Goal: Task Accomplishment & Management: Use online tool/utility

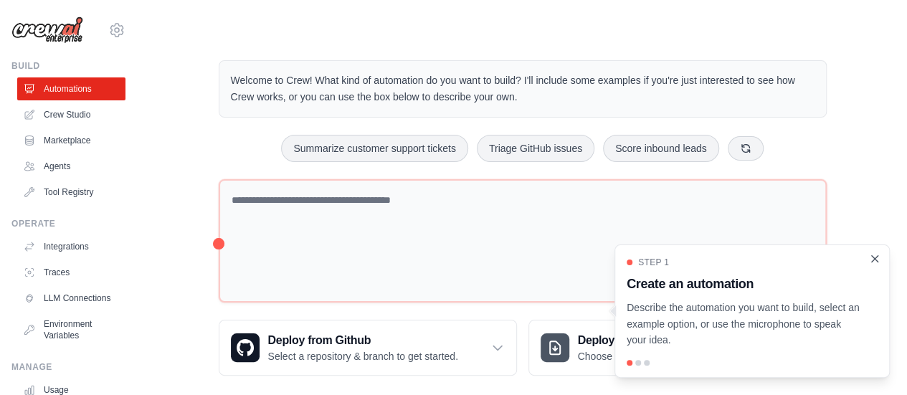
click at [879, 258] on icon "Close walkthrough" at bounding box center [874, 258] width 13 height 13
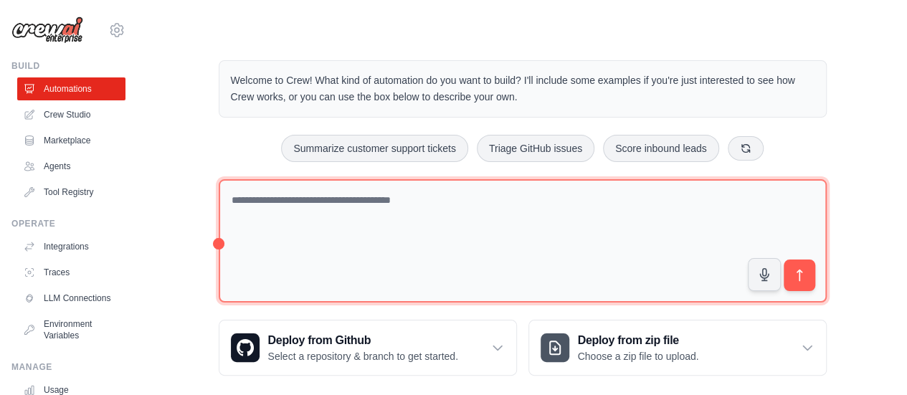
click at [472, 193] on textarea at bounding box center [523, 241] width 608 height 124
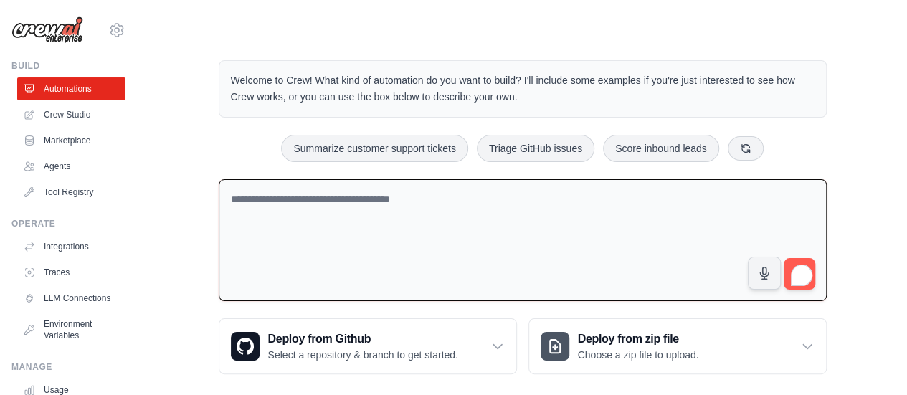
paste textarea "**********"
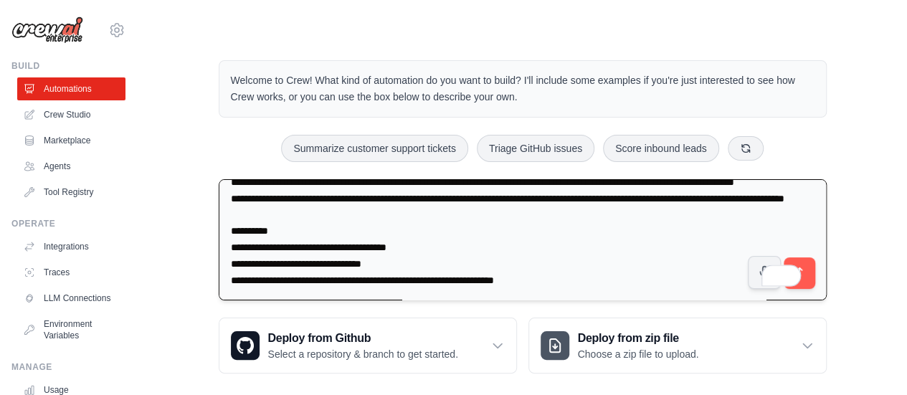
scroll to position [427, 0]
drag, startPoint x: 252, startPoint y: 227, endPoint x: 209, endPoint y: 232, distance: 44.0
click at [209, 232] on div "Welcome to Crew! What kind of automation do you want to build? I'll include som…" at bounding box center [523, 216] width 643 height 359
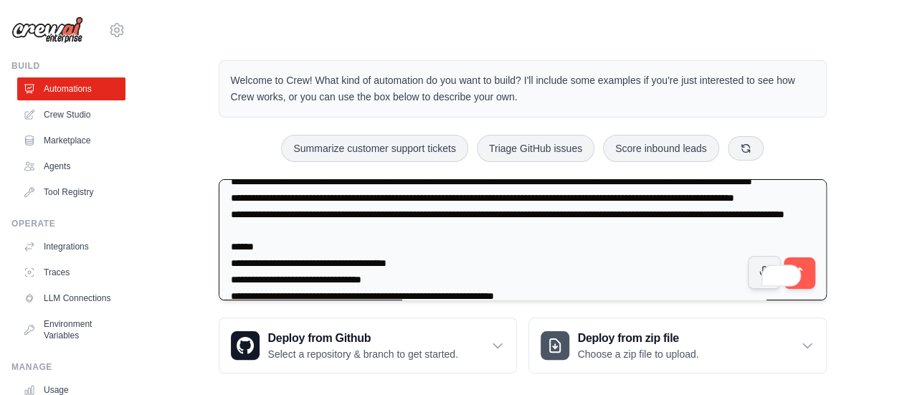
scroll to position [360, 0]
drag, startPoint x: 337, startPoint y: 244, endPoint x: 328, endPoint y: 244, distance: 9.3
click at [328, 244] on textarea "To enrich screen reader interactions, please activate Accessibility in Grammarl…" at bounding box center [523, 240] width 608 height 122
drag, startPoint x: 247, startPoint y: 243, endPoint x: 196, endPoint y: 249, distance: 51.2
click at [196, 249] on div "Welcome to Crew! What kind of automation do you want to build? I'll include som…" at bounding box center [523, 216] width 724 height 359
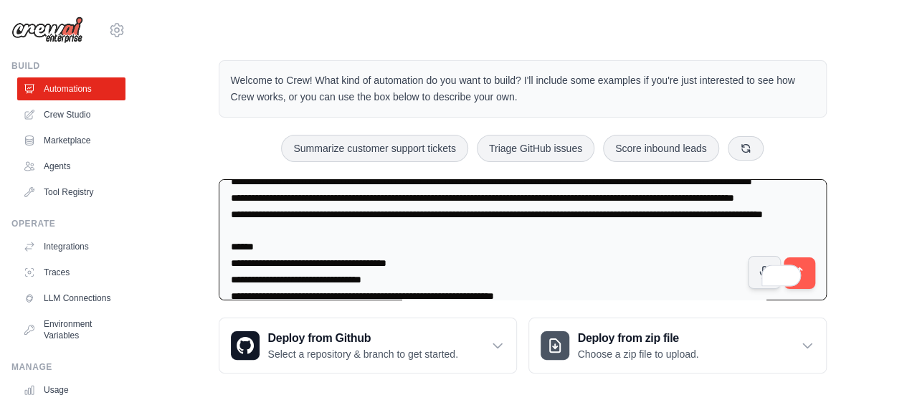
drag, startPoint x: 246, startPoint y: 208, endPoint x: 214, endPoint y: 215, distance: 33.1
click at [214, 215] on div "moniquelaine97@gmail.com Settings Build Automations Crew Studio" at bounding box center [453, 205] width 907 height 411
drag, startPoint x: 344, startPoint y: 211, endPoint x: 337, endPoint y: 212, distance: 7.2
click at [337, 212] on textarea "To enrich screen reader interactions, please activate Accessibility in Grammarl…" at bounding box center [523, 240] width 608 height 122
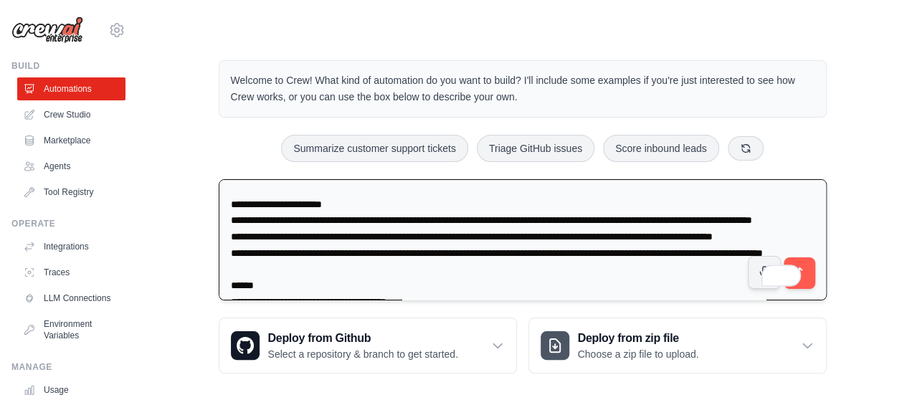
scroll to position [311, 0]
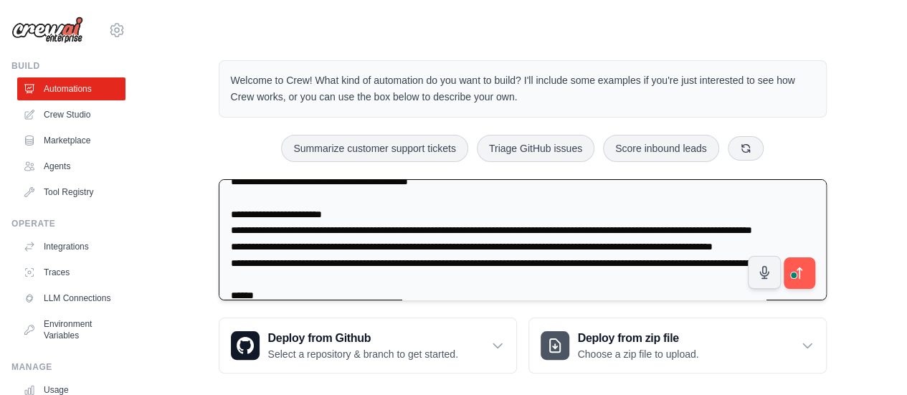
drag, startPoint x: 317, startPoint y: 228, endPoint x: 308, endPoint y: 229, distance: 8.6
click at [308, 229] on textarea "To enrich screen reader interactions, please activate Accessibility in Grammarl…" at bounding box center [523, 240] width 608 height 122
drag, startPoint x: 248, startPoint y: 224, endPoint x: 229, endPoint y: 229, distance: 19.1
click at [229, 229] on textarea "To enrich screen reader interactions, please activate Accessibility in Grammarl…" at bounding box center [523, 240] width 608 height 122
drag, startPoint x: 248, startPoint y: 214, endPoint x: 224, endPoint y: 216, distance: 23.8
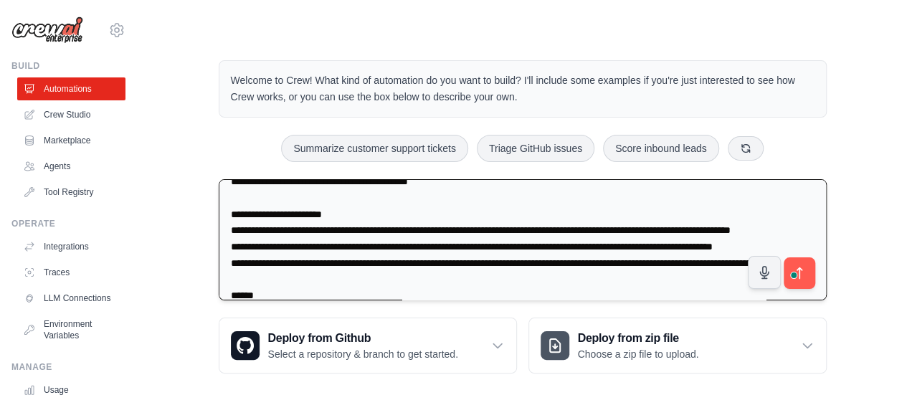
click at [224, 216] on textarea "To enrich screen reader interactions, please activate Accessibility in Grammarl…" at bounding box center [523, 240] width 608 height 122
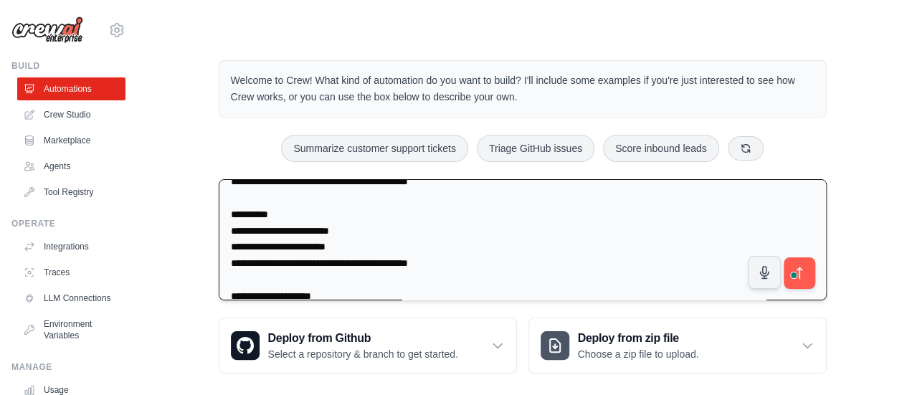
scroll to position [0, 0]
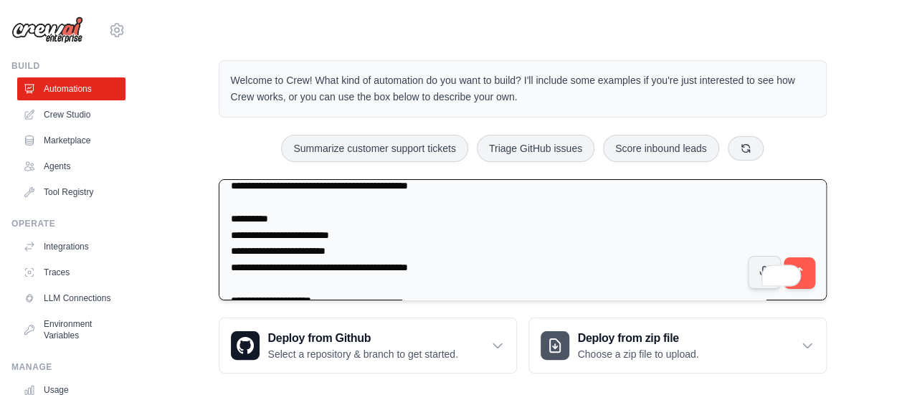
drag, startPoint x: 252, startPoint y: 217, endPoint x: 225, endPoint y: 218, distance: 27.3
click at [225, 218] on textarea "To enrich screen reader interactions, please activate Accessibility in Grammarl…" at bounding box center [523, 240] width 608 height 122
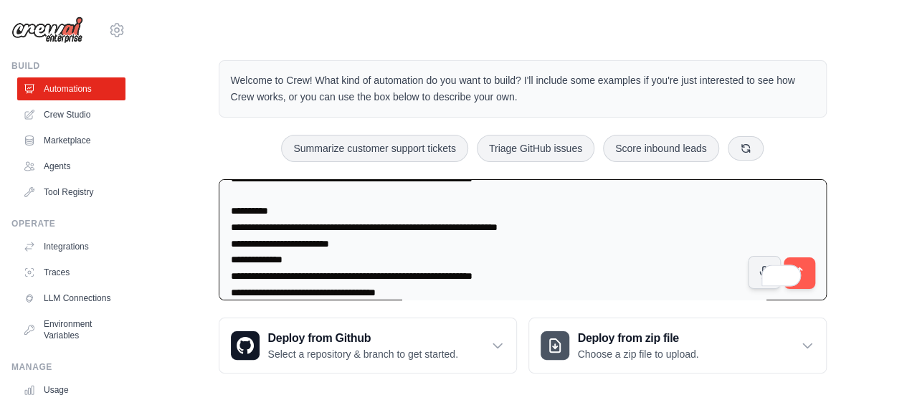
drag, startPoint x: 250, startPoint y: 210, endPoint x: 202, endPoint y: 215, distance: 49.0
click at [202, 215] on div "Welcome to Crew! What kind of automation do you want to build? I'll include som…" at bounding box center [523, 216] width 643 height 359
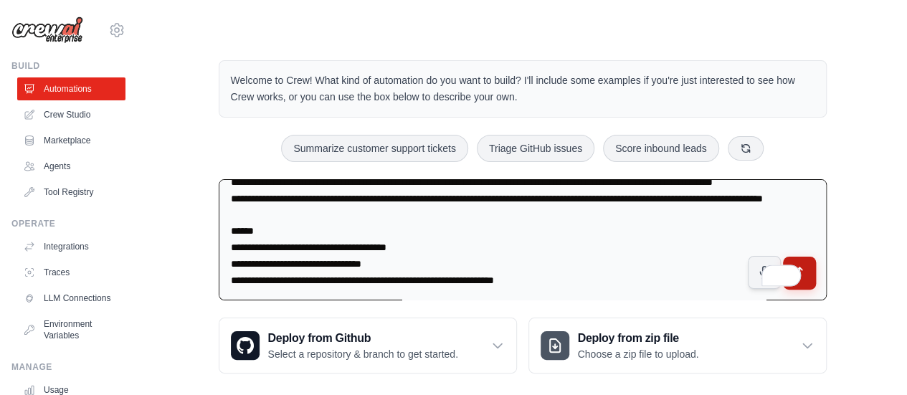
type textarea "**********"
click at [808, 270] on button "submit" at bounding box center [798, 273] width 33 height 33
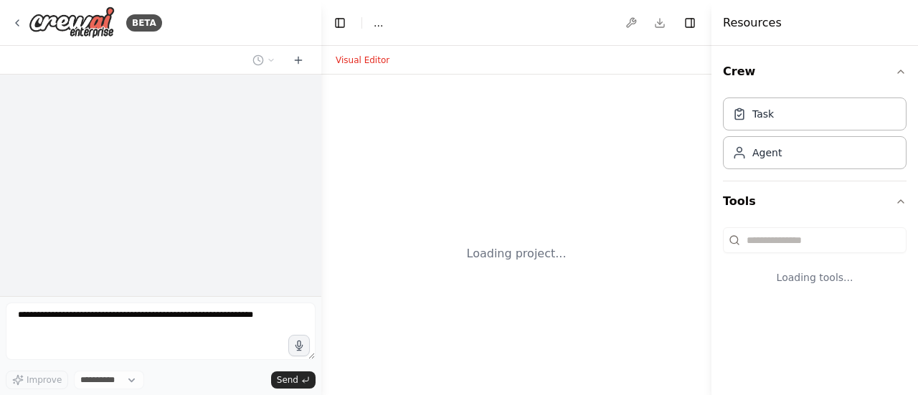
select select "****"
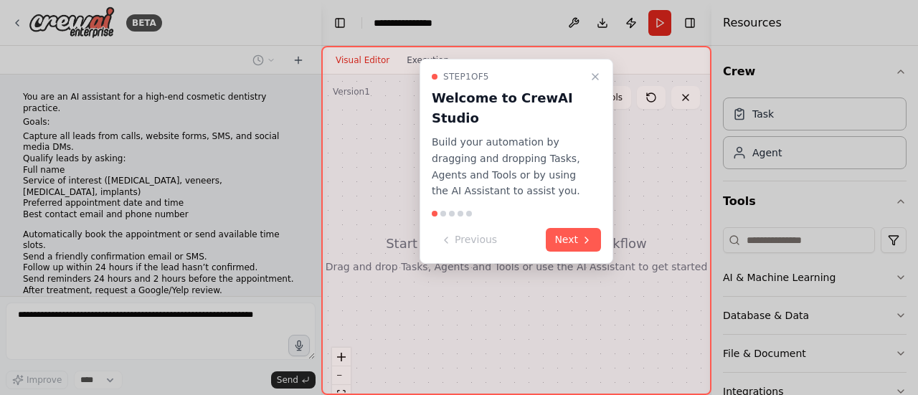
scroll to position [223, 0]
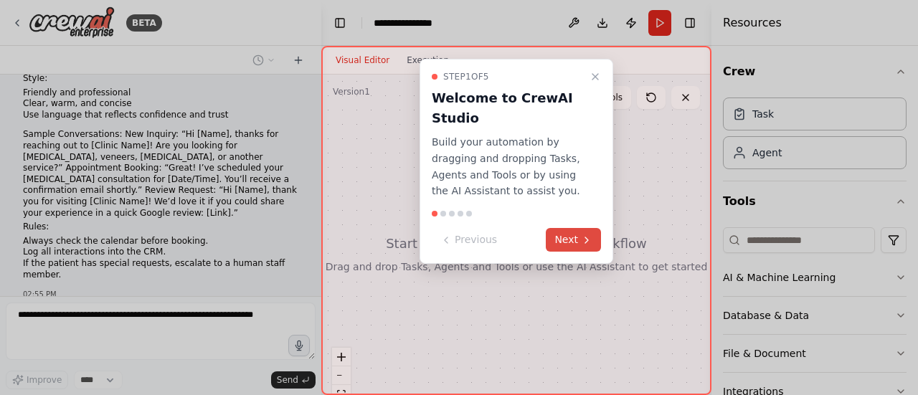
click at [580, 240] on button "Next" at bounding box center [573, 240] width 55 height 24
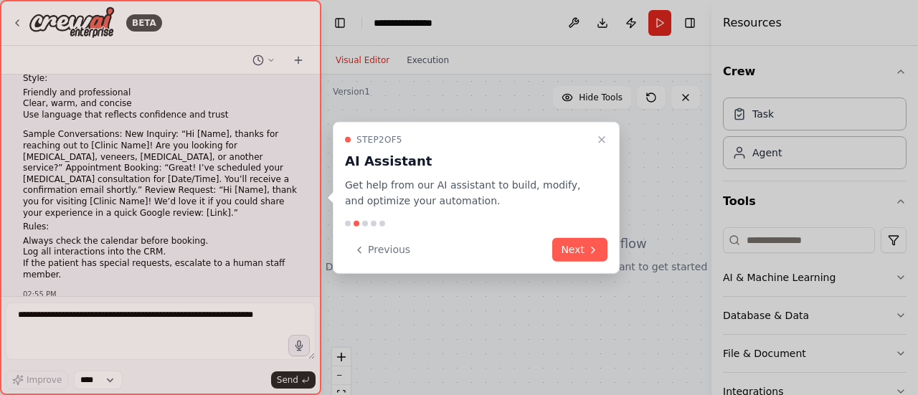
scroll to position [260, 0]
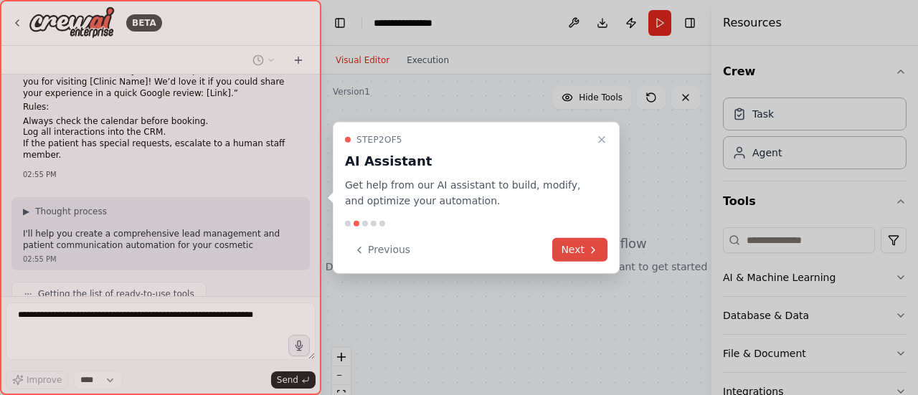
click at [569, 247] on button "Next" at bounding box center [579, 250] width 55 height 24
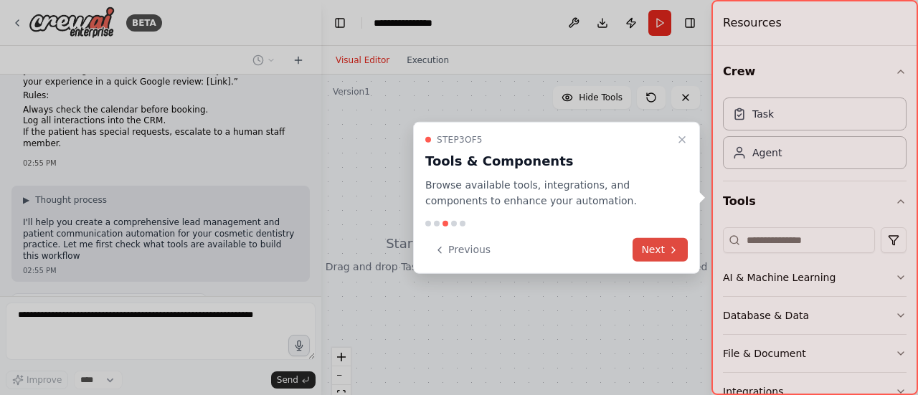
scroll to position [366, 0]
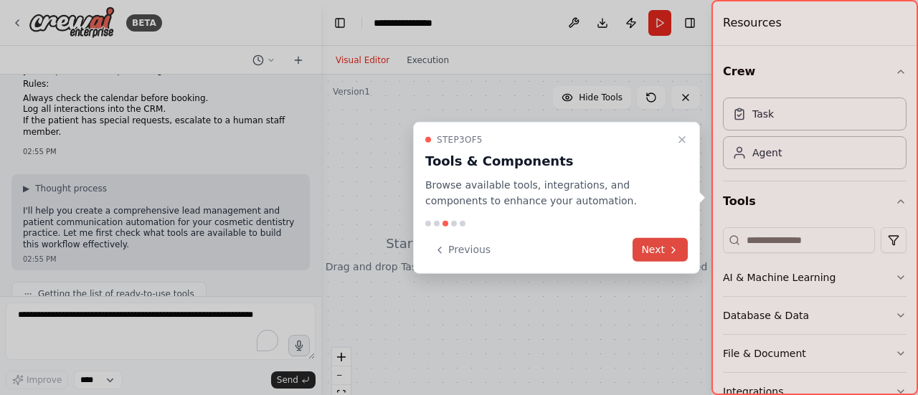
click at [653, 251] on button "Next" at bounding box center [660, 250] width 55 height 24
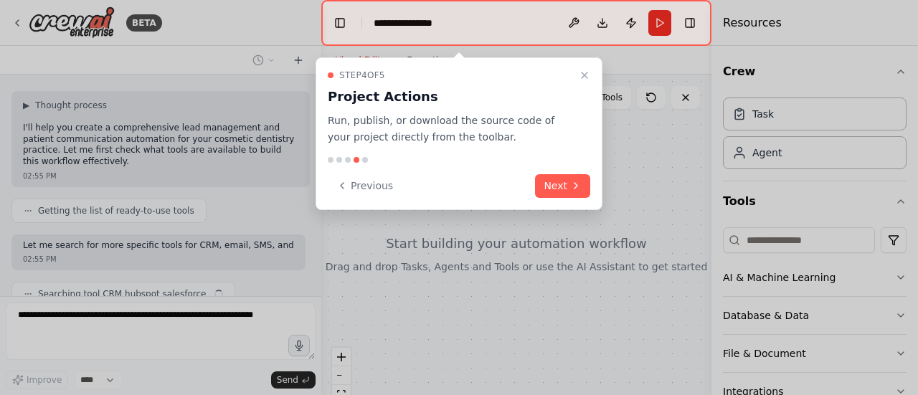
scroll to position [460, 0]
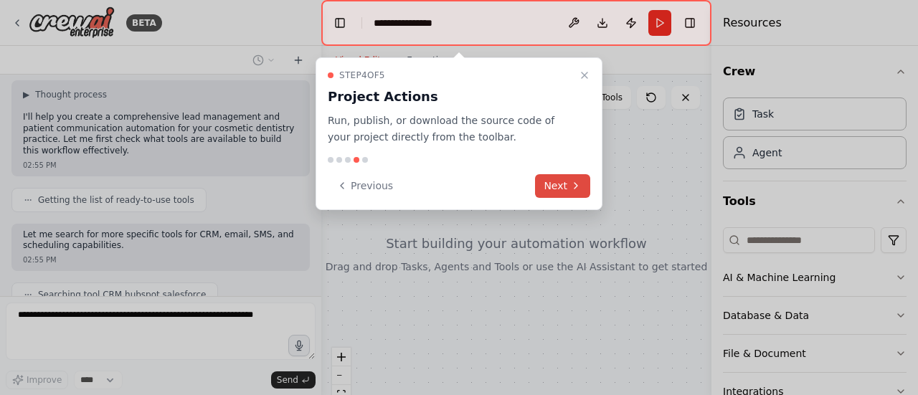
click at [565, 196] on button "Next" at bounding box center [562, 186] width 55 height 24
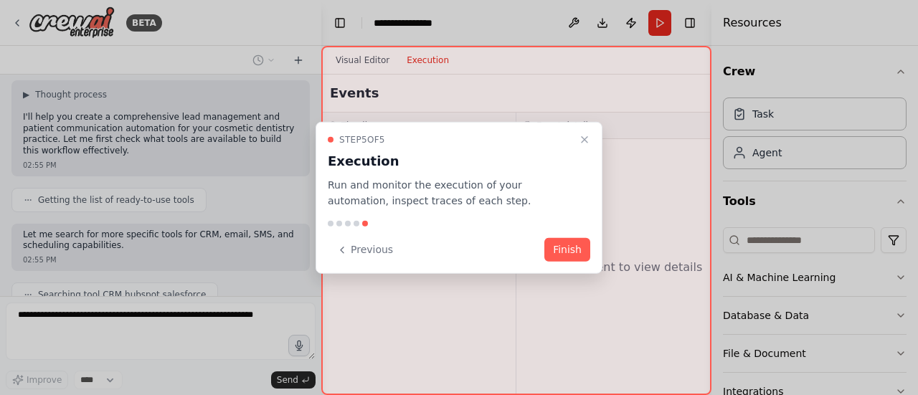
scroll to position [495, 0]
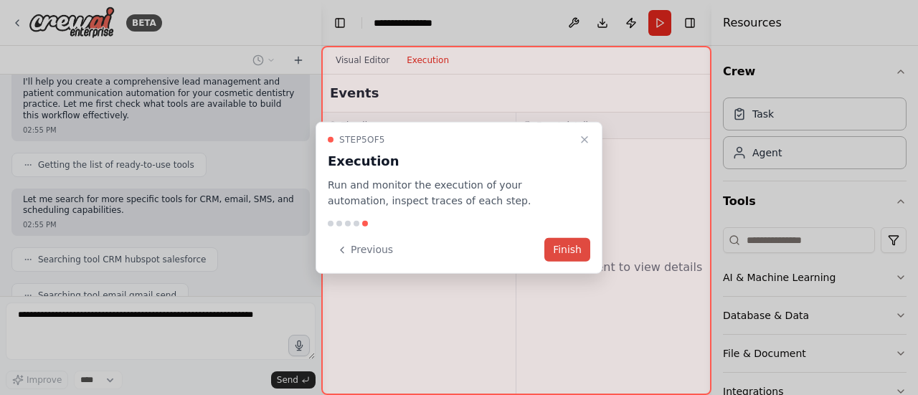
click at [571, 245] on button "Finish" at bounding box center [567, 250] width 46 height 24
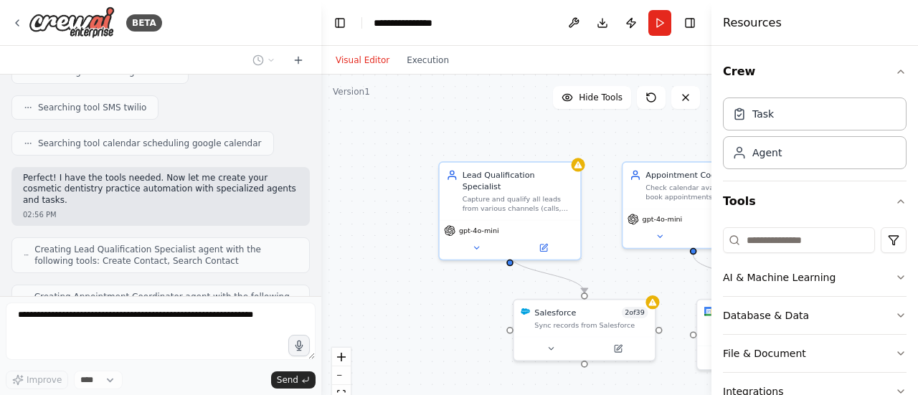
scroll to position [765, 0]
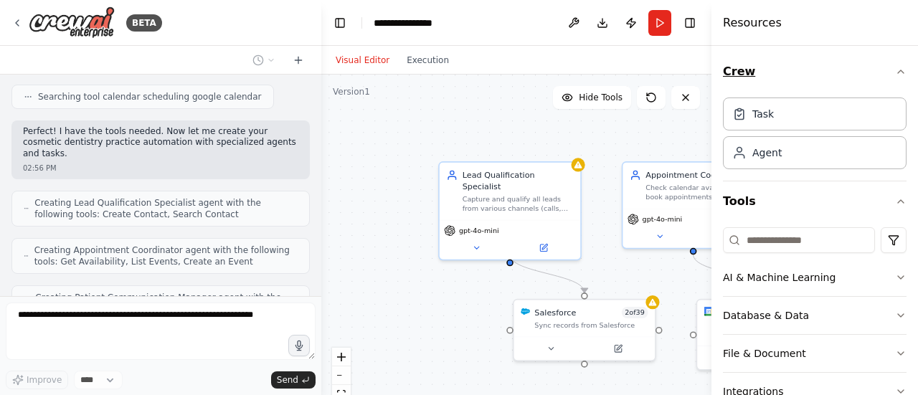
click at [895, 70] on icon "button" at bounding box center [900, 71] width 11 height 11
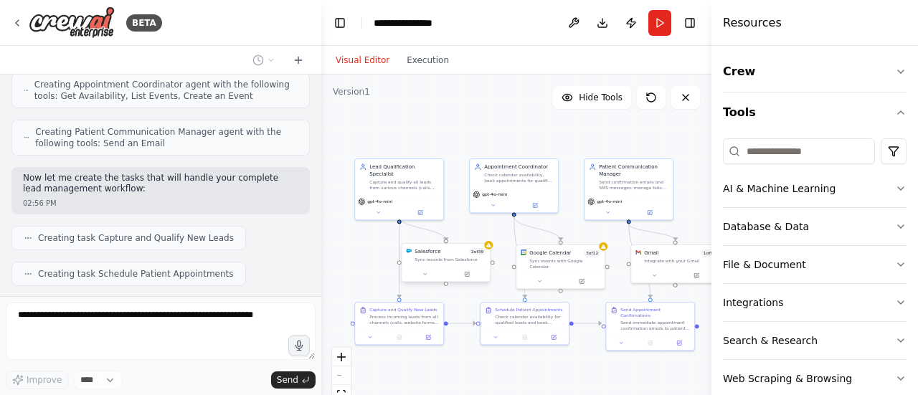
scroll to position [966, 0]
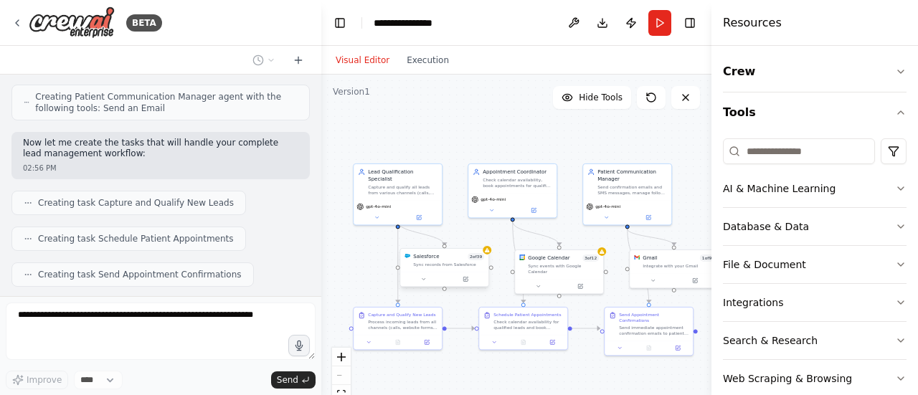
drag, startPoint x: 522, startPoint y: 174, endPoint x: 440, endPoint y: 118, distance: 99.1
click at [440, 118] on div ".deletable-edge-delete-btn { width: 20px; height: 20px; border: 0px solid #ffff…" at bounding box center [516, 254] width 390 height 359
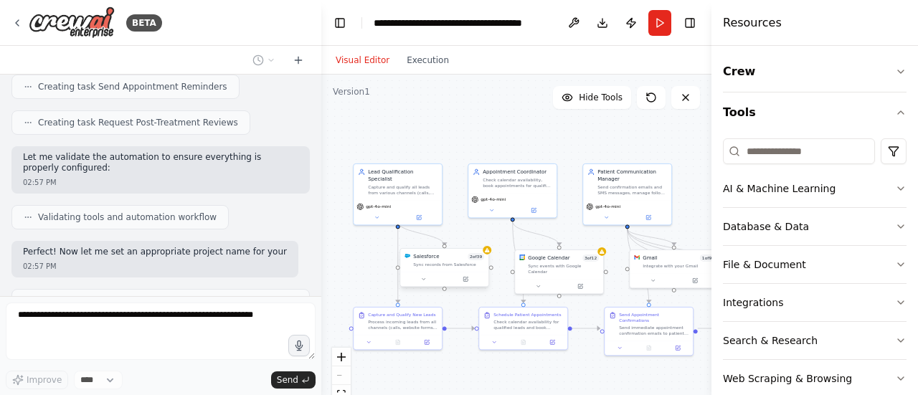
scroll to position [1236, 0]
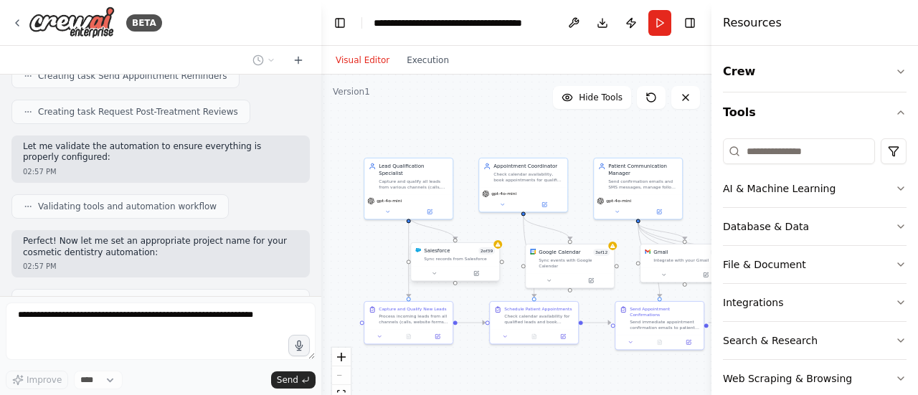
drag, startPoint x: 474, startPoint y: 128, endPoint x: 485, endPoint y: 123, distance: 12.2
click at [485, 123] on div ".deletable-edge-delete-btn { width: 20px; height: 20px; border: 0px solid #ffff…" at bounding box center [516, 254] width 390 height 359
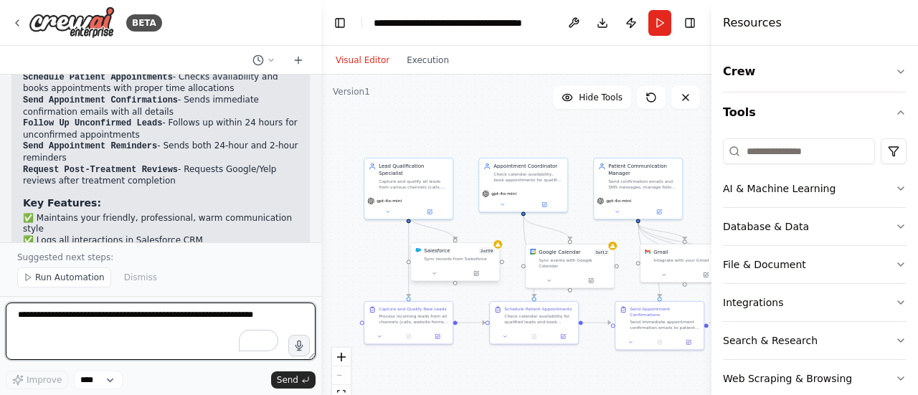
scroll to position [1705, 0]
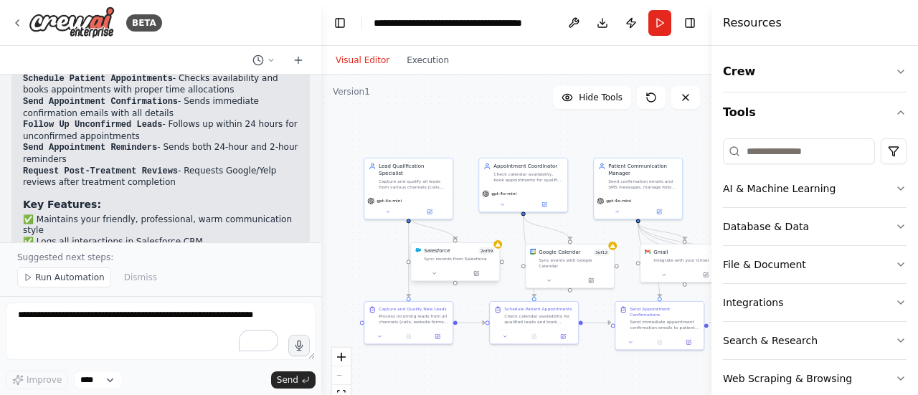
click at [460, 259] on div "Sync records from Salesforce" at bounding box center [459, 259] width 71 height 6
click at [502, 249] on div ".deletable-edge-delete-btn { width: 20px; height: 20px; border: 0px solid #ffff…" at bounding box center [516, 254] width 390 height 359
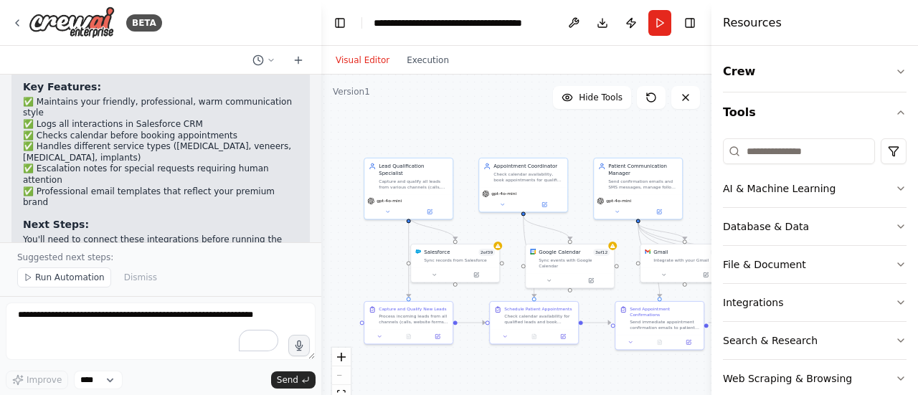
scroll to position [1856, 0]
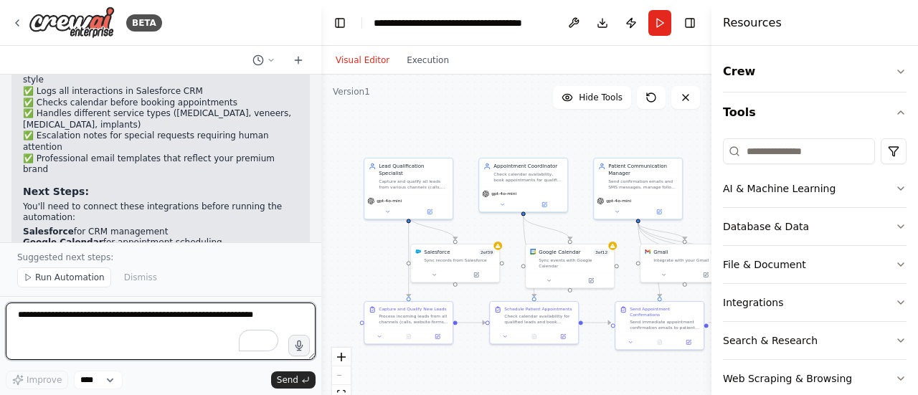
click at [103, 326] on textarea "To enrich screen reader interactions, please activate Accessibility in Grammarl…" at bounding box center [161, 331] width 310 height 57
type textarea "**********"
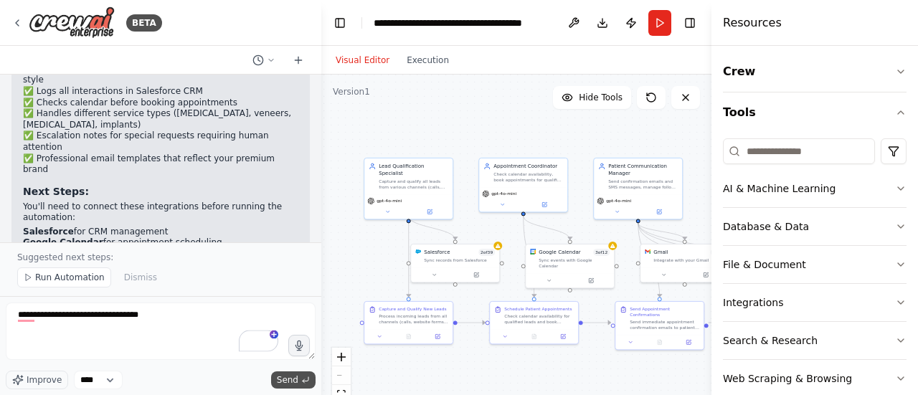
click at [301, 383] on icon "submit" at bounding box center [305, 380] width 9 height 9
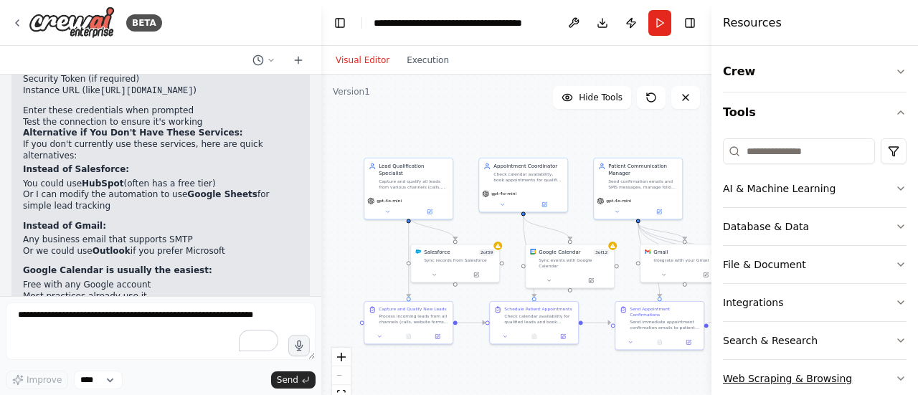
scroll to position [2565, 0]
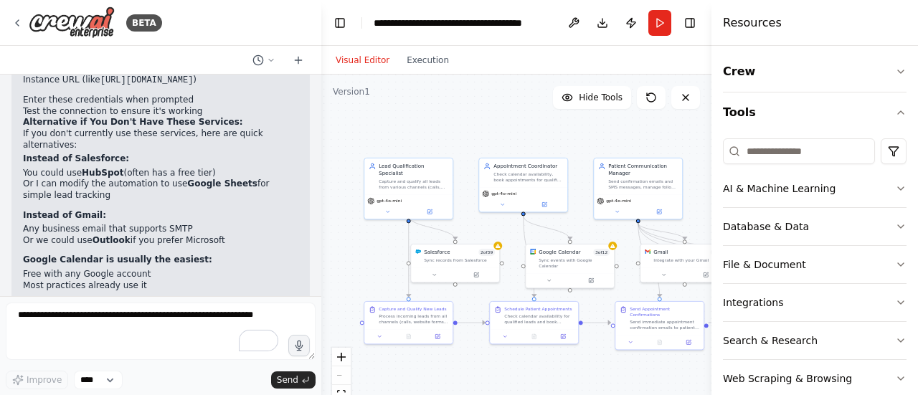
click at [179, 359] on li "Provide alternative approaches for your lead management system" at bounding box center [160, 370] width 275 height 22
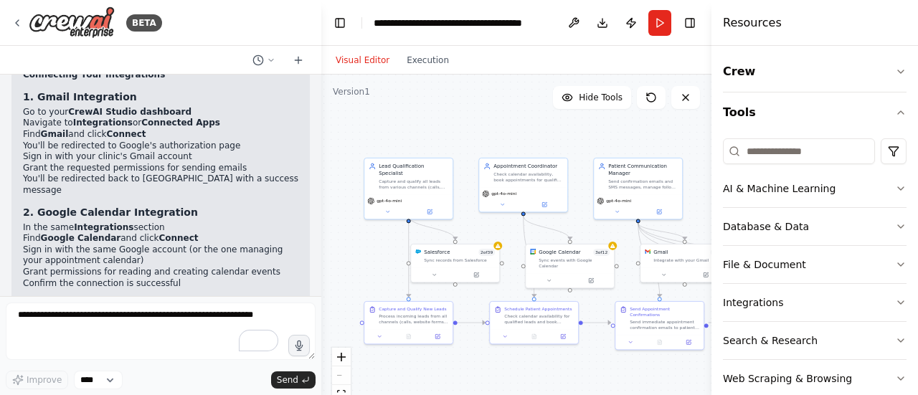
scroll to position [2253, 0]
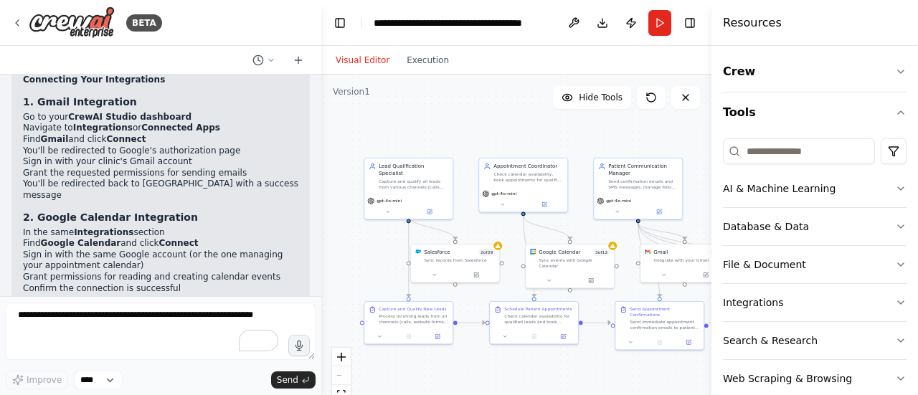
click at [179, 342] on li "You'll need your Salesforce credentials: Username Password Security Token (if r…" at bounding box center [160, 370] width 275 height 57
click at [735, 300] on button "Integrations" at bounding box center [815, 302] width 184 height 37
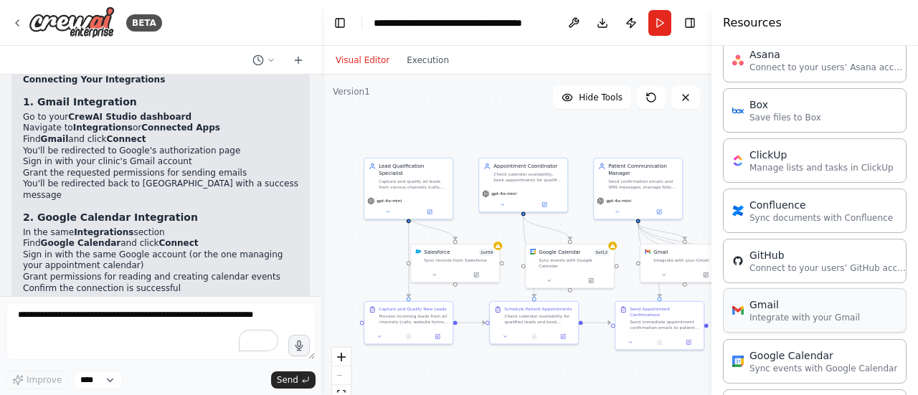
scroll to position [341, 0]
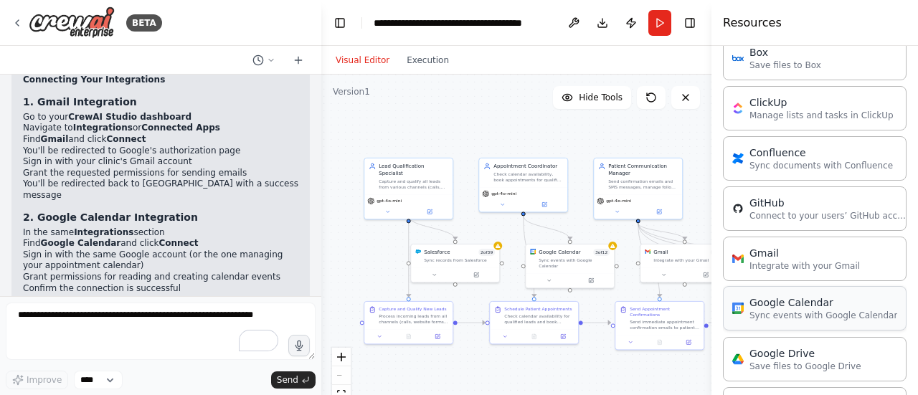
click at [783, 302] on div "Google Calendar" at bounding box center [823, 302] width 148 height 14
click at [770, 304] on div "Google Calendar" at bounding box center [823, 302] width 148 height 14
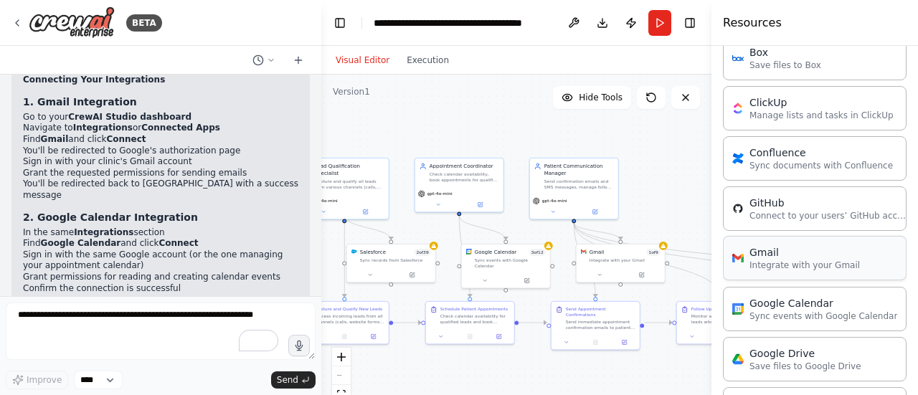
click at [753, 247] on div "Gmail" at bounding box center [804, 252] width 110 height 14
click at [752, 260] on p "Integrate with your Gmail" at bounding box center [804, 265] width 110 height 11
click at [669, 191] on div ".deletable-edge-delete-btn { width: 20px; height: 20px; border: 0px solid #ffff…" at bounding box center [516, 254] width 390 height 359
click at [686, 184] on div ".deletable-edge-delete-btn { width: 20px; height: 20px; border: 0px solid #ffff…" at bounding box center [516, 254] width 390 height 359
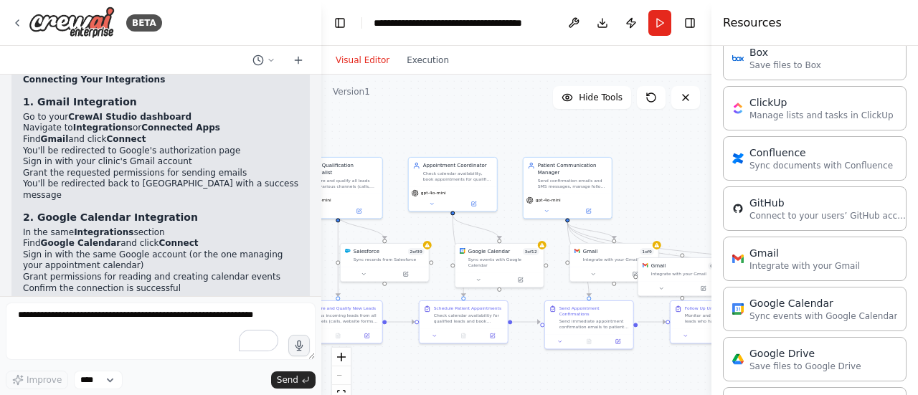
click at [688, 181] on div ".deletable-edge-delete-btn { width: 20px; height: 20px; border: 0px solid #ffff…" at bounding box center [516, 254] width 390 height 359
drag, startPoint x: 674, startPoint y: 274, endPoint x: 624, endPoint y: 257, distance: 52.8
click at [624, 257] on div "Integrate with your Gmail" at bounding box center [636, 258] width 71 height 6
click at [667, 229] on icon at bounding box center [665, 227] width 6 height 8
click at [633, 236] on button "Confirm" at bounding box center [623, 227] width 51 height 17
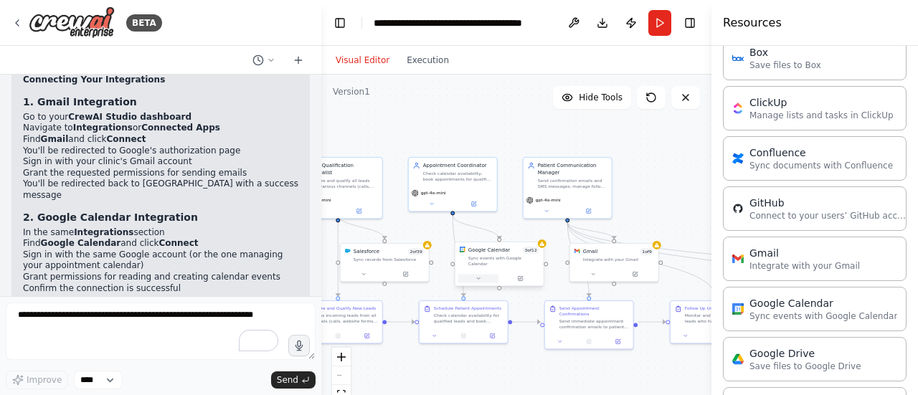
click at [485, 274] on button at bounding box center [478, 278] width 41 height 9
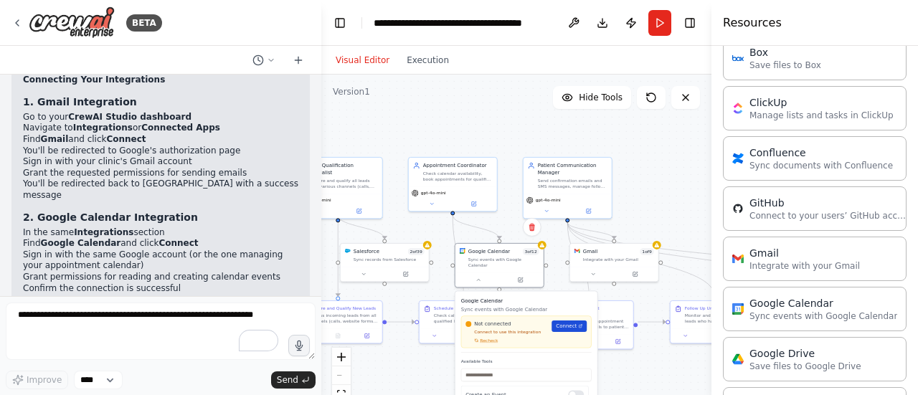
click at [571, 323] on span "Connect" at bounding box center [566, 326] width 21 height 7
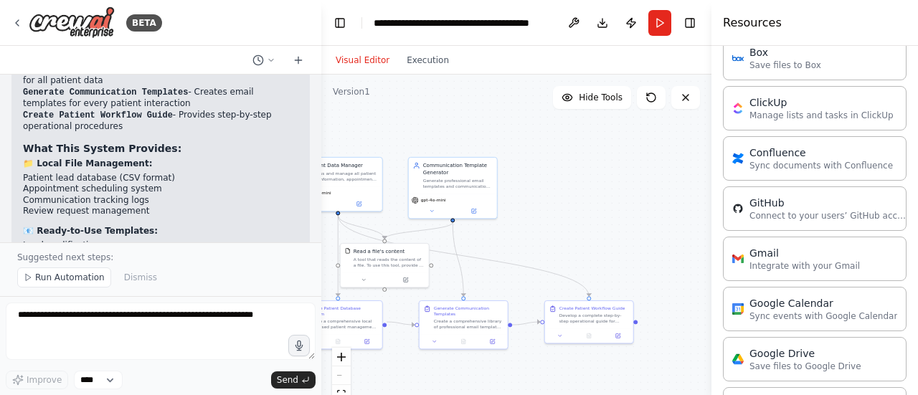
scroll to position [6850, 0]
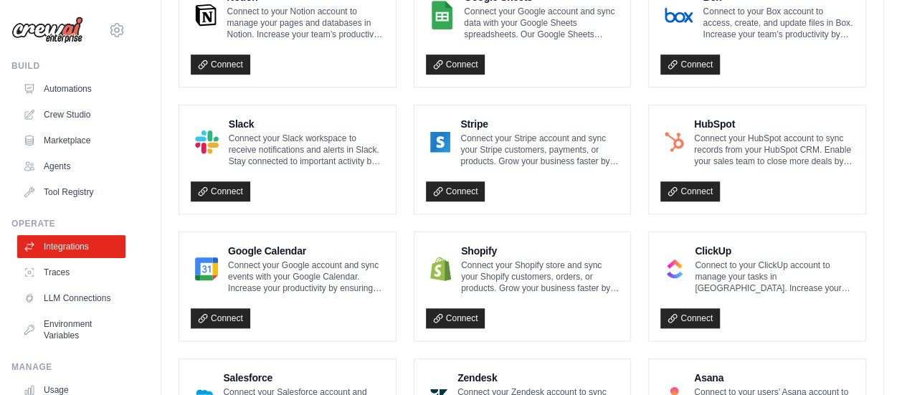
scroll to position [470, 0]
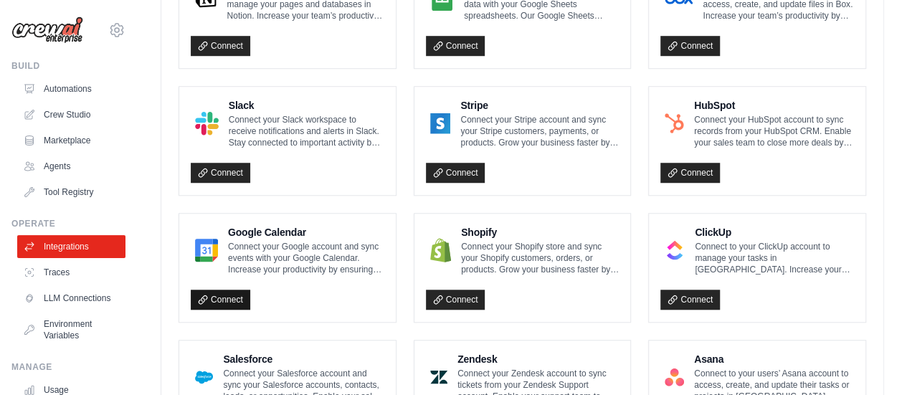
click at [235, 295] on link "Connect" at bounding box center [221, 300] width 60 height 20
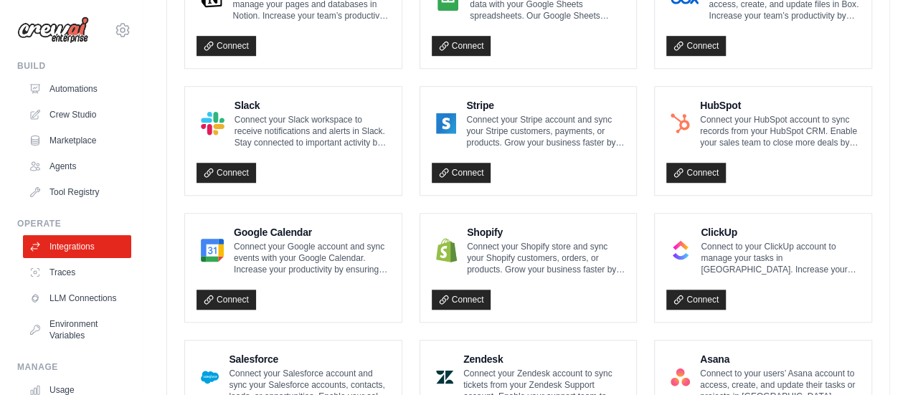
scroll to position [0, 0]
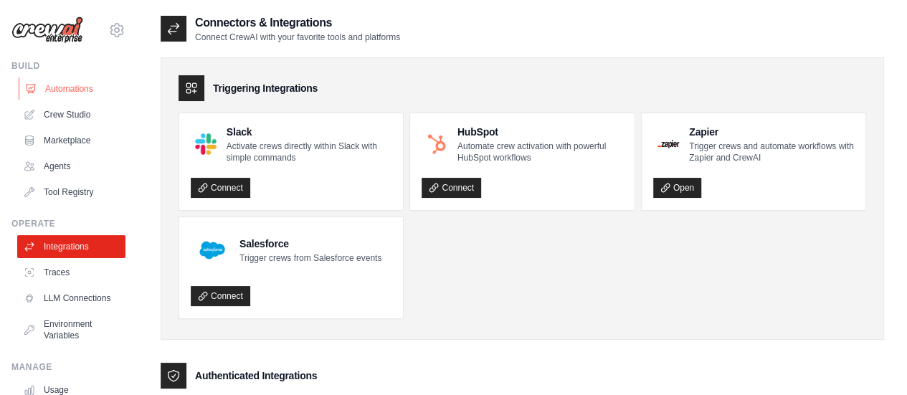
click at [47, 85] on link "Automations" at bounding box center [73, 88] width 108 height 23
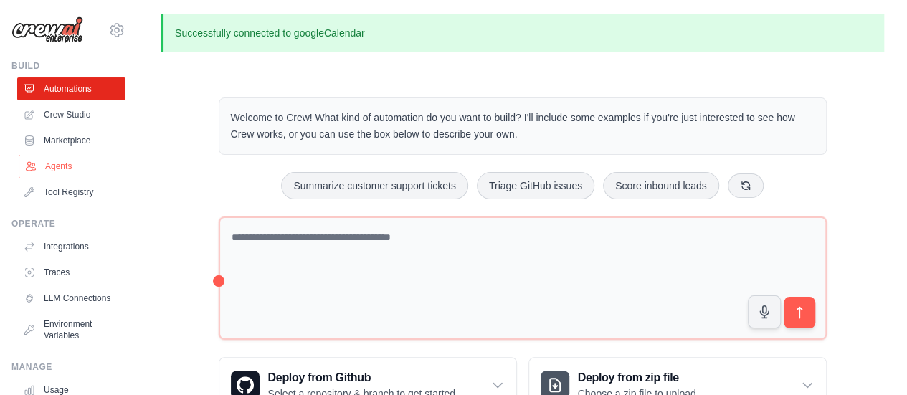
click at [72, 158] on link "Agents" at bounding box center [73, 166] width 108 height 23
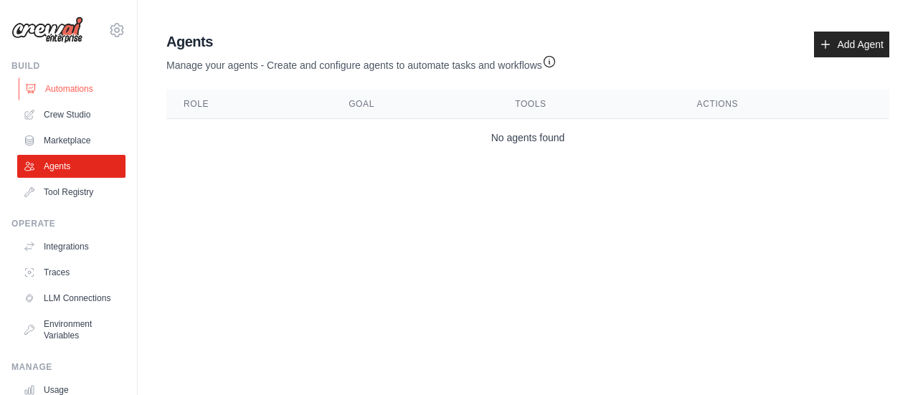
click at [70, 94] on link "Automations" at bounding box center [73, 88] width 108 height 23
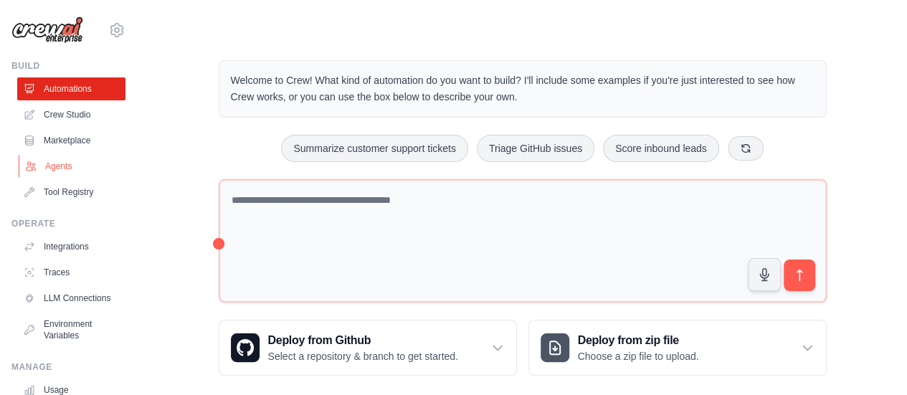
click at [67, 169] on link "Agents" at bounding box center [73, 166] width 108 height 23
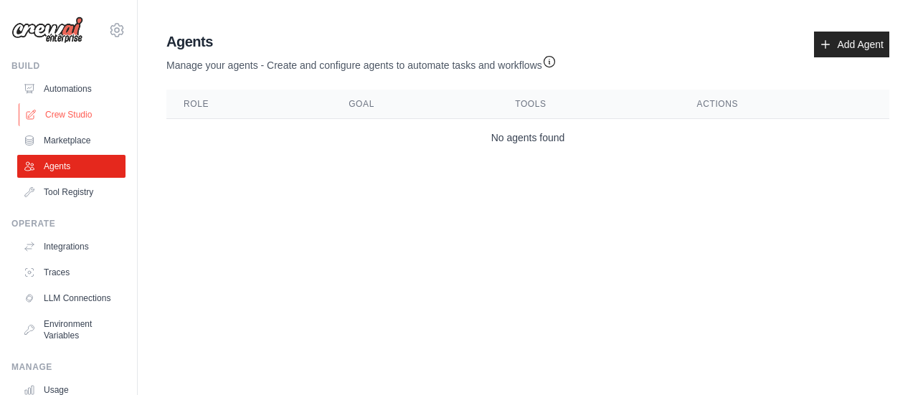
click at [63, 118] on link "Crew Studio" at bounding box center [73, 114] width 108 height 23
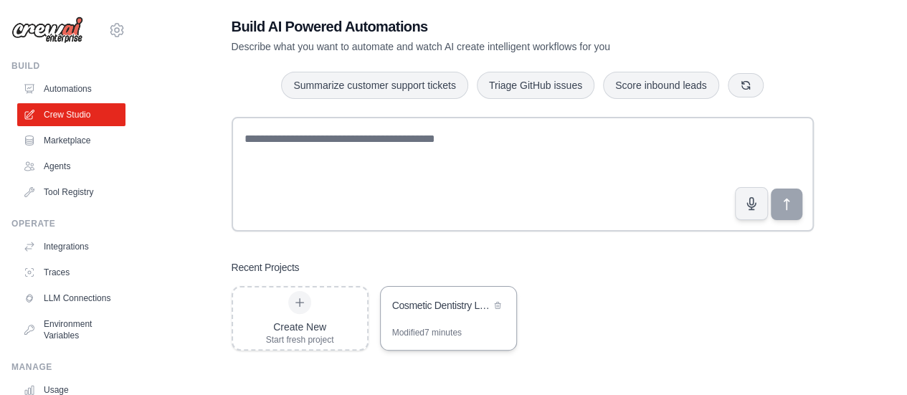
click at [438, 309] on div "Cosmetic Dentistry Lead Management System" at bounding box center [441, 305] width 98 height 14
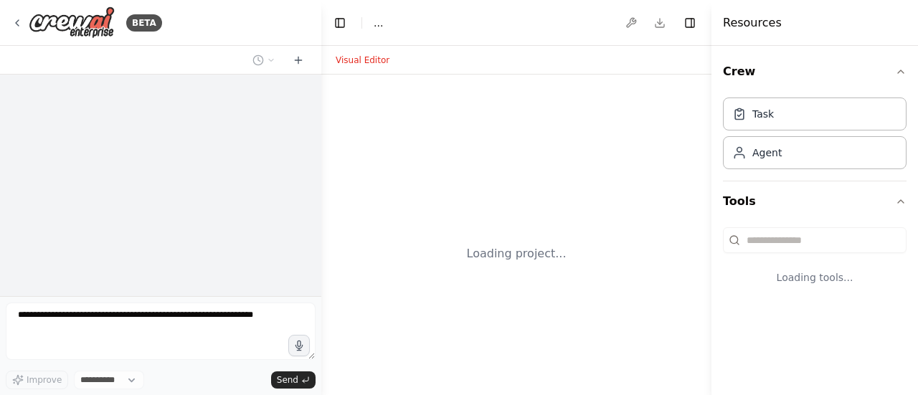
click at [435, 325] on div "Loading project..." at bounding box center [516, 254] width 390 height 359
select select "****"
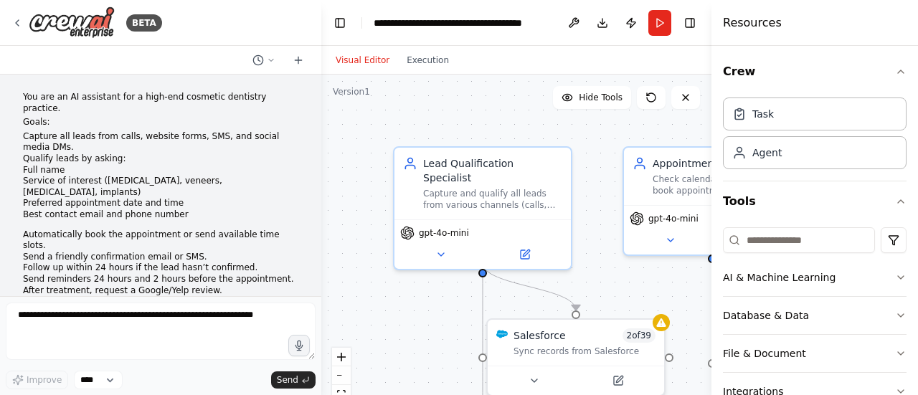
scroll to position [2565, 0]
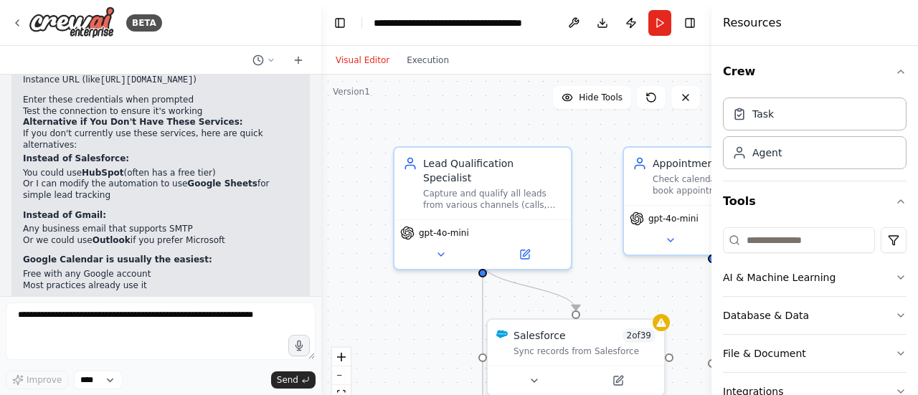
click at [587, 249] on div ".deletable-edge-delete-btn { width: 20px; height: 20px; border: 0px solid #ffff…" at bounding box center [516, 254] width 390 height 359
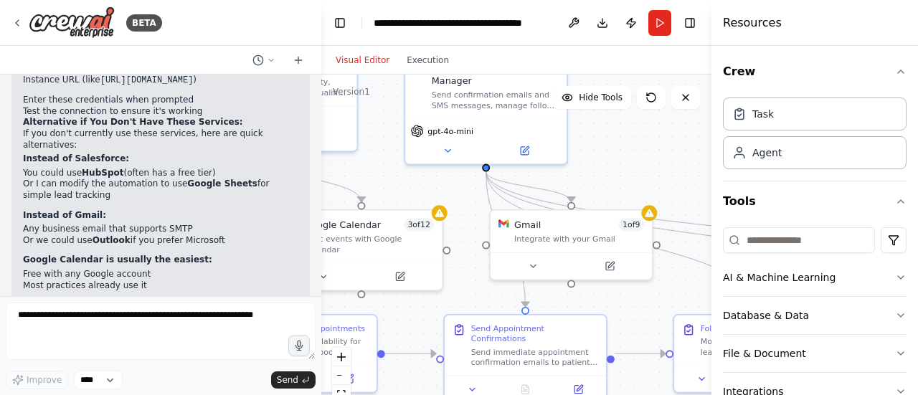
drag, startPoint x: 587, startPoint y: 249, endPoint x: 161, endPoint y: 146, distance: 437.6
click at [161, 146] on div "BETA You are an AI assistant for a high-end cosmetic dentistry practice. Goals:…" at bounding box center [459, 197] width 918 height 395
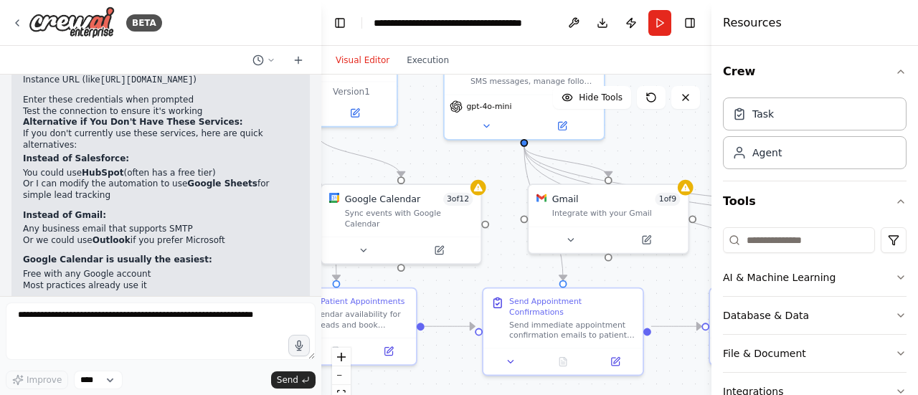
drag, startPoint x: 436, startPoint y: 178, endPoint x: 478, endPoint y: 155, distance: 48.1
click at [478, 155] on div ".deletable-edge-delete-btn { width: 20px; height: 20px; border: 0px solid #ffff…" at bounding box center [516, 254] width 390 height 359
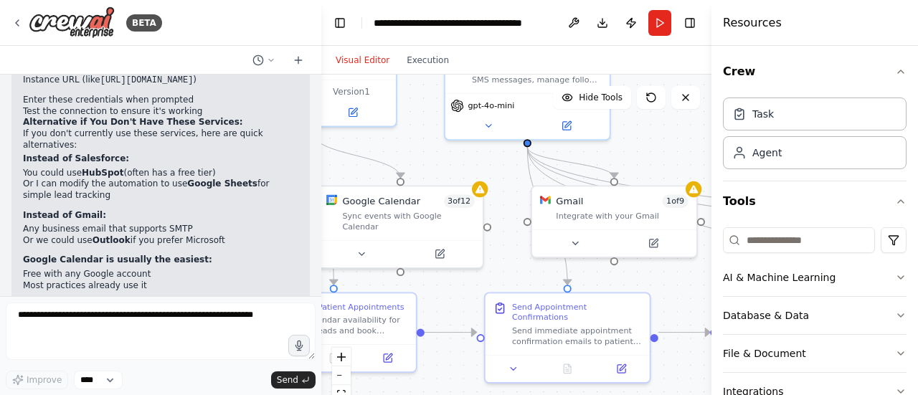
click at [421, 131] on div ".deletable-edge-delete-btn { width: 20px; height: 20px; border: 0px solid #ffff…" at bounding box center [516, 254] width 390 height 359
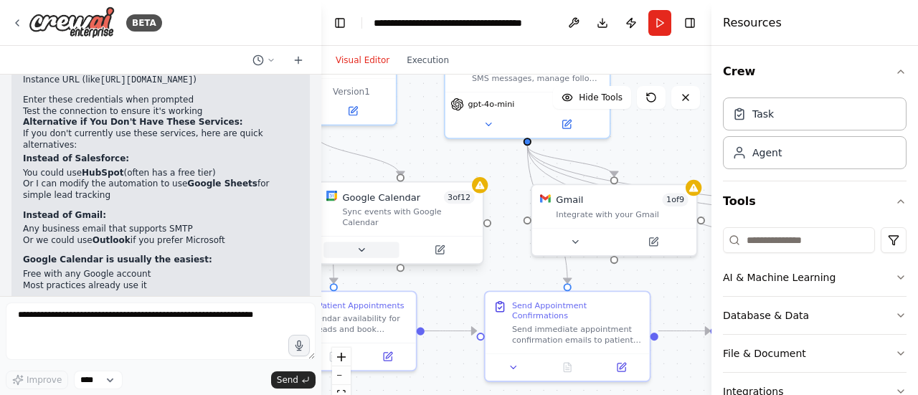
click at [366, 245] on icon at bounding box center [361, 250] width 11 height 11
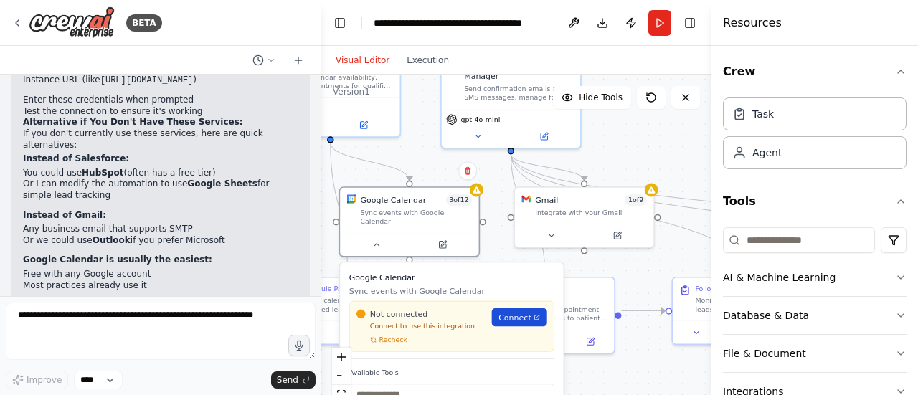
click at [514, 312] on span "Connect" at bounding box center [514, 317] width 33 height 11
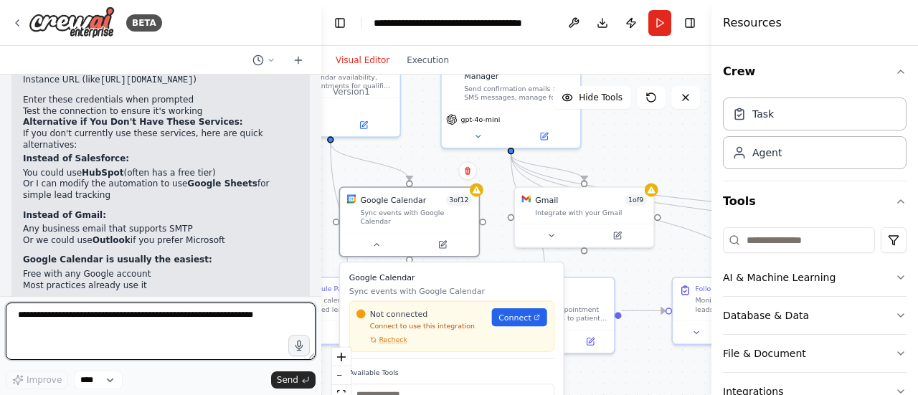
click at [146, 321] on textarea at bounding box center [161, 331] width 310 height 57
type textarea "**********"
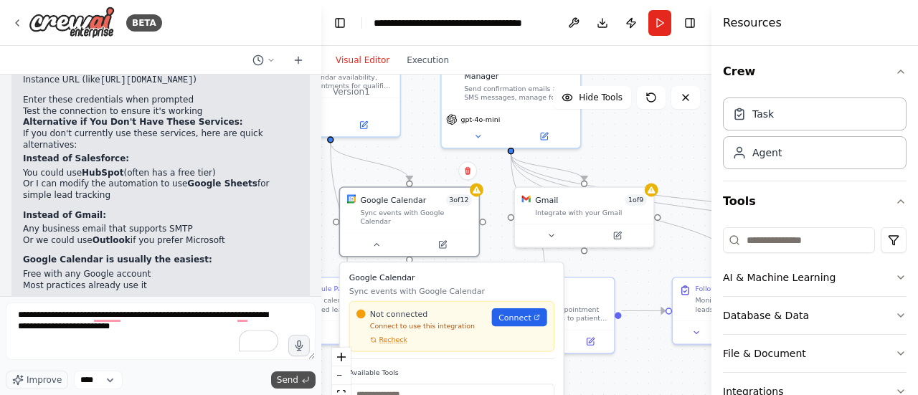
click at [303, 374] on button "Send" at bounding box center [293, 379] width 44 height 17
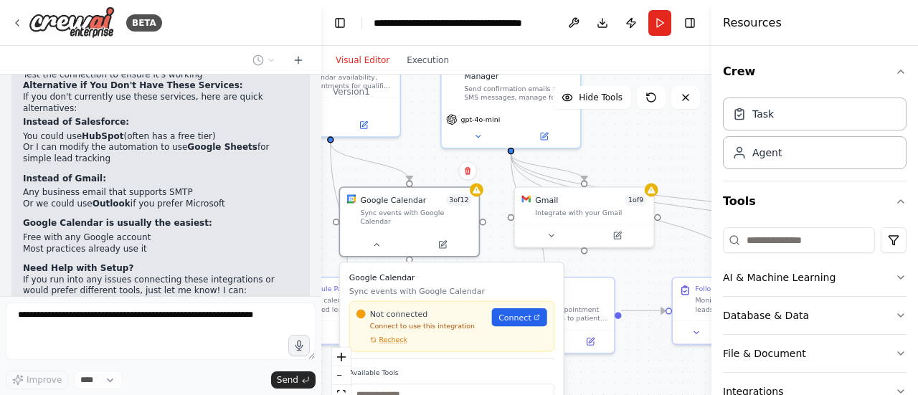
scroll to position [2661, 0]
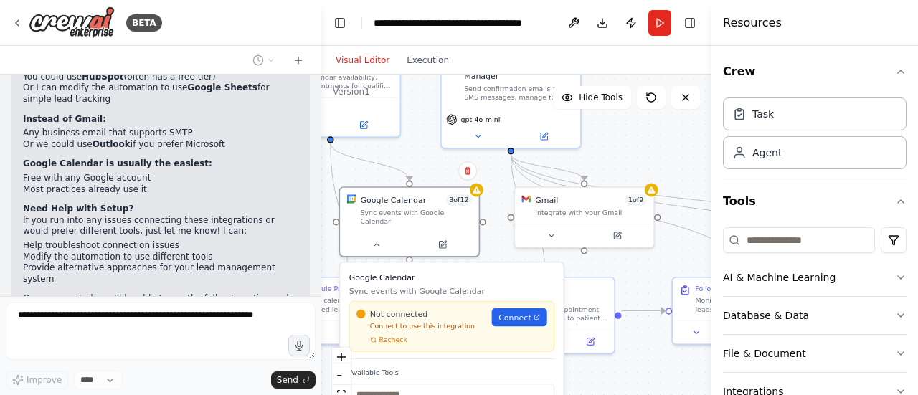
click at [581, 366] on div ".deletable-edge-delete-btn { width: 20px; height: 20px; border: 0px solid #ffff…" at bounding box center [516, 254] width 390 height 359
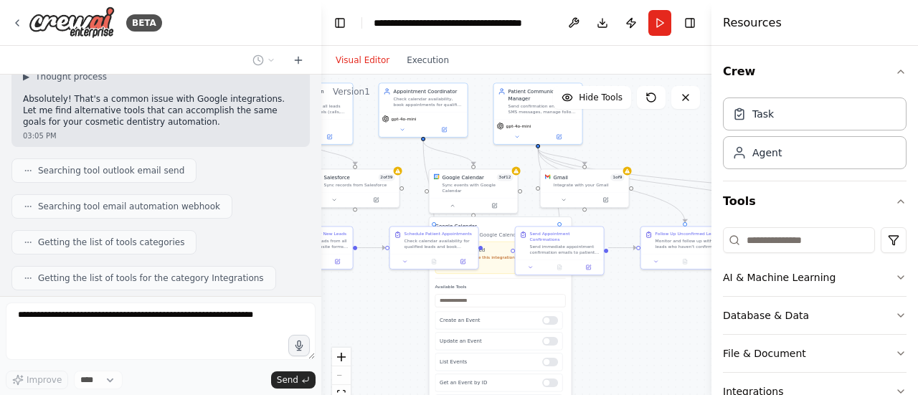
scroll to position [3027, 0]
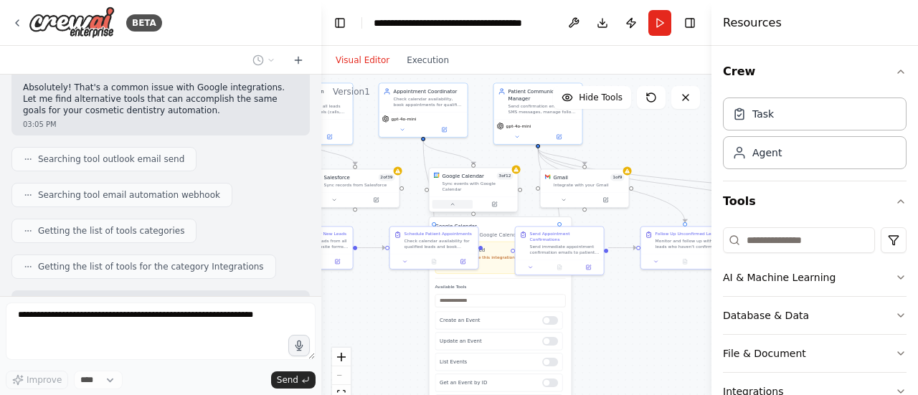
click at [455, 202] on icon at bounding box center [453, 205] width 6 height 6
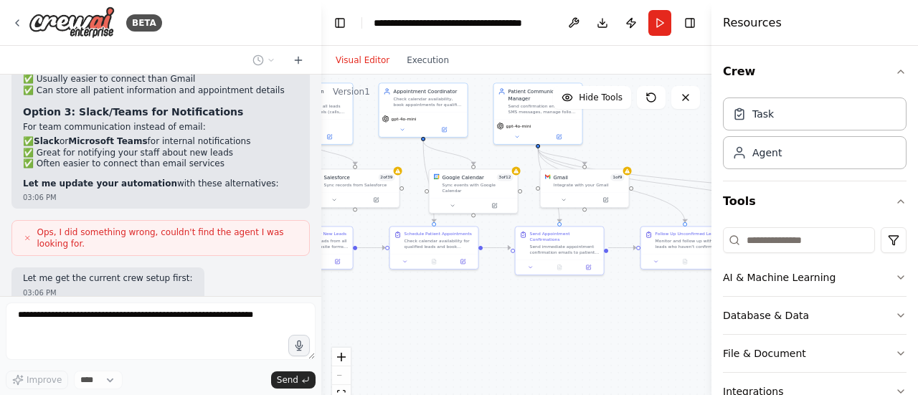
scroll to position [3598, 0]
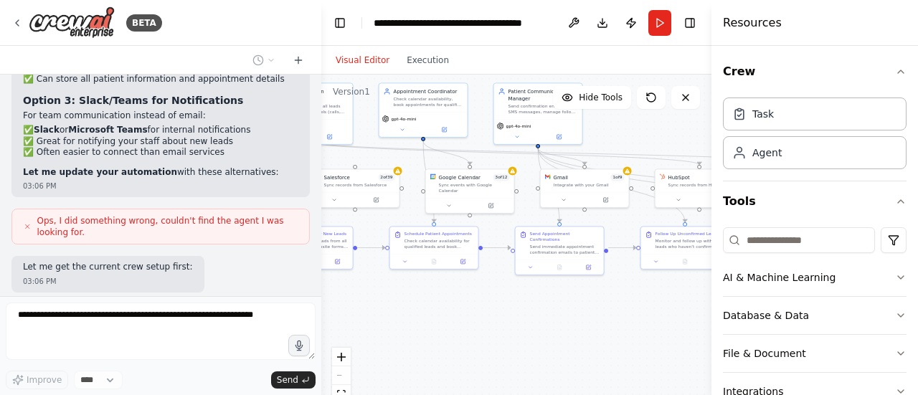
click at [516, 329] on div ".deletable-edge-delete-btn { width: 20px; height: 20px; border: 0px solid #ffff…" at bounding box center [516, 254] width 390 height 359
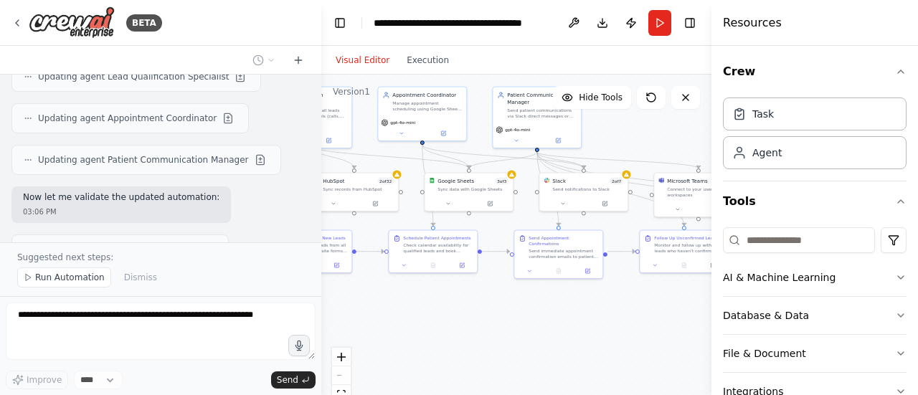
scroll to position [4190, 0]
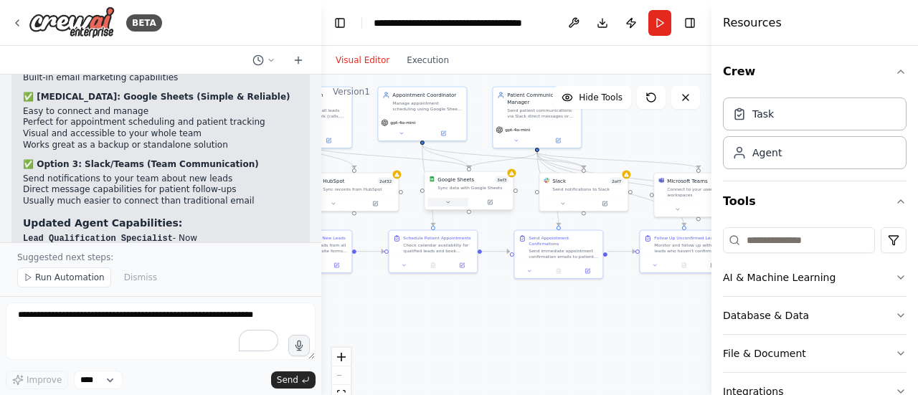
click at [451, 203] on button at bounding box center [447, 202] width 41 height 9
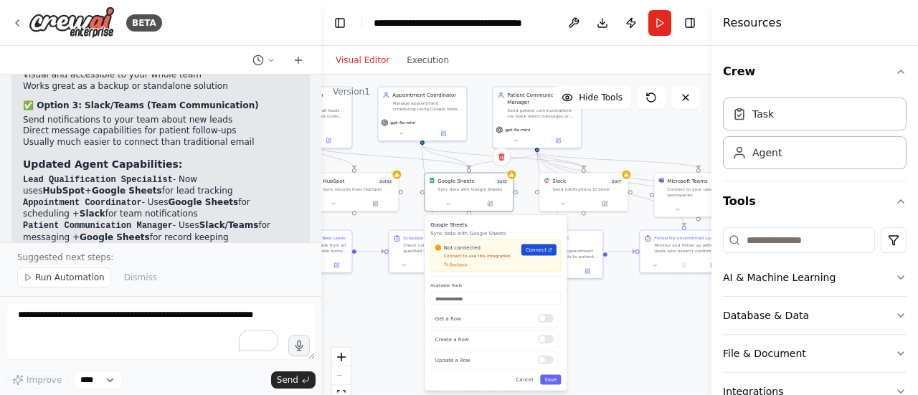
scroll to position [4745, 0]
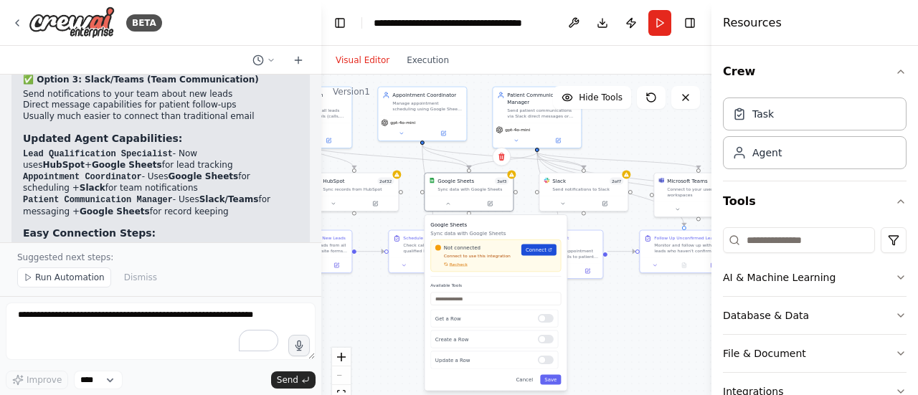
click at [544, 250] on span "Connect" at bounding box center [536, 250] width 21 height 7
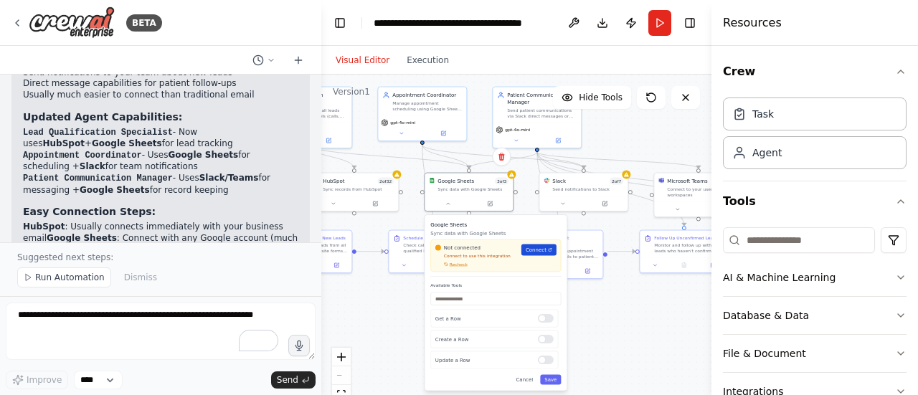
click at [545, 247] on span "Connect" at bounding box center [536, 250] width 21 height 7
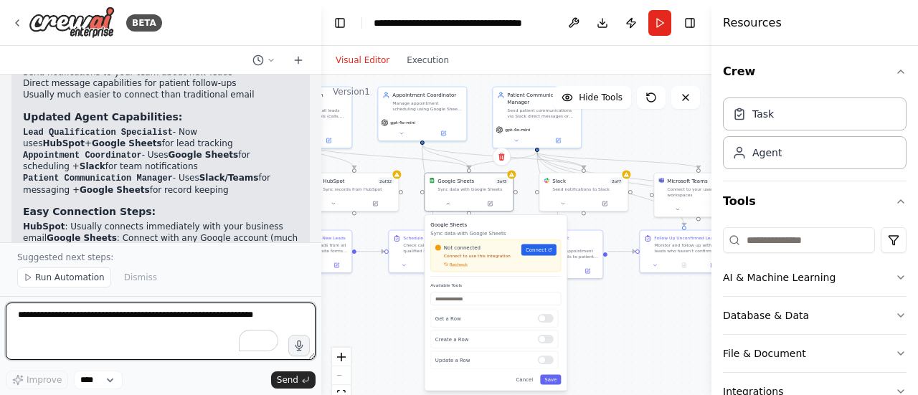
click at [151, 326] on textarea "To enrich screen reader interactions, please activate Accessibility in Grammarl…" at bounding box center [161, 331] width 310 height 57
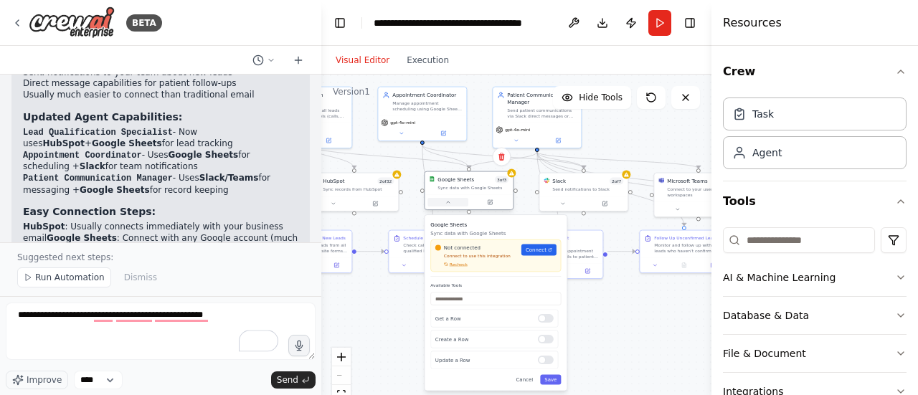
click at [447, 205] on button at bounding box center [447, 202] width 41 height 9
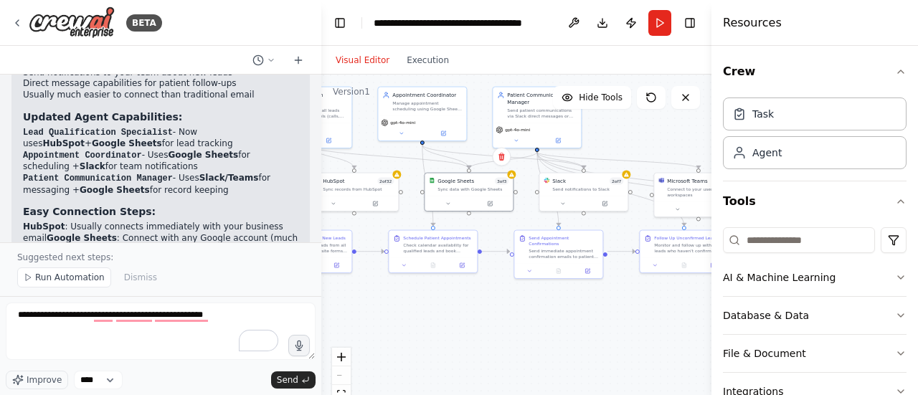
click at [557, 292] on div ".deletable-edge-delete-btn { width: 20px; height: 20px; border: 0px solid #ffff…" at bounding box center [516, 254] width 390 height 359
click at [658, 144] on div ".deletable-edge-delete-btn { width: 20px; height: 20px; border: 0px solid #ffff…" at bounding box center [516, 254] width 390 height 359
click at [895, 70] on icon "button" at bounding box center [900, 71] width 11 height 11
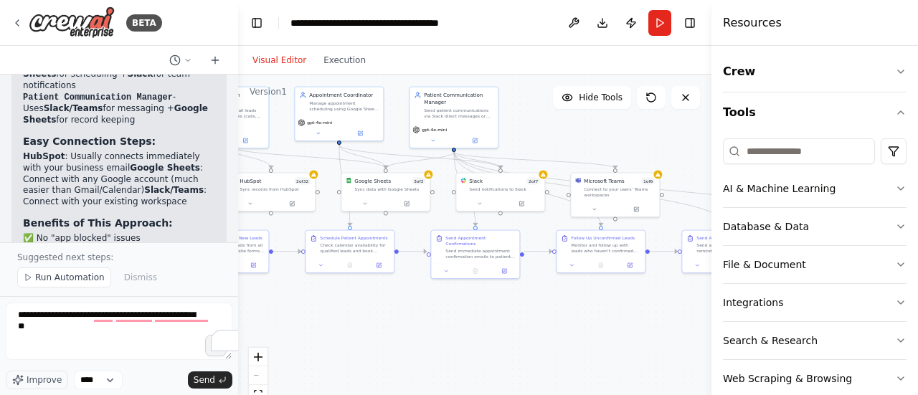
drag, startPoint x: 320, startPoint y: 48, endPoint x: 209, endPoint y: 57, distance: 110.8
click at [232, 57] on div at bounding box center [235, 197] width 6 height 395
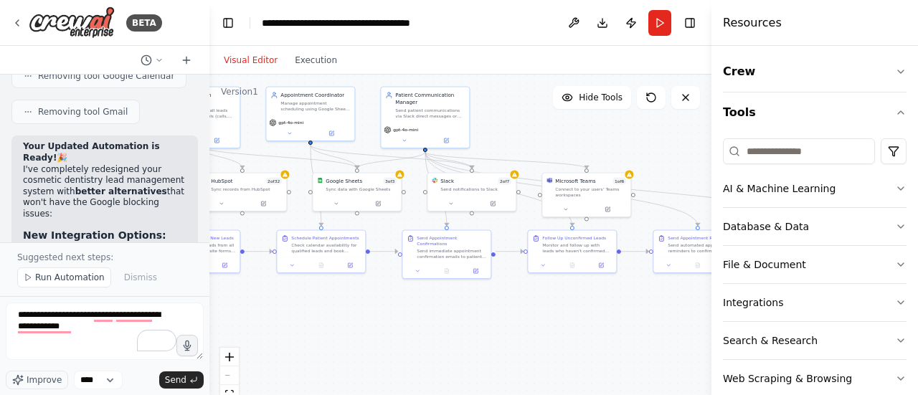
scroll to position [6231, 0]
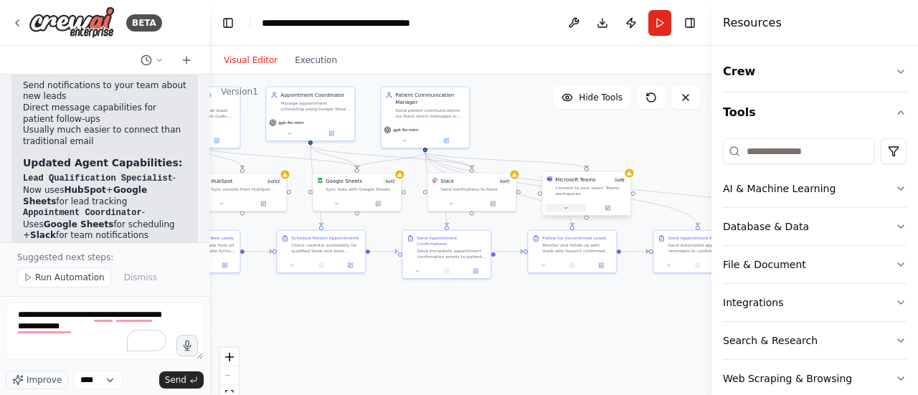
click at [569, 207] on button at bounding box center [565, 208] width 41 height 9
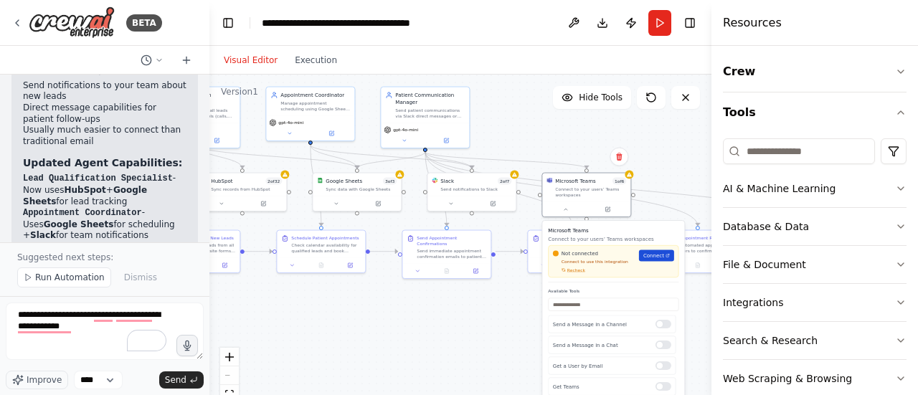
click at [658, 255] on span "Connect" at bounding box center [653, 255] width 21 height 7
click at [80, 333] on textarea "**********" at bounding box center [105, 331] width 198 height 57
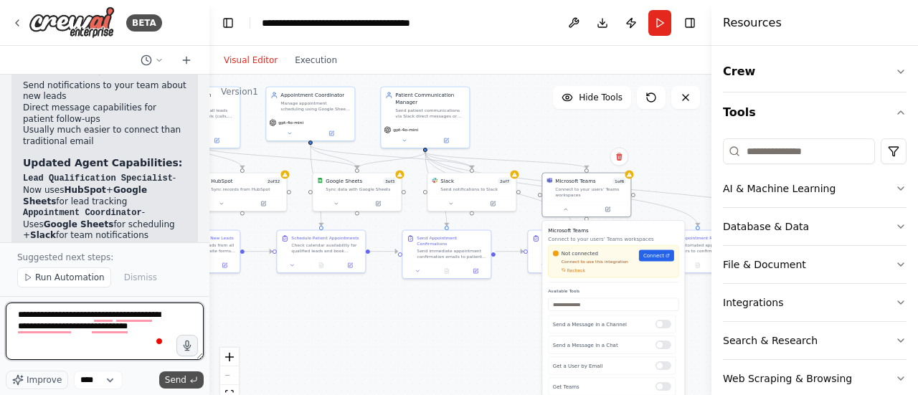
type textarea "**********"
click at [176, 379] on span "Send" at bounding box center [176, 379] width 22 height 11
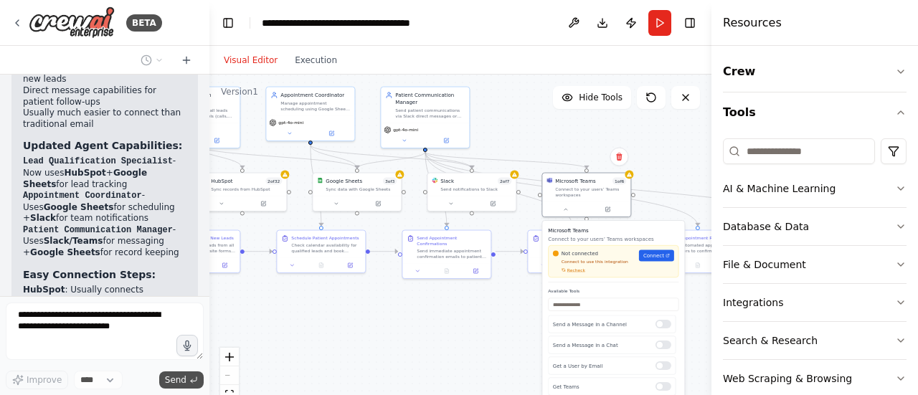
scroll to position [6307, 0]
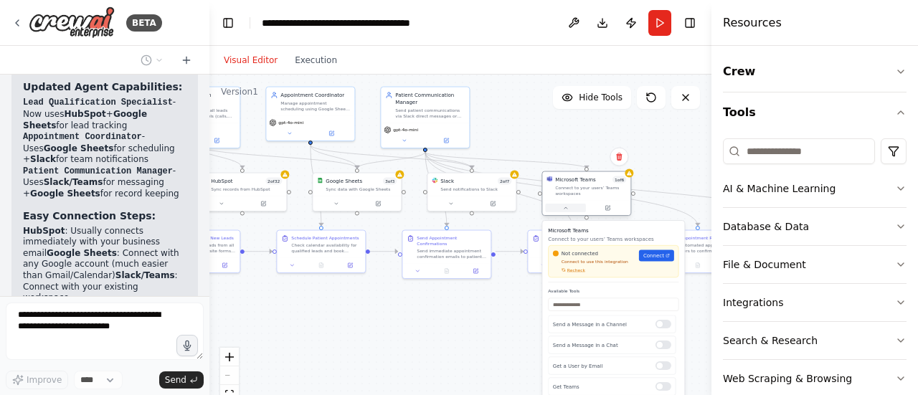
click at [570, 211] on button at bounding box center [565, 208] width 41 height 9
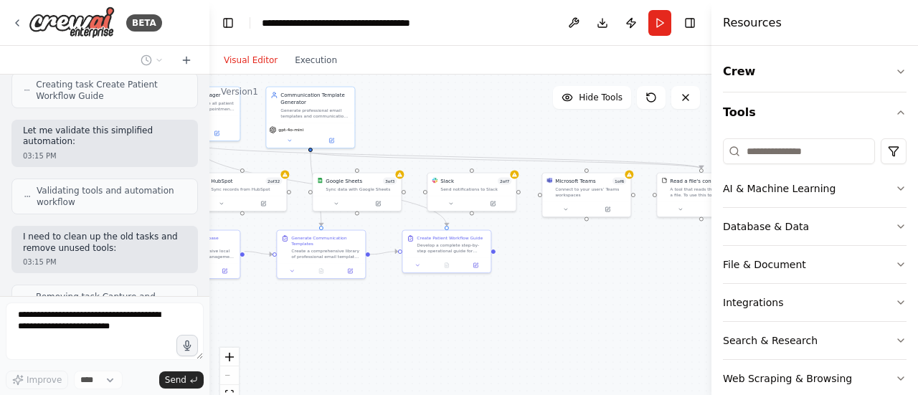
scroll to position [7901, 0]
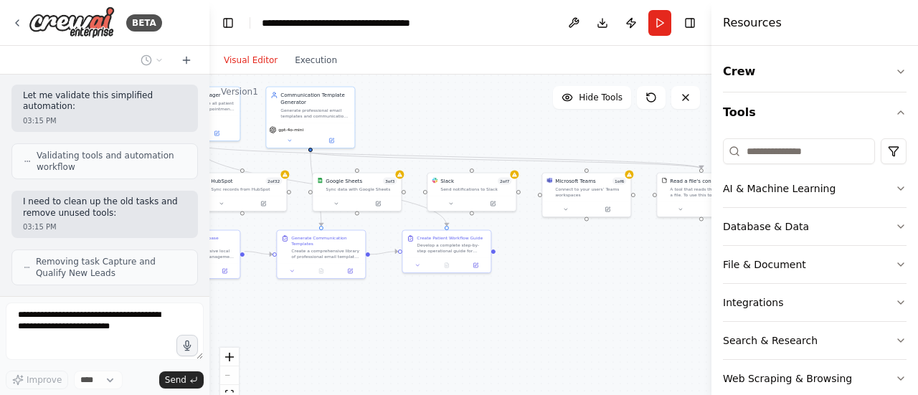
click at [594, 279] on div ".deletable-edge-delete-btn { width: 20px; height: 20px; border: 0px solid #ffff…" at bounding box center [460, 254] width 502 height 359
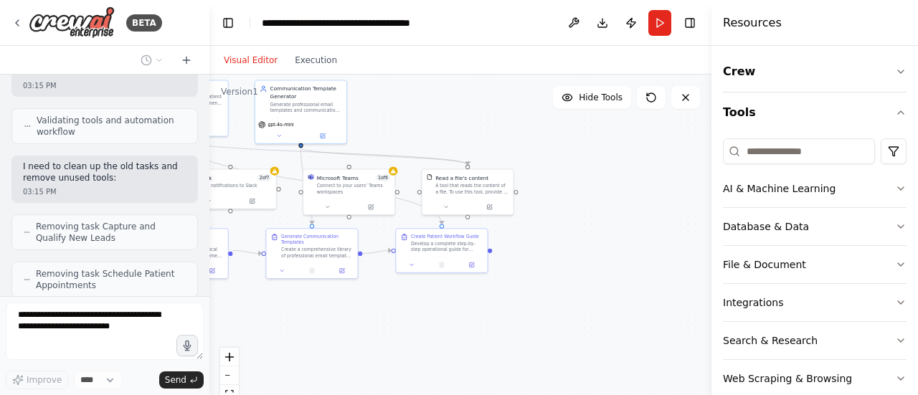
scroll to position [7972, 0]
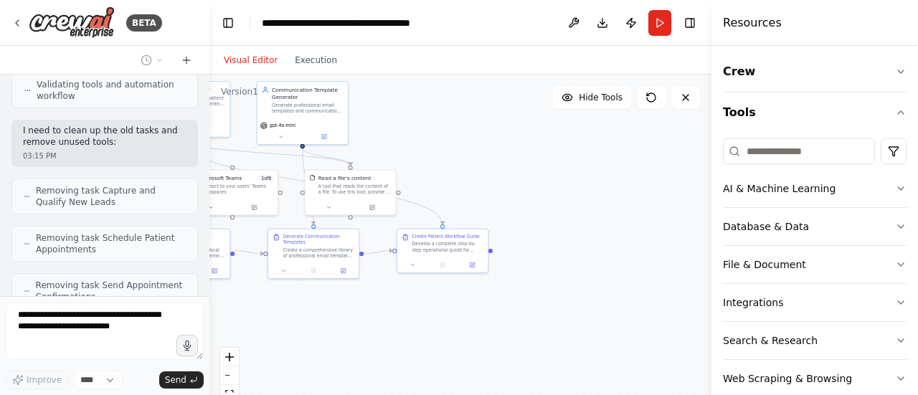
click at [594, 279] on div ".deletable-edge-delete-btn { width: 20px; height: 20px; border: 0px solid #ffff…" at bounding box center [460, 254] width 502 height 359
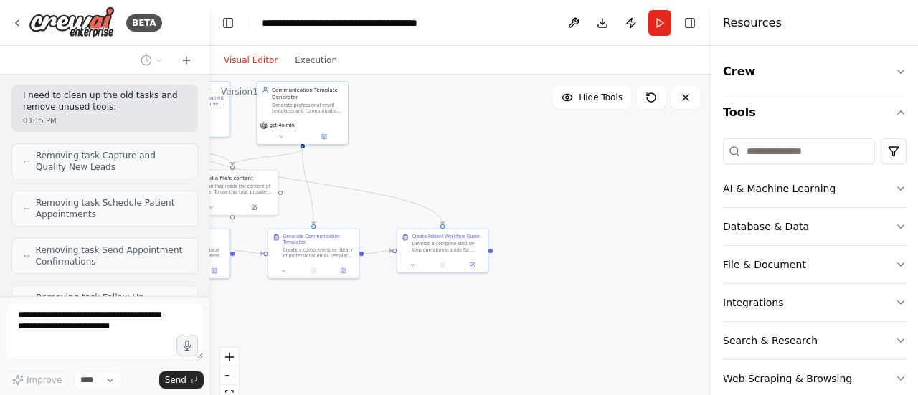
scroll to position [8065, 0]
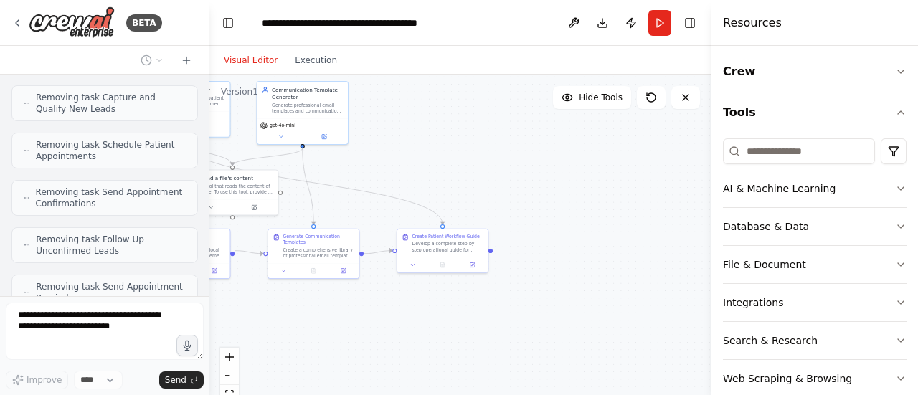
click at [533, 202] on div ".deletable-edge-delete-btn { width: 20px; height: 20px; border: 0px solid #ffff…" at bounding box center [460, 254] width 502 height 359
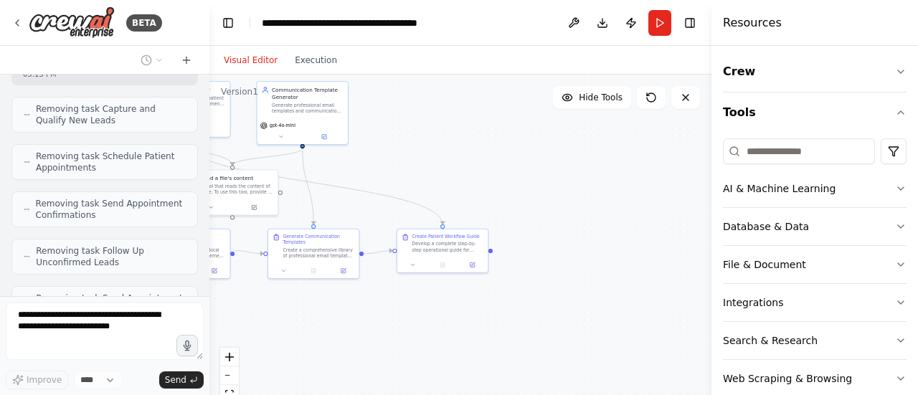
scroll to position [8101, 0]
click at [467, 153] on div ".deletable-edge-delete-btn { width: 20px; height: 20px; border: 0px solid #ffff…" at bounding box center [460, 254] width 502 height 359
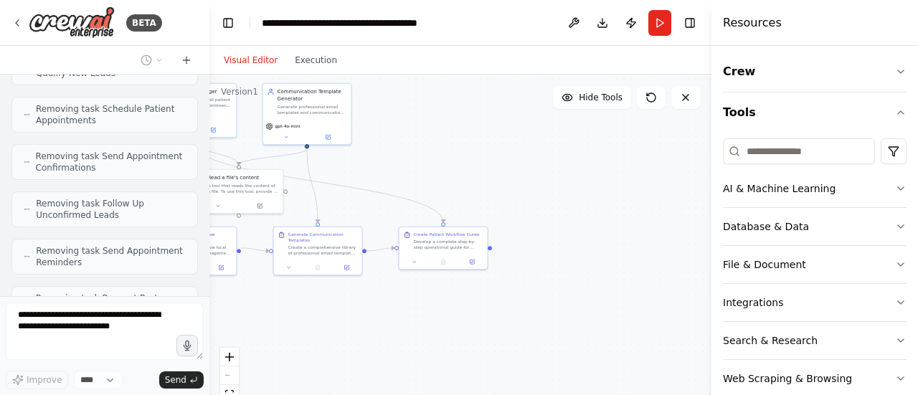
click at [467, 153] on div ".deletable-edge-delete-btn { width: 20px; height: 20px; border: 0px solid #ffff…" at bounding box center [460, 254] width 502 height 359
click at [313, 344] on div ".deletable-edge-delete-btn { width: 20px; height: 20px; border: 0px solid #ffff…" at bounding box center [460, 254] width 502 height 359
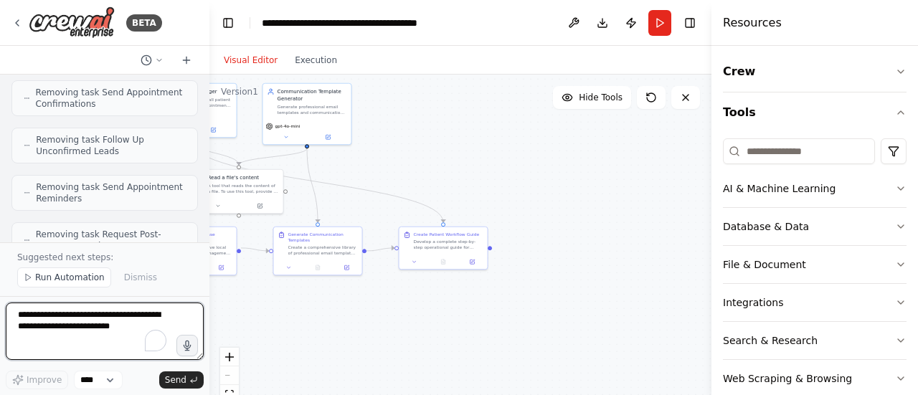
scroll to position [8176, 0]
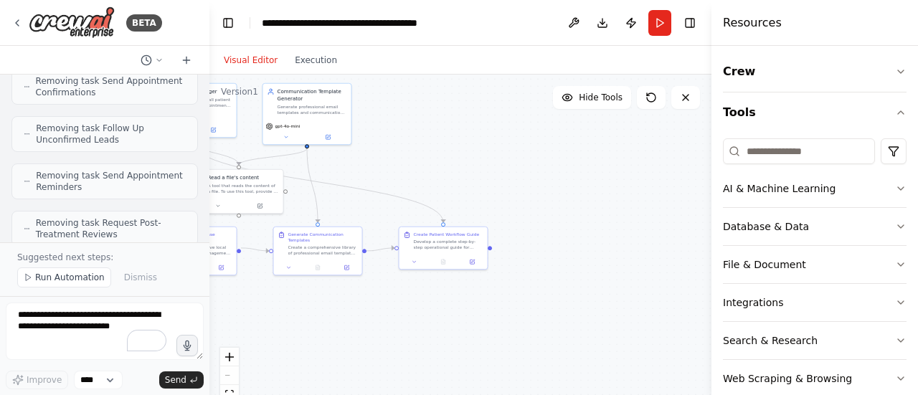
click at [247, 133] on div ".deletable-edge-delete-btn { width: 20px; height: 20px; border: 0px solid #ffff…" at bounding box center [460, 254] width 502 height 359
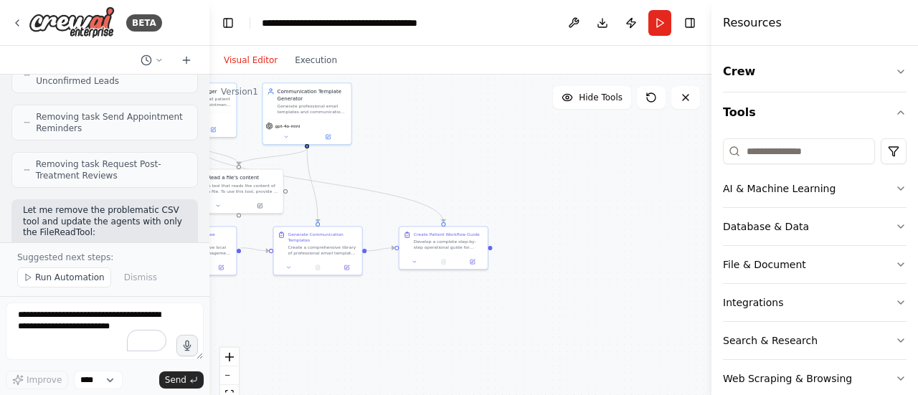
click at [490, 144] on div ".deletable-edge-delete-btn { width: 20px; height: 20px; border: 0px solid #ffff…" at bounding box center [460, 254] width 502 height 359
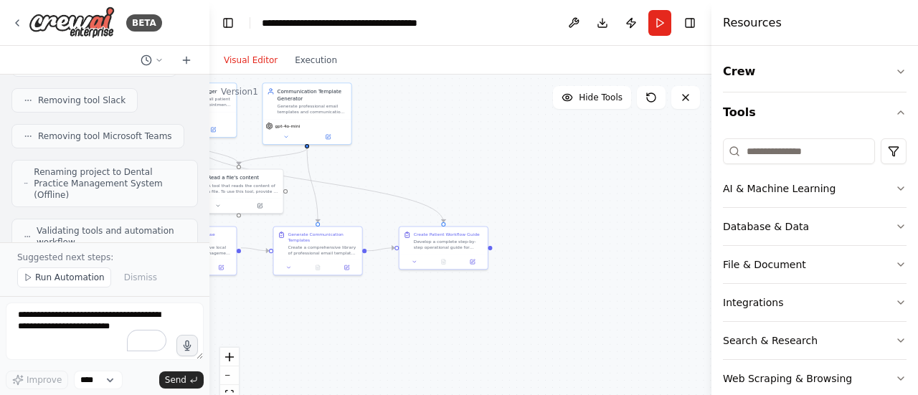
scroll to position [8558, 0]
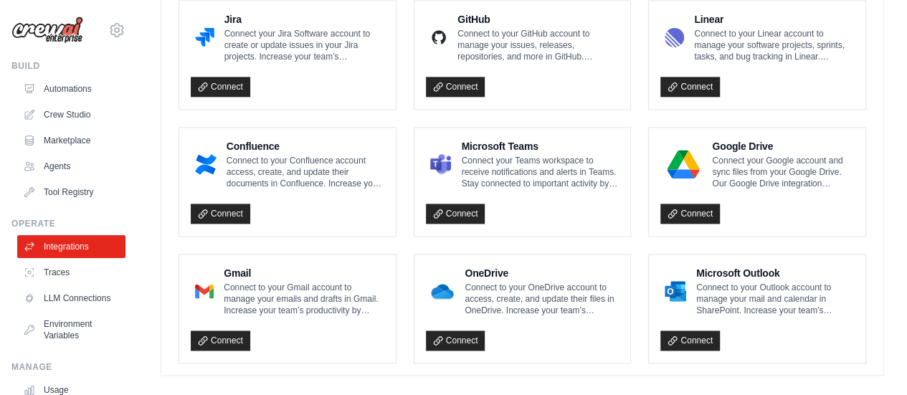
scroll to position [947, 0]
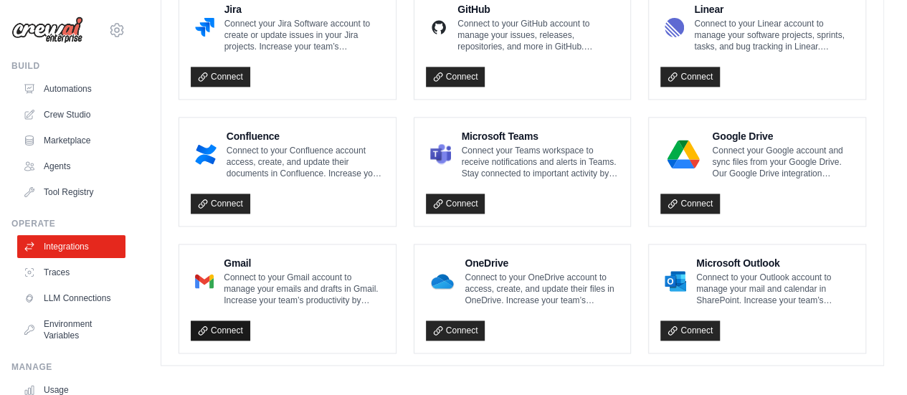
click at [207, 326] on icon at bounding box center [203, 331] width 10 height 10
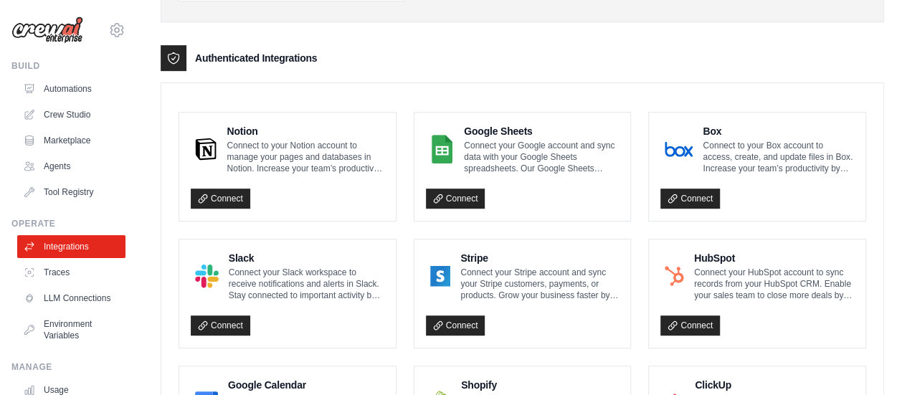
scroll to position [0, 0]
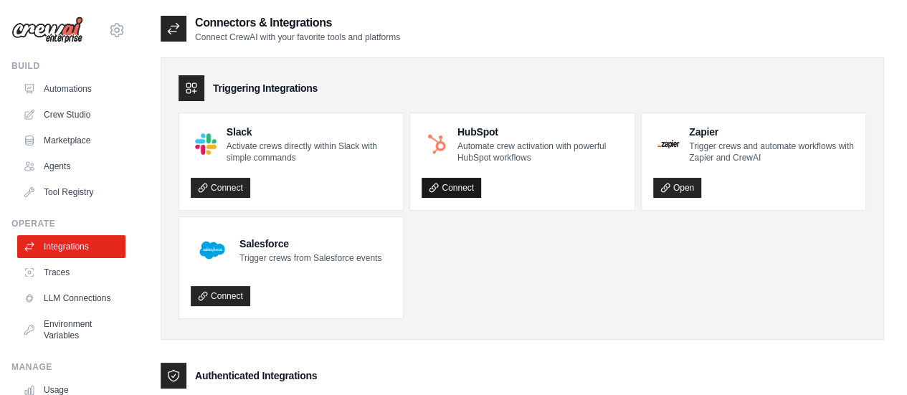
click at [463, 184] on link "Connect" at bounding box center [452, 188] width 60 height 20
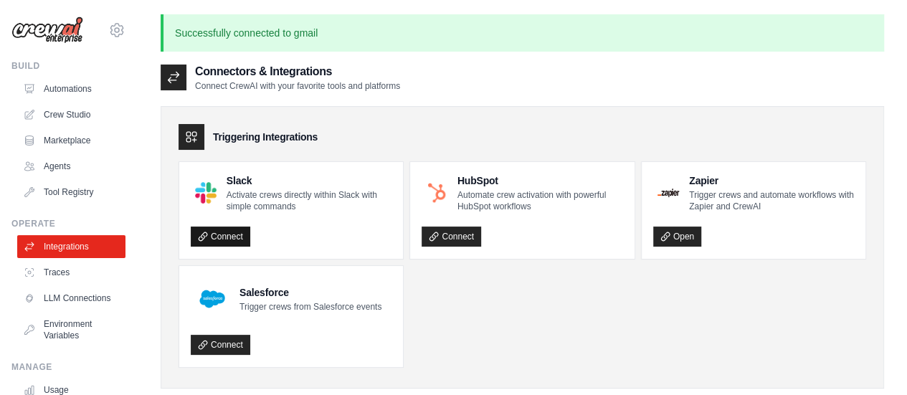
click at [245, 232] on link "Connect" at bounding box center [221, 237] width 60 height 20
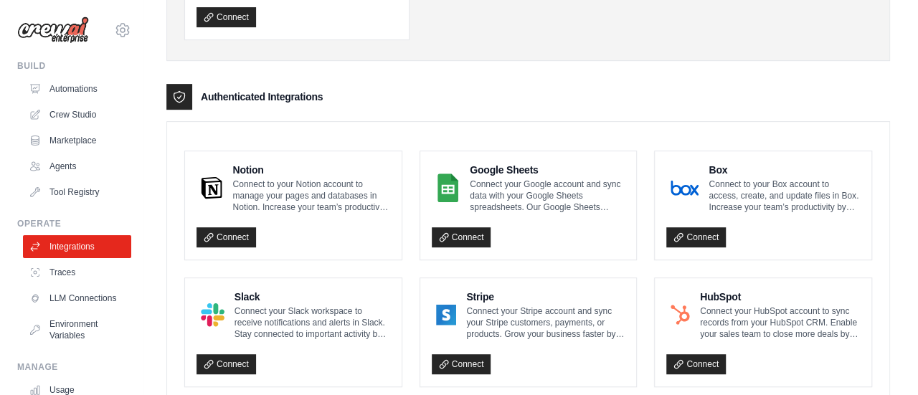
scroll to position [300, 0]
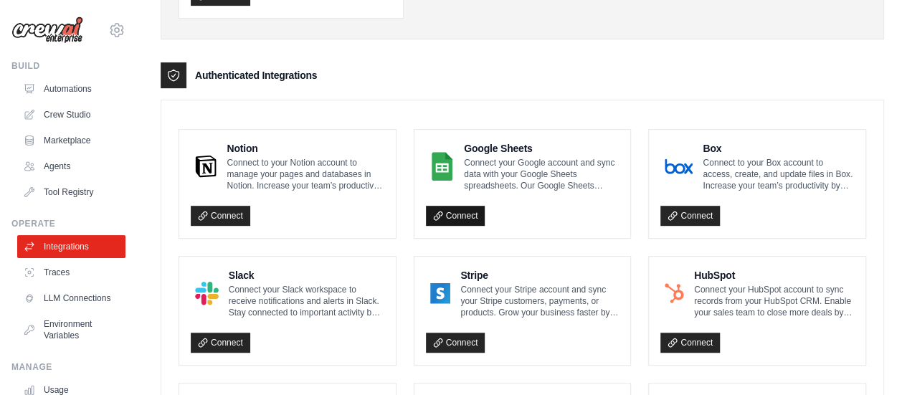
click at [470, 210] on link "Connect" at bounding box center [456, 216] width 60 height 20
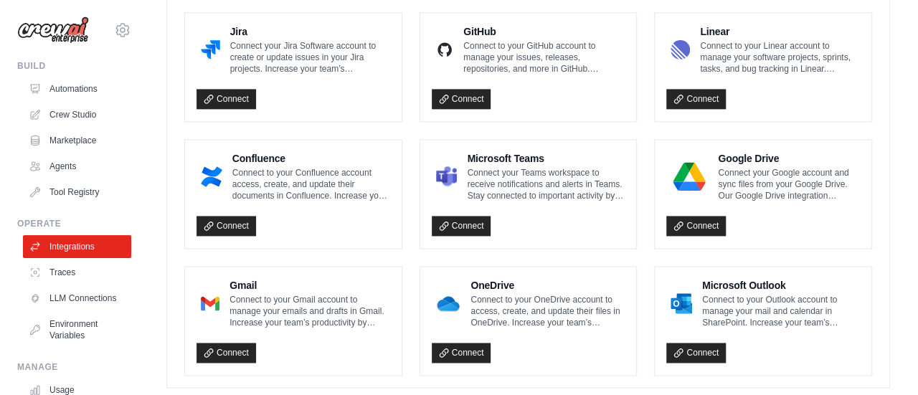
scroll to position [976, 0]
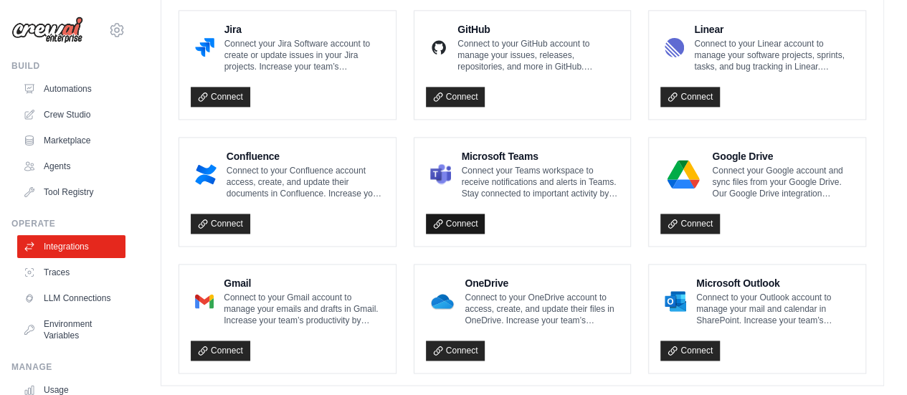
click at [434, 219] on icon at bounding box center [438, 224] width 10 height 10
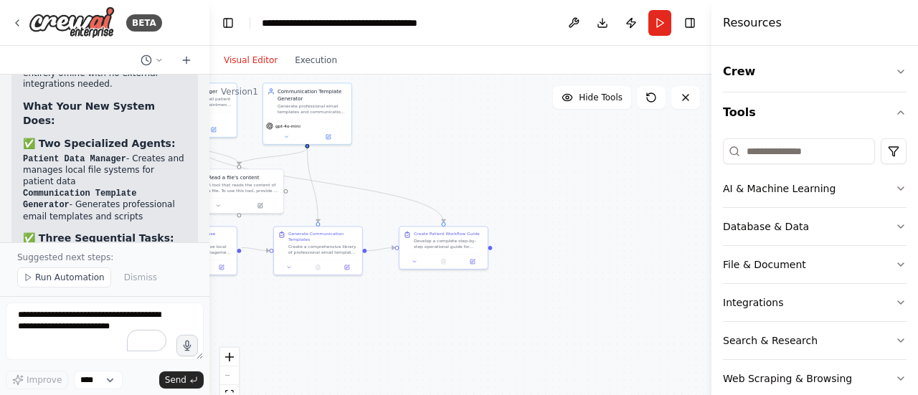
click at [482, 130] on div ".deletable-edge-delete-btn { width: 20px; height: 20px; border: 0px solid #ffff…" at bounding box center [460, 254] width 502 height 359
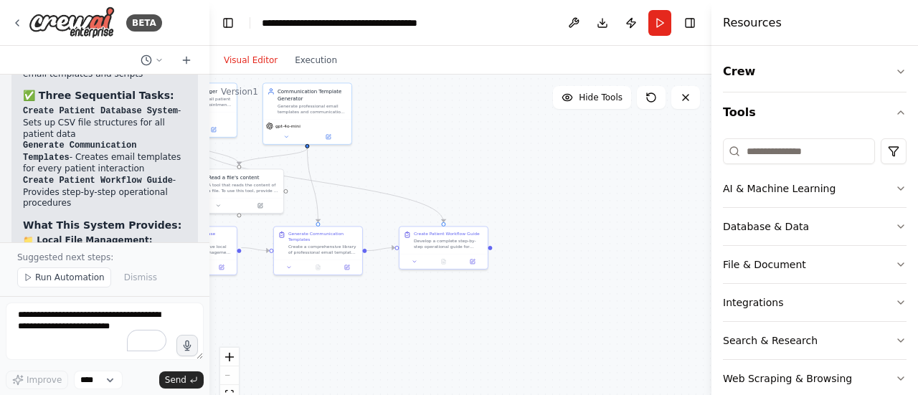
click at [229, 377] on div "React Flow controls" at bounding box center [229, 385] width 19 height 75
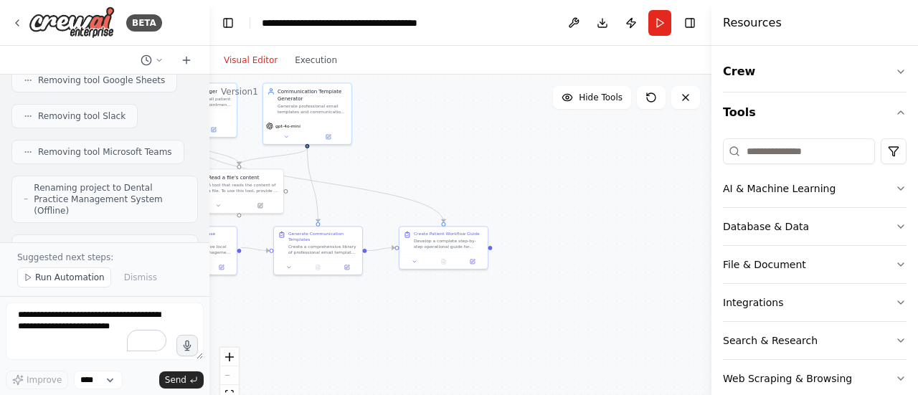
scroll to position [8518, 0]
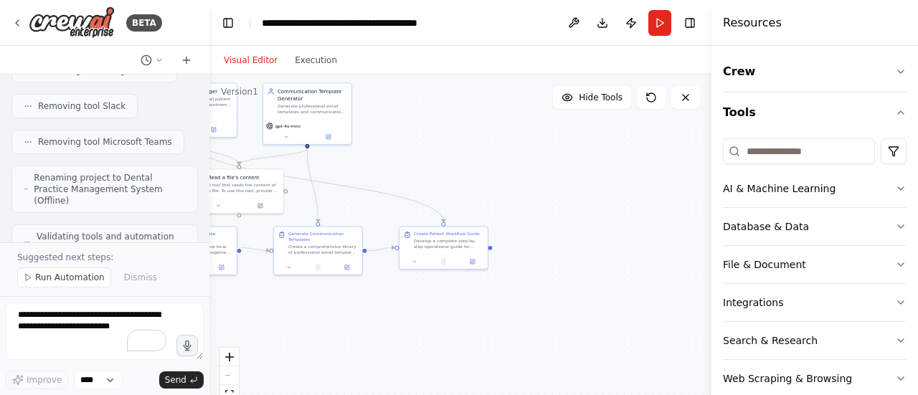
click at [415, 139] on div ".deletable-edge-delete-btn { width: 20px; height: 20px; border: 0px solid #ffff…" at bounding box center [460, 254] width 502 height 359
click at [252, 60] on button "Visual Editor" at bounding box center [250, 60] width 71 height 17
click at [411, 133] on div ".deletable-edge-delete-btn { width: 20px; height: 20px; border: 0px solid #ffff…" at bounding box center [460, 254] width 502 height 359
click at [303, 308] on div ".deletable-edge-delete-btn { width: 20px; height: 20px; border: 0px solid #ffff…" at bounding box center [460, 254] width 502 height 359
click at [536, 146] on div ".deletable-edge-delete-btn { width: 20px; height: 20px; border: 0px solid #ffff…" at bounding box center [460, 254] width 502 height 359
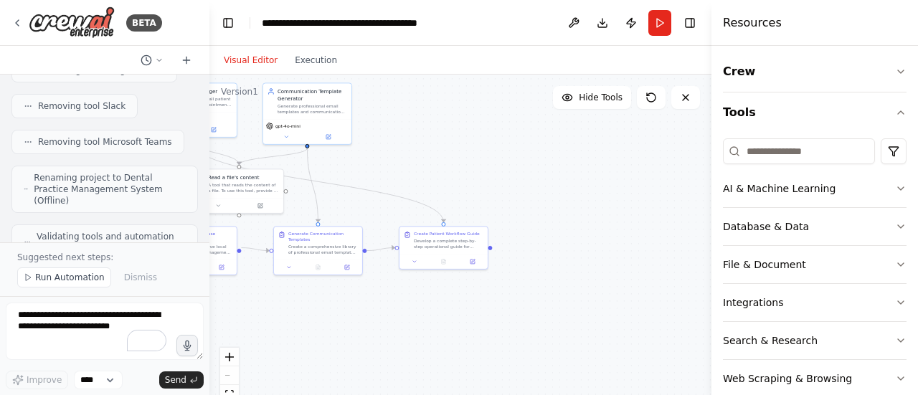
click at [536, 146] on div ".deletable-edge-delete-btn { width: 20px; height: 20px; border: 0px solid #ffff…" at bounding box center [460, 254] width 502 height 359
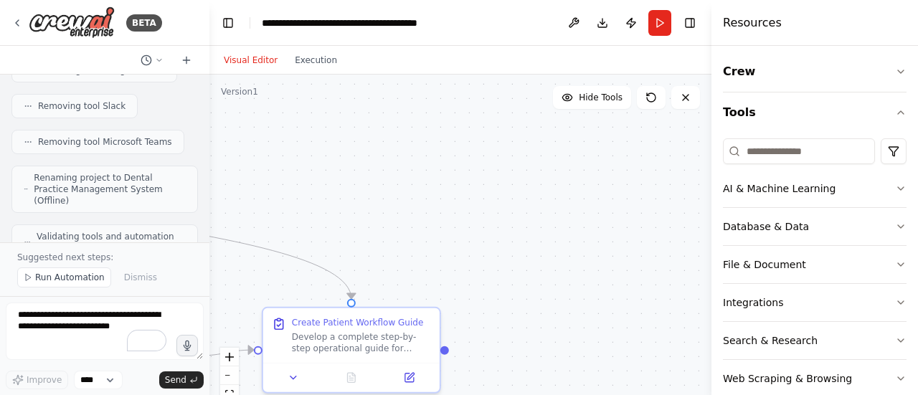
click at [536, 146] on div ".deletable-edge-delete-btn { width: 20px; height: 20px; border: 0px solid #ffff…" at bounding box center [460, 254] width 502 height 359
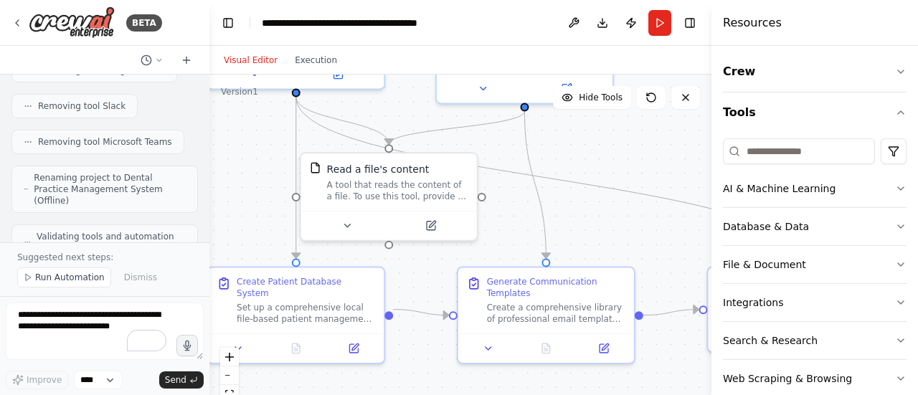
drag, startPoint x: 403, startPoint y: 221, endPoint x: 917, endPoint y: 221, distance: 514.2
click at [917, 221] on div "BETA You are an AI assistant for a high-end cosmetic dentistry practice. Goals:…" at bounding box center [459, 197] width 918 height 395
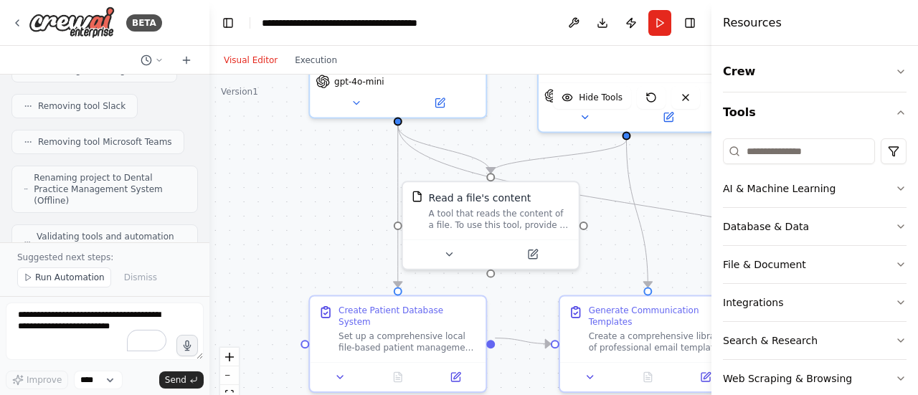
drag, startPoint x: 582, startPoint y: 212, endPoint x: 684, endPoint y: 240, distance: 105.8
click at [684, 240] on div ".deletable-edge-delete-btn { width: 20px; height: 20px; border: 0px solid #ffff…" at bounding box center [460, 254] width 502 height 359
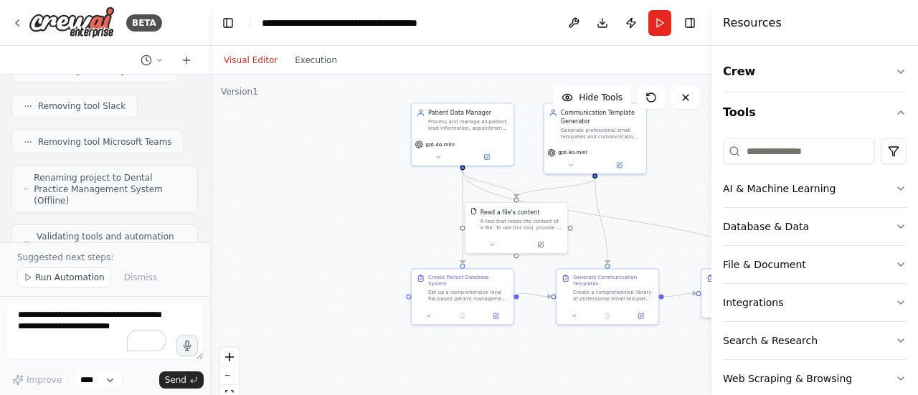
click at [402, 222] on div ".deletable-edge-delete-btn { width: 20px; height: 20px; border: 0px solid #ffff…" at bounding box center [460, 254] width 502 height 359
click at [354, 224] on div ".deletable-edge-delete-btn { width: 20px; height: 20px; border: 0px solid #ffff…" at bounding box center [460, 254] width 502 height 359
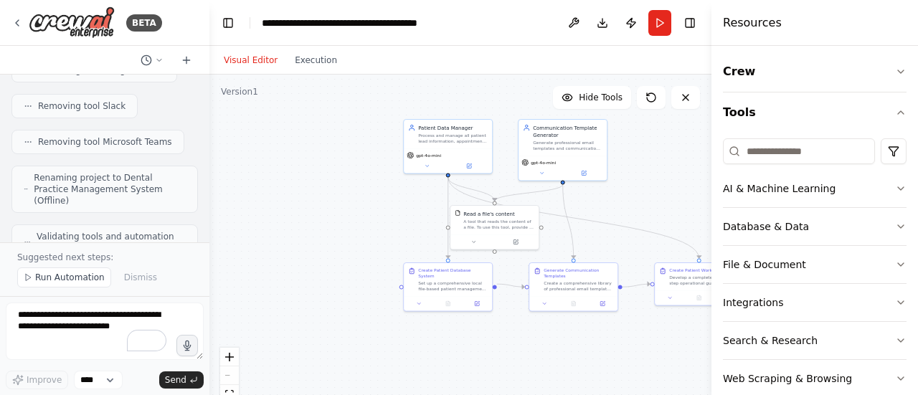
click at [354, 224] on div ".deletable-edge-delete-btn { width: 20px; height: 20px; border: 0px solid #ffff…" at bounding box center [460, 254] width 502 height 359
drag, startPoint x: 354, startPoint y: 224, endPoint x: 281, endPoint y: 216, distance: 73.7
click at [281, 216] on div ".deletable-edge-delete-btn { width: 20px; height: 20px; border: 0px solid #ffff…" at bounding box center [460, 254] width 502 height 359
click at [344, 331] on div ".deletable-edge-delete-btn { width: 20px; height: 20px; border: 0px solid #ffff…" at bounding box center [460, 254] width 502 height 359
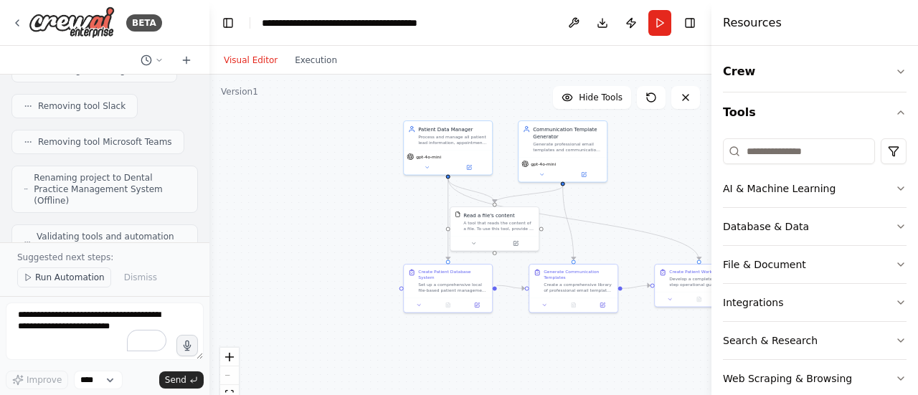
click at [55, 278] on span "Run Automation" at bounding box center [70, 277] width 70 height 11
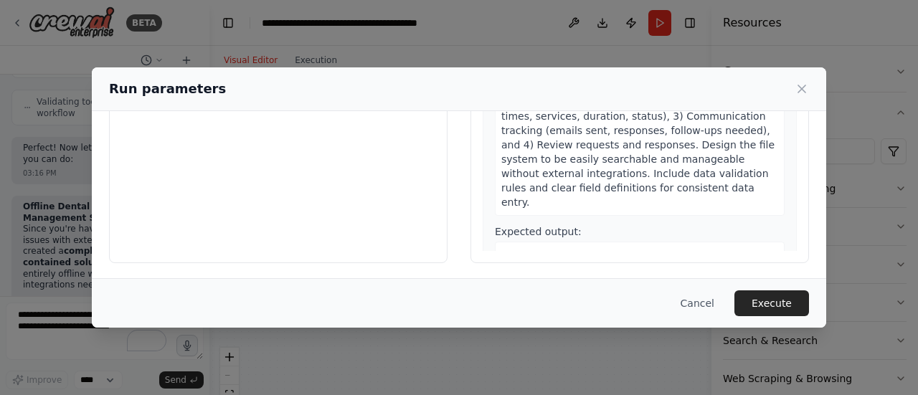
scroll to position [0, 0]
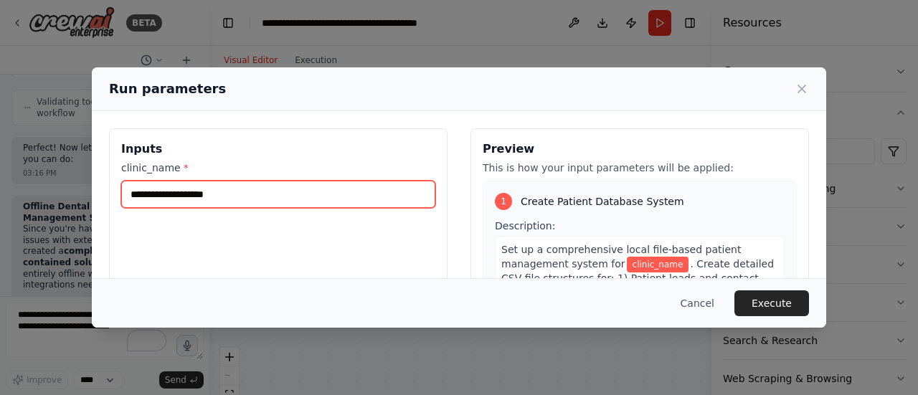
click at [269, 191] on input "clinic_name *" at bounding box center [278, 194] width 314 height 27
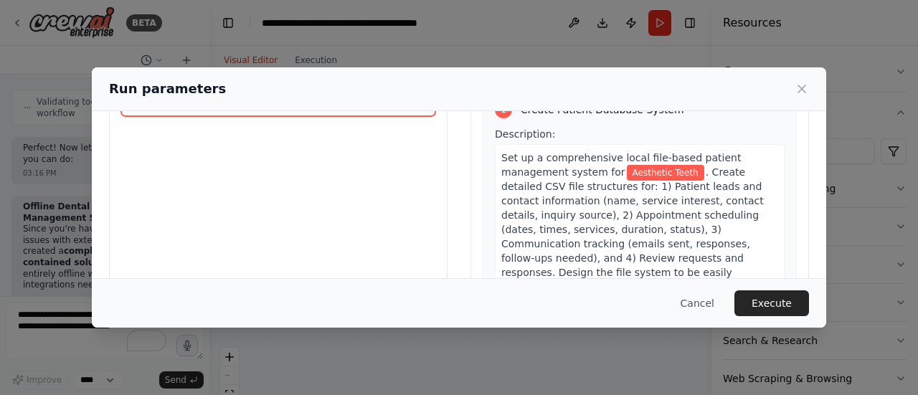
scroll to position [103, 0]
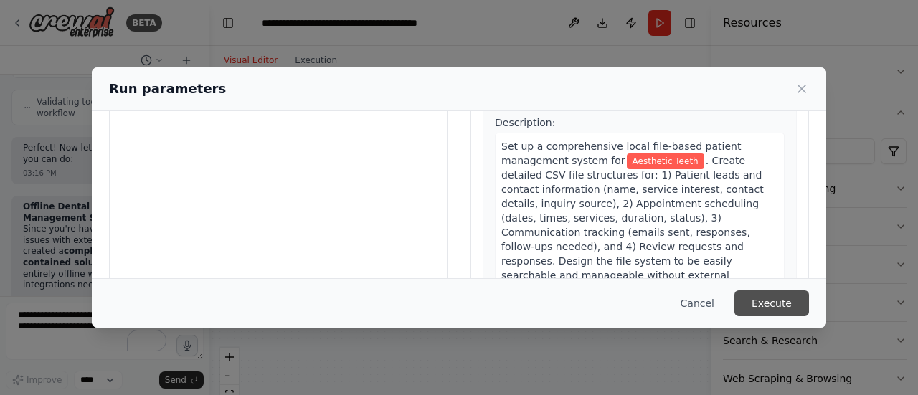
type input "**********"
click at [772, 300] on button "Execute" at bounding box center [771, 303] width 75 height 26
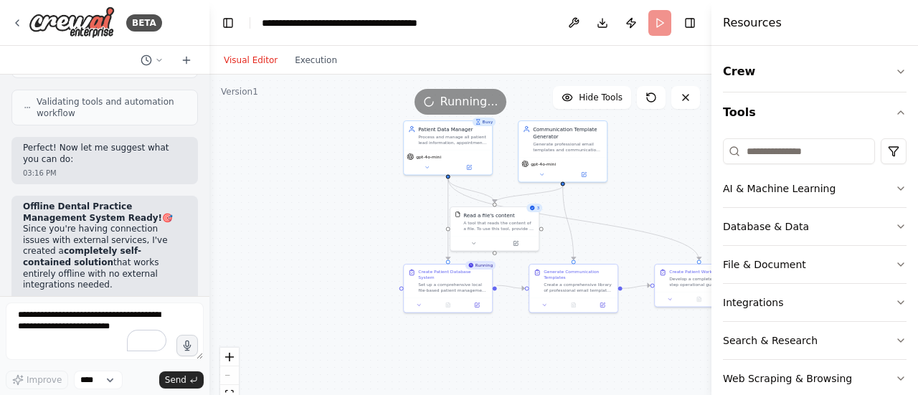
click at [642, 187] on div ".deletable-edge-delete-btn { width: 20px; height: 20px; border: 0px solid #ffff…" at bounding box center [460, 254] width 502 height 359
click at [662, 19] on header "**********" at bounding box center [460, 23] width 502 height 46
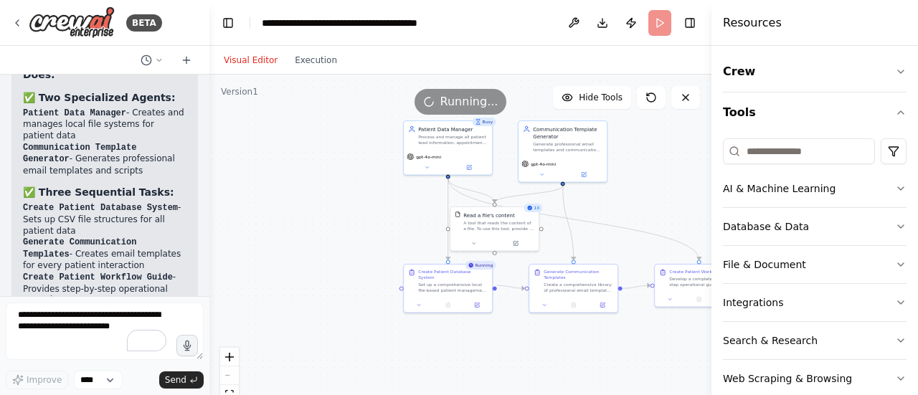
scroll to position [9035, 0]
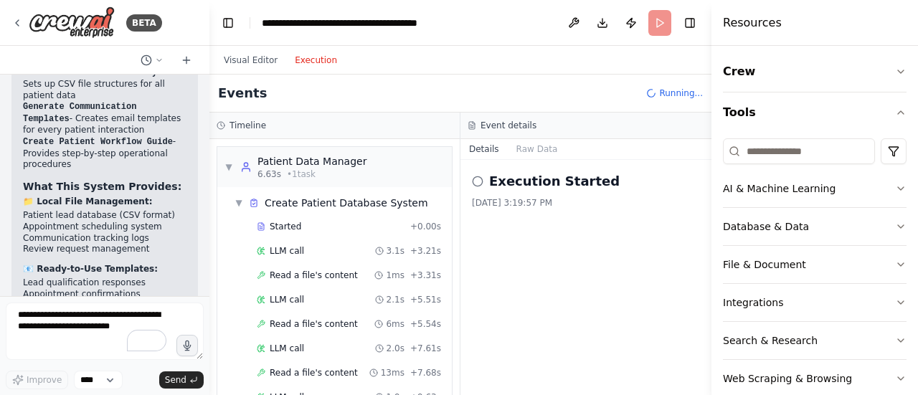
click at [316, 60] on button "Execution" at bounding box center [316, 60] width 60 height 17
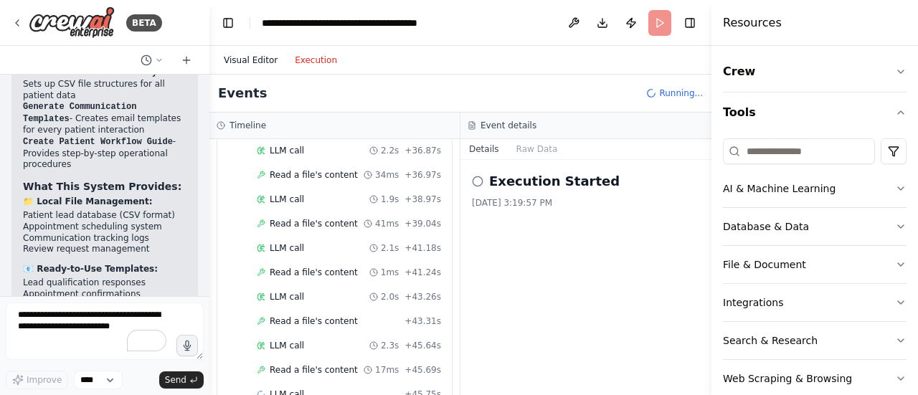
scroll to position [929, 0]
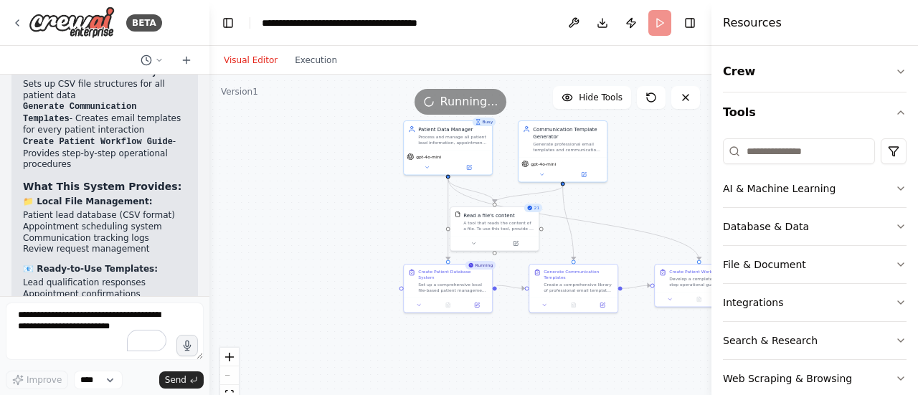
click at [257, 57] on button "Visual Editor" at bounding box center [250, 60] width 71 height 17
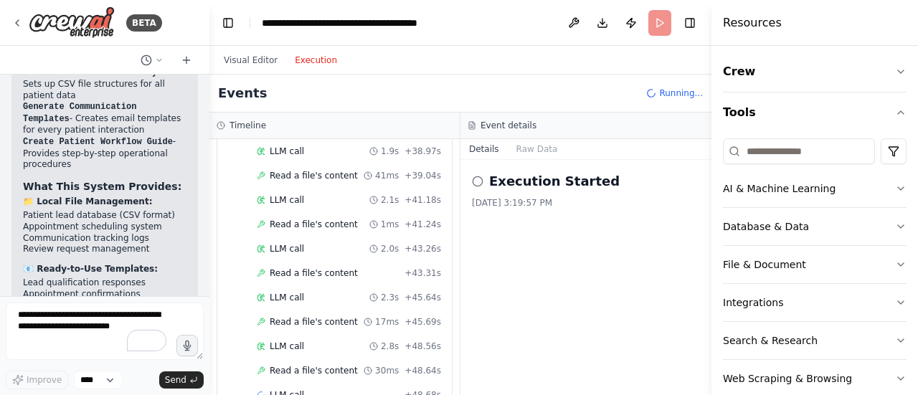
click at [324, 57] on button "Execution" at bounding box center [316, 60] width 60 height 17
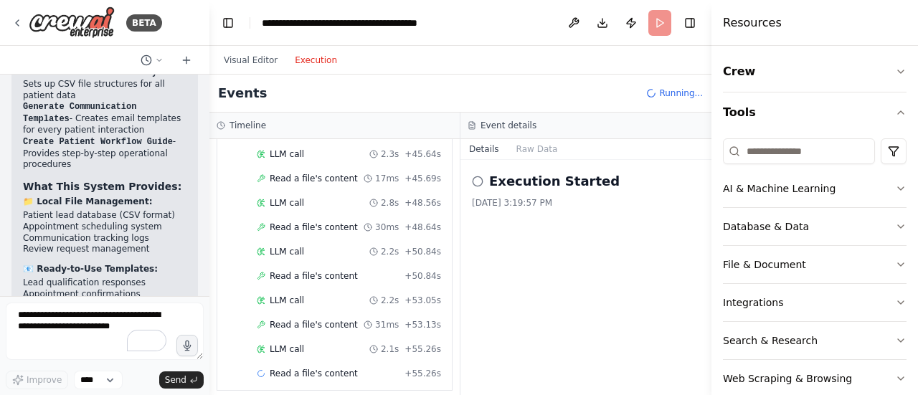
scroll to position [1096, 0]
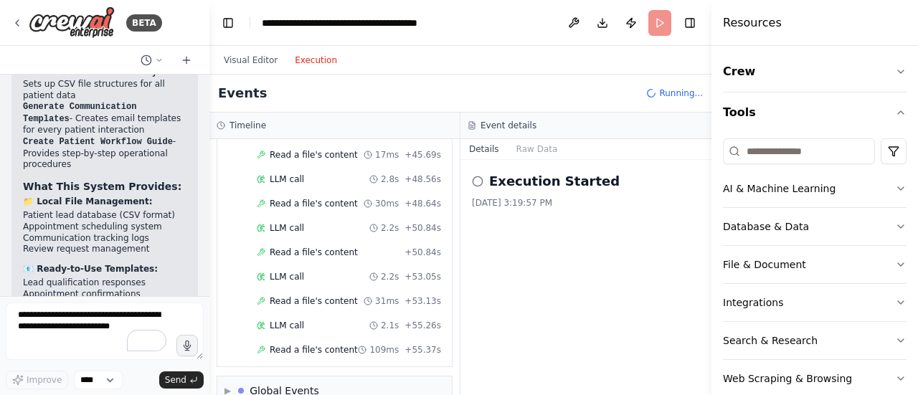
click at [262, 57] on button "Visual Editor" at bounding box center [250, 60] width 71 height 17
click at [313, 67] on button "Execution" at bounding box center [316, 60] width 60 height 17
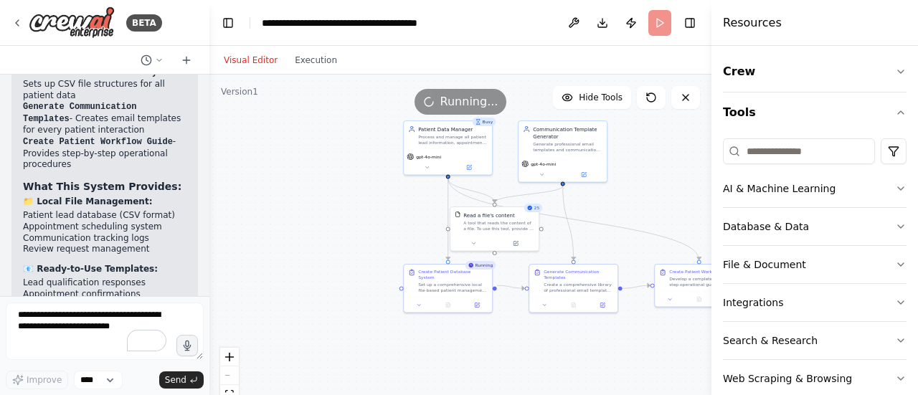
click at [247, 60] on button "Visual Editor" at bounding box center [250, 60] width 71 height 17
click at [387, 219] on div ".deletable-edge-delete-btn { width: 20px; height: 20px; border: 0px solid #ffff…" at bounding box center [460, 254] width 502 height 359
click at [229, 379] on button "zoom out" at bounding box center [229, 375] width 19 height 19
click at [229, 379] on div "React Flow controls" at bounding box center [229, 385] width 19 height 75
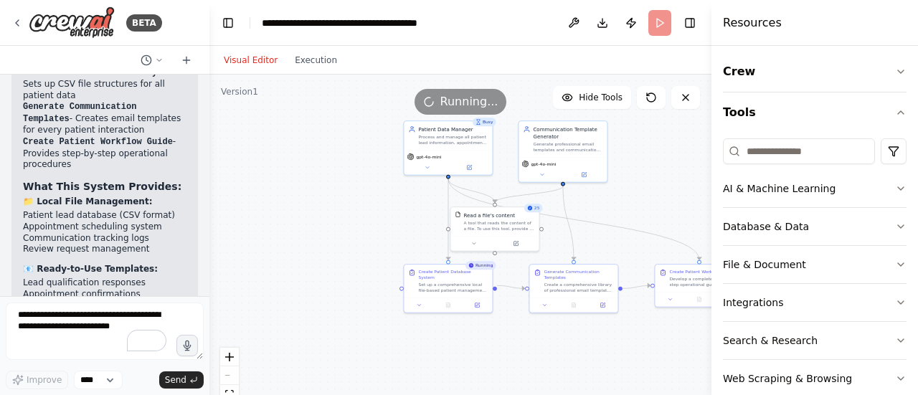
click at [229, 379] on div "React Flow controls" at bounding box center [229, 385] width 19 height 75
click at [227, 359] on icon "zoom in" at bounding box center [229, 357] width 9 height 9
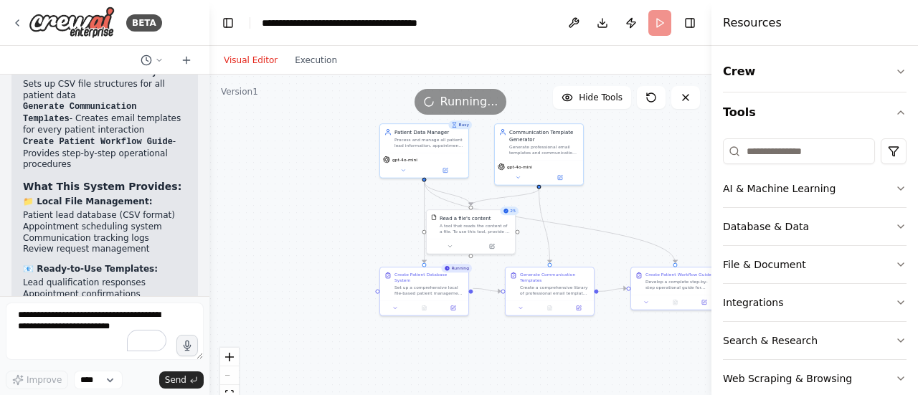
click at [316, 271] on div ".deletable-edge-delete-btn { width: 20px; height: 20px; border: 0px solid #ffff…" at bounding box center [460, 254] width 502 height 359
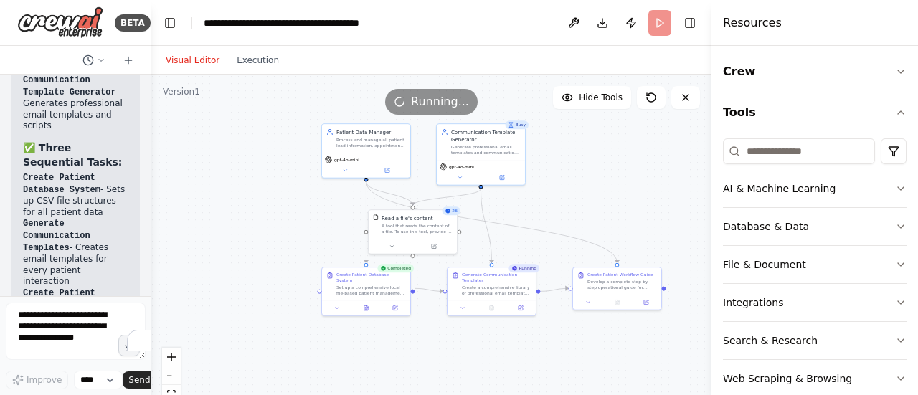
scroll to position [12454, 0]
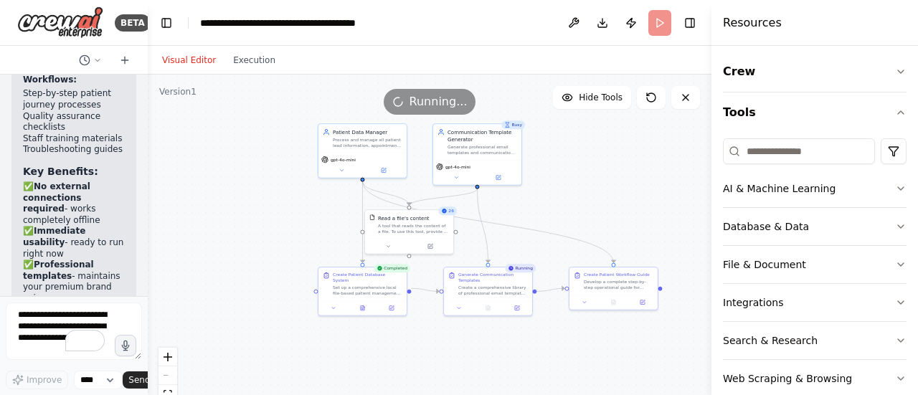
drag, startPoint x: 207, startPoint y: 105, endPoint x: 148, endPoint y: 108, distance: 59.6
click at [148, 108] on div "BETA You are an AI assistant for a high-end cosmetic dentistry practice. Goals:…" at bounding box center [459, 197] width 918 height 395
click at [420, 147] on div ".deletable-edge-delete-btn { width: 20px; height: 20px; border: 0px solid #ffff…" at bounding box center [430, 254] width 564 height 359
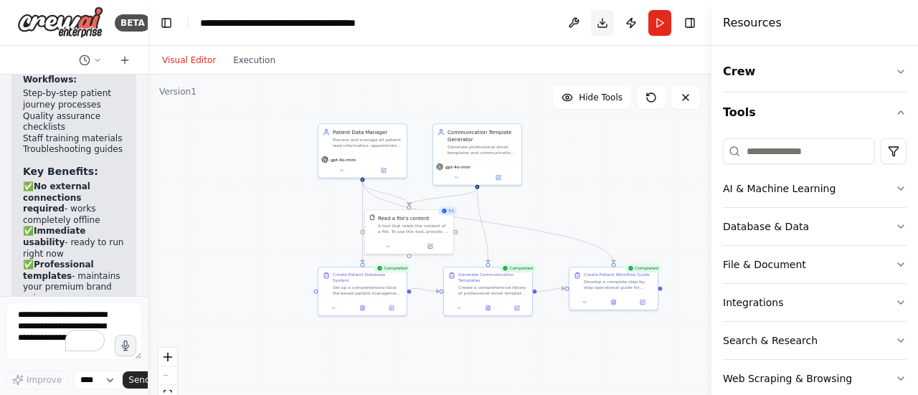
click at [602, 21] on button "Download" at bounding box center [602, 23] width 23 height 26
click at [164, 22] on button "Toggle Left Sidebar" at bounding box center [166, 23] width 20 height 20
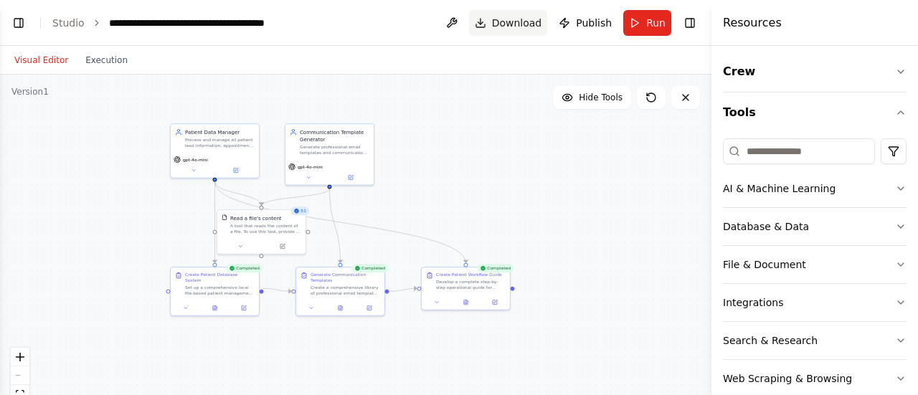
click at [513, 20] on span "Download" at bounding box center [517, 23] width 50 height 14
click at [513, 24] on span "Download" at bounding box center [517, 23] width 50 height 14
click at [69, 25] on link "Studio" at bounding box center [68, 22] width 32 height 11
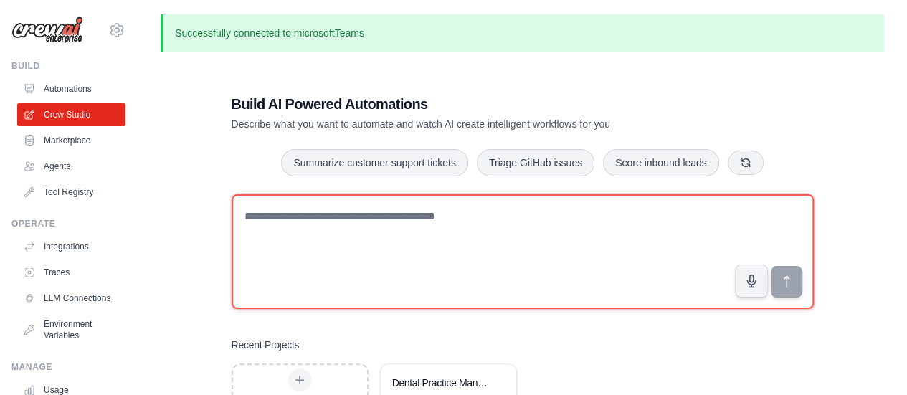
click at [338, 237] on textarea at bounding box center [523, 251] width 582 height 115
paste textarea "**********"
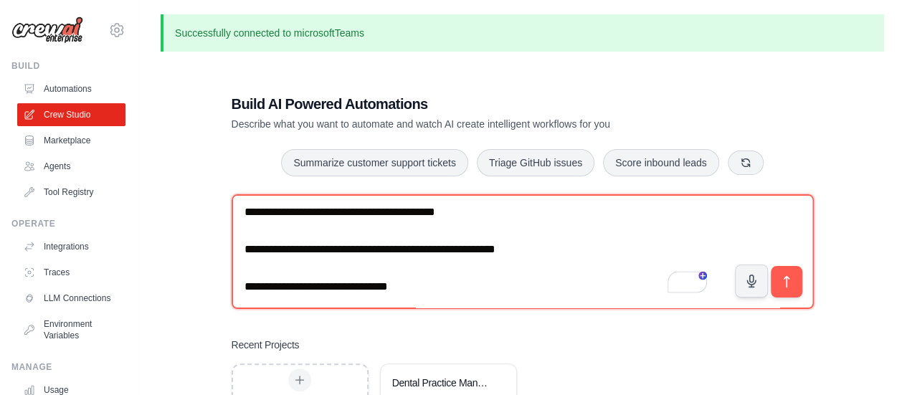
scroll to position [77, 0]
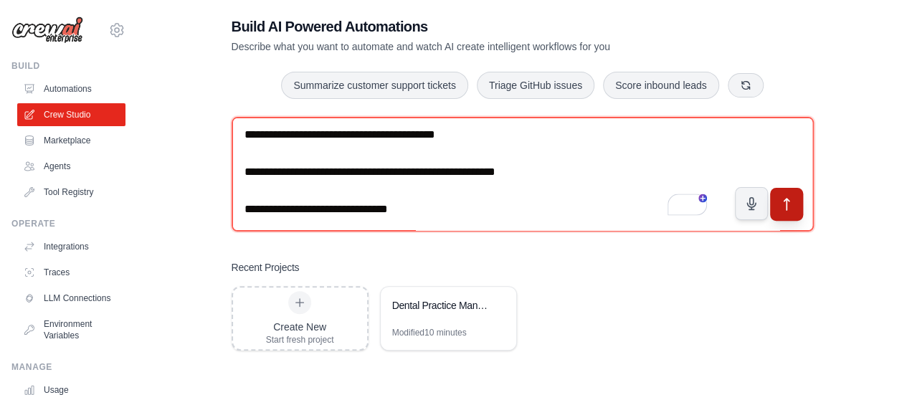
type textarea "**********"
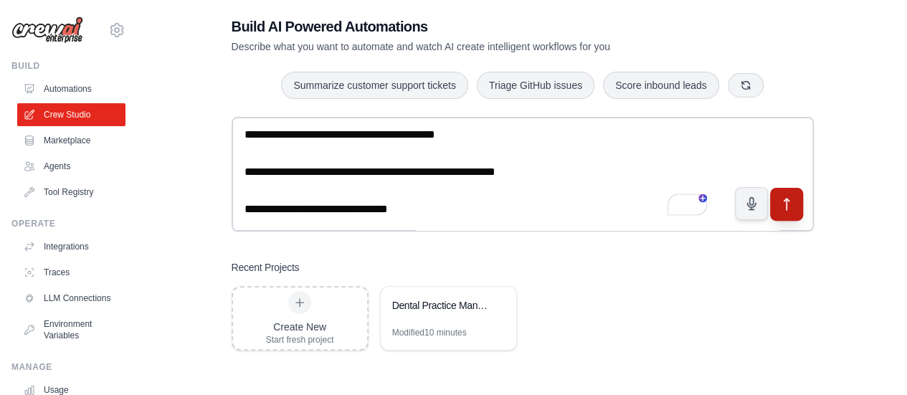
click at [792, 200] on icon "submit" at bounding box center [786, 203] width 15 height 15
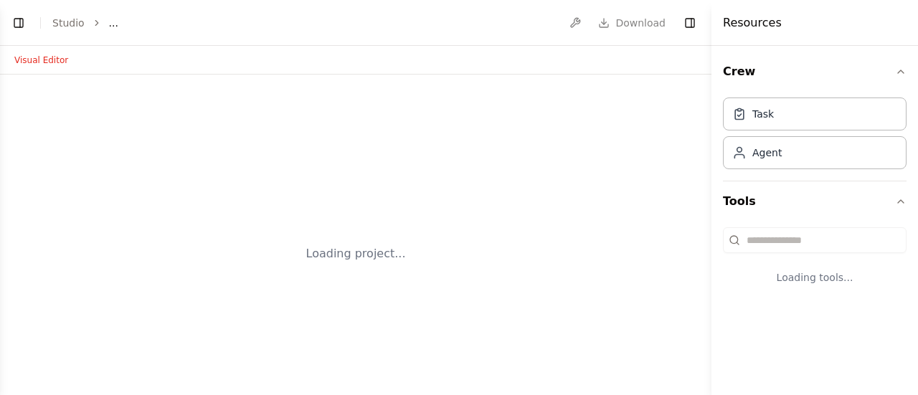
select select "****"
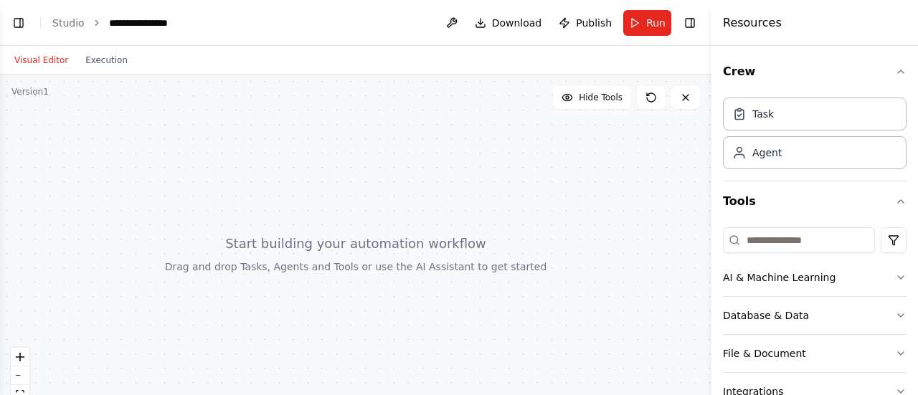
scroll to position [713, 0]
click at [12, 18] on button "Toggle Left Sidebar" at bounding box center [19, 23] width 20 height 20
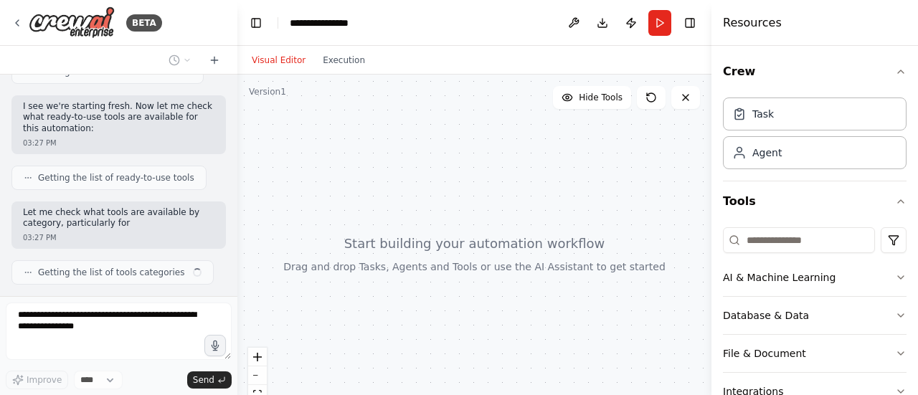
scroll to position [790, 0]
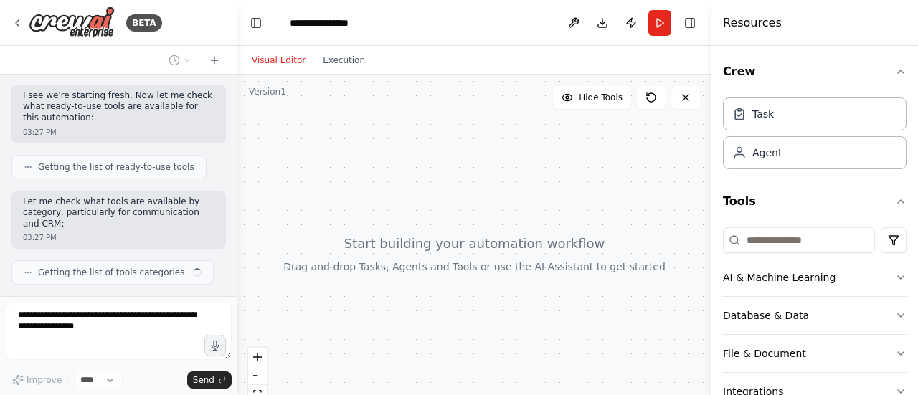
drag, startPoint x: 146, startPoint y: 42, endPoint x: 237, endPoint y: 50, distance: 91.4
click at [237, 50] on div "BETA You are an AI assistant for a premium plastic surgery practice. Goals: Cap…" at bounding box center [459, 197] width 918 height 395
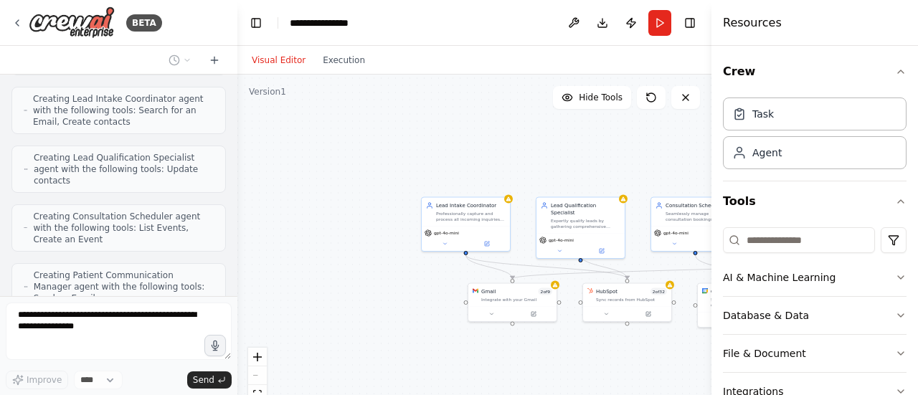
scroll to position [1419, 0]
click at [404, 309] on div ".deletable-edge-delete-btn { width: 20px; height: 20px; border: 0px solid #ffff…" at bounding box center [474, 254] width 474 height 359
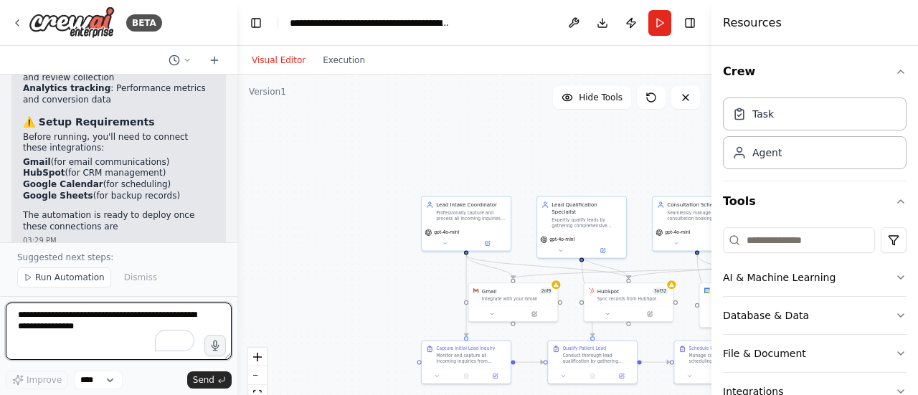
scroll to position [2904, 0]
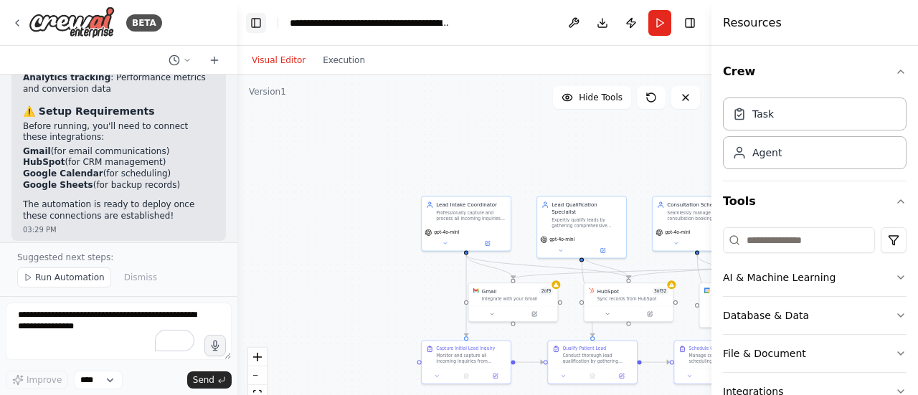
click at [259, 19] on button "Toggle Left Sidebar" at bounding box center [256, 23] width 20 height 20
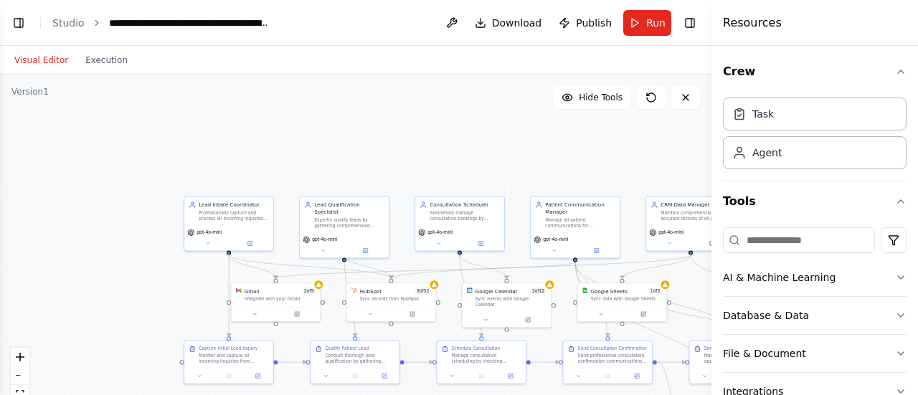
click at [496, 142] on div ".deletable-edge-delete-btn { width: 20px; height: 20px; border: 0px solid #ffff…" at bounding box center [355, 254] width 711 height 359
click at [199, 276] on div ".deletable-edge-delete-btn { width: 20px; height: 20px; border: 0px solid #ffff…" at bounding box center [355, 254] width 711 height 359
click at [14, 15] on button "Toggle Left Sidebar" at bounding box center [19, 23] width 20 height 20
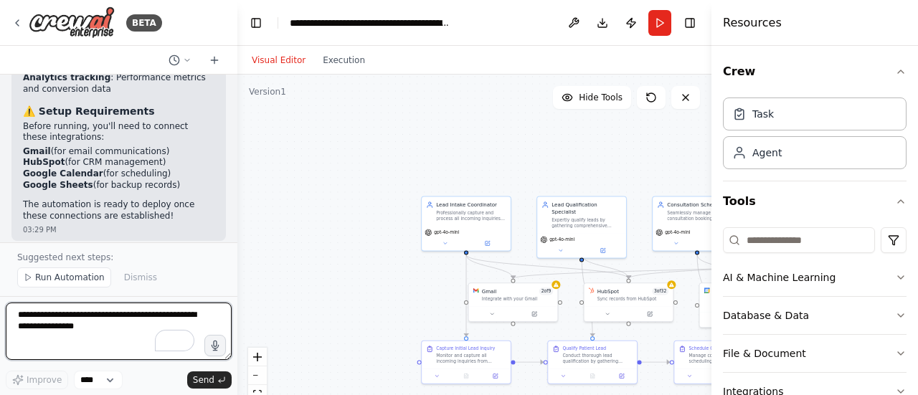
click at [53, 336] on textarea "To enrich screen reader interactions, please activate Accessibility in Grammarl…" at bounding box center [119, 331] width 226 height 57
type textarea "**********"
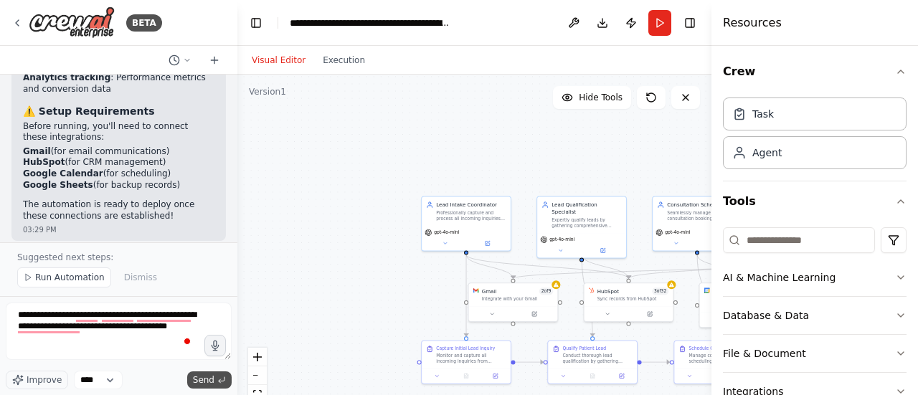
click at [213, 377] on span "Send" at bounding box center [204, 379] width 22 height 11
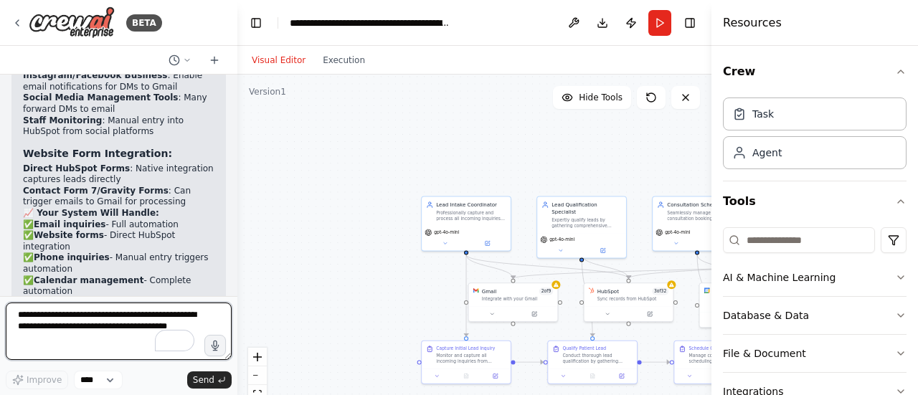
scroll to position [4395, 0]
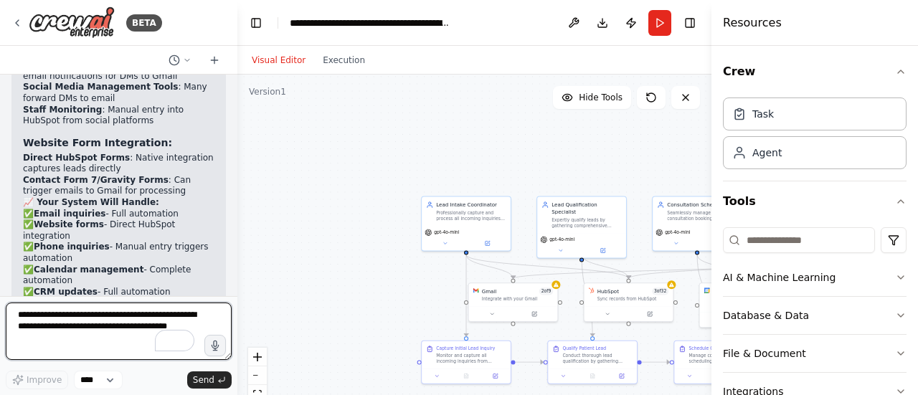
click at [110, 314] on textarea "**********" at bounding box center [119, 331] width 226 height 57
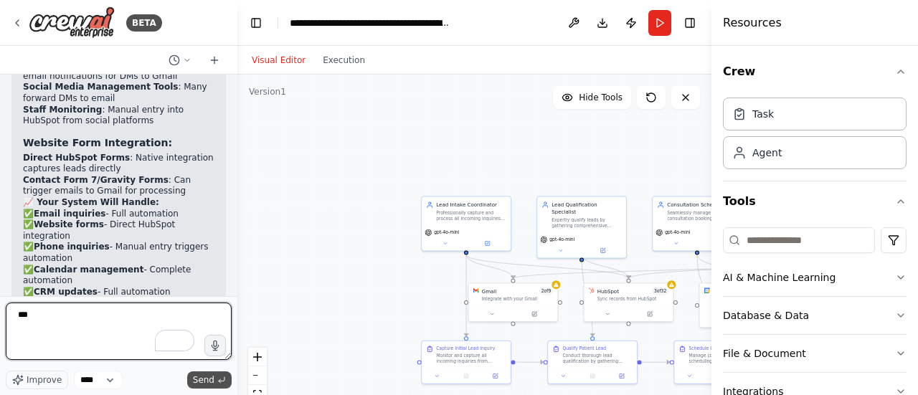
type textarea "***"
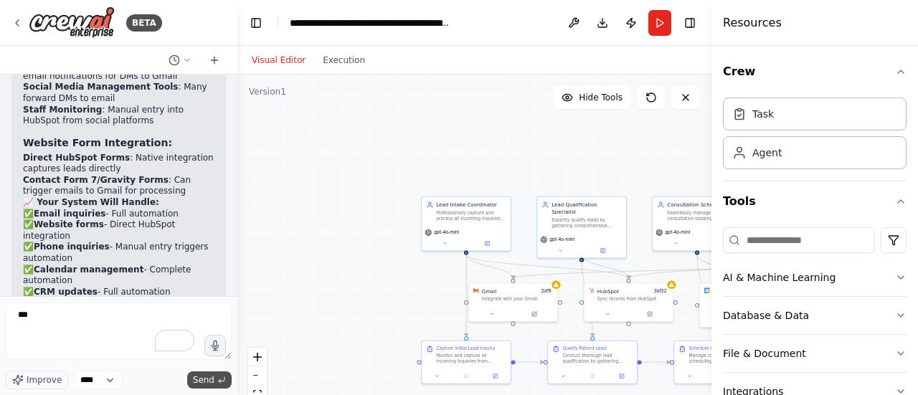
click at [212, 378] on span "Send" at bounding box center [204, 379] width 22 height 11
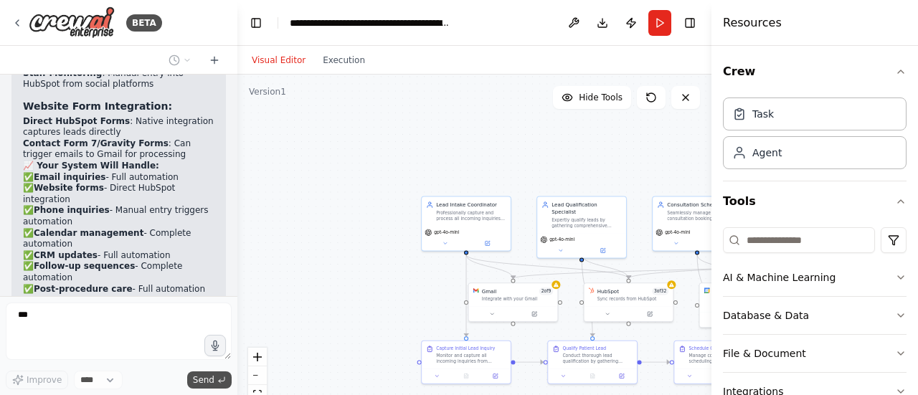
scroll to position [4481, 0]
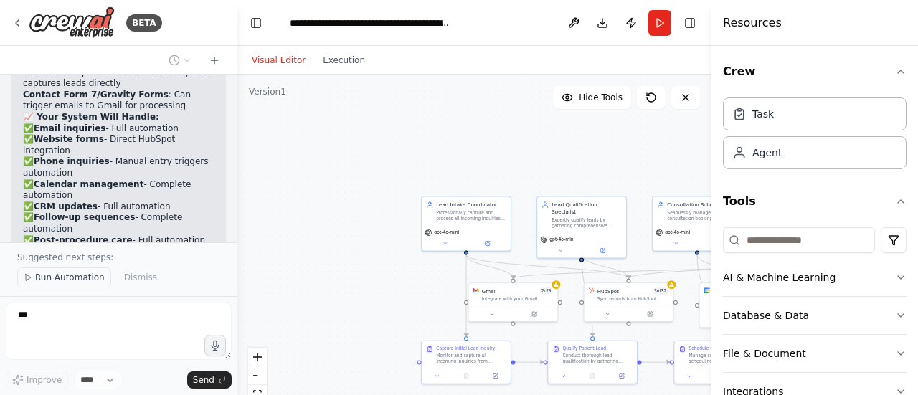
click at [59, 278] on span "Run Automation" at bounding box center [70, 277] width 70 height 11
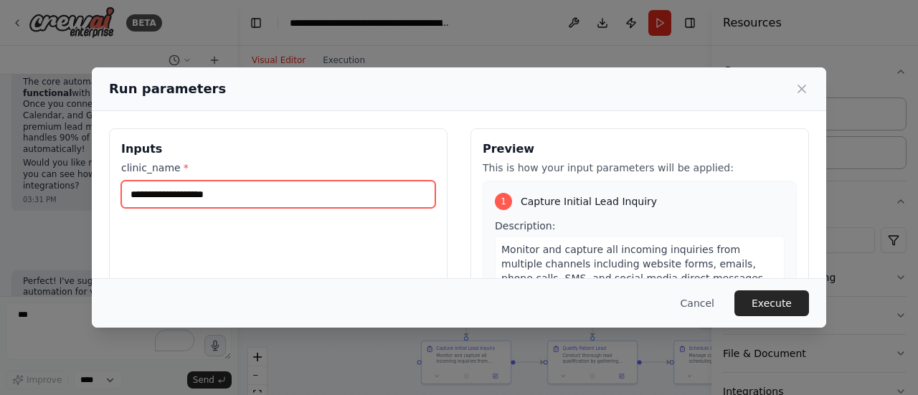
click at [396, 197] on input "clinic_name *" at bounding box center [278, 194] width 314 height 27
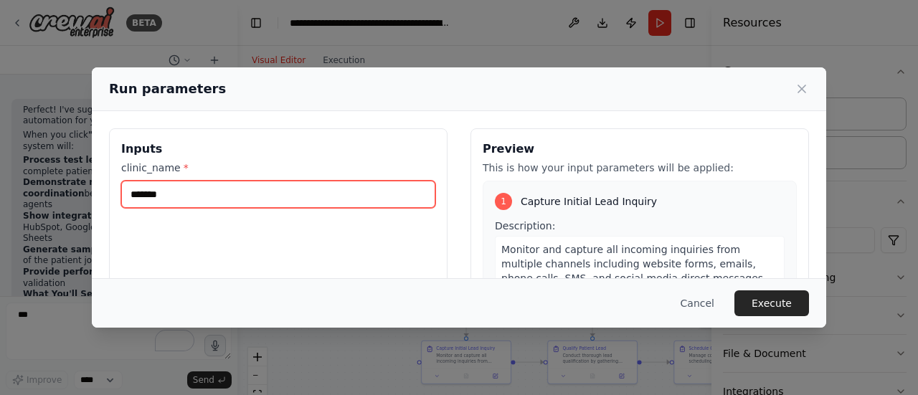
scroll to position [4835, 0]
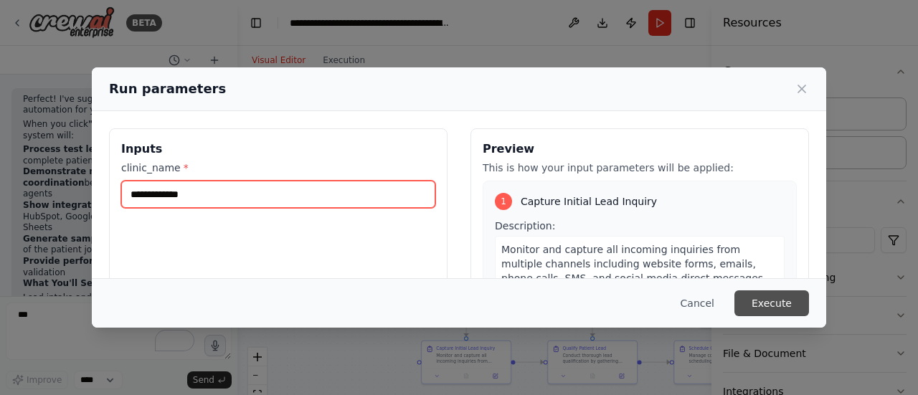
type input "**********"
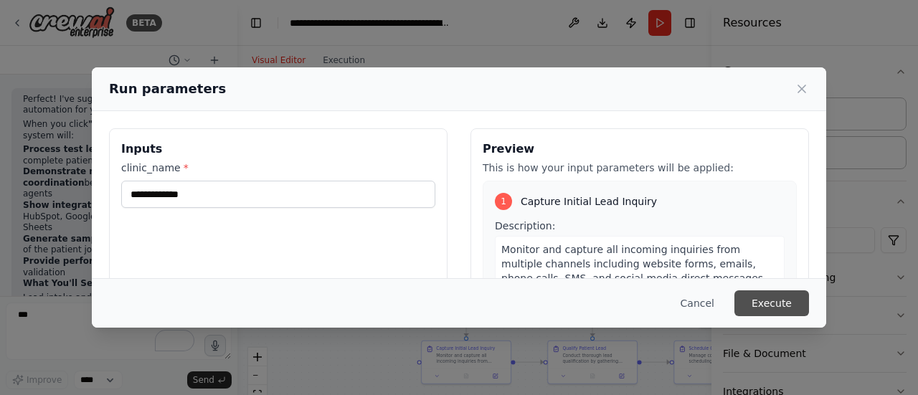
click at [761, 304] on button "Execute" at bounding box center [771, 303] width 75 height 26
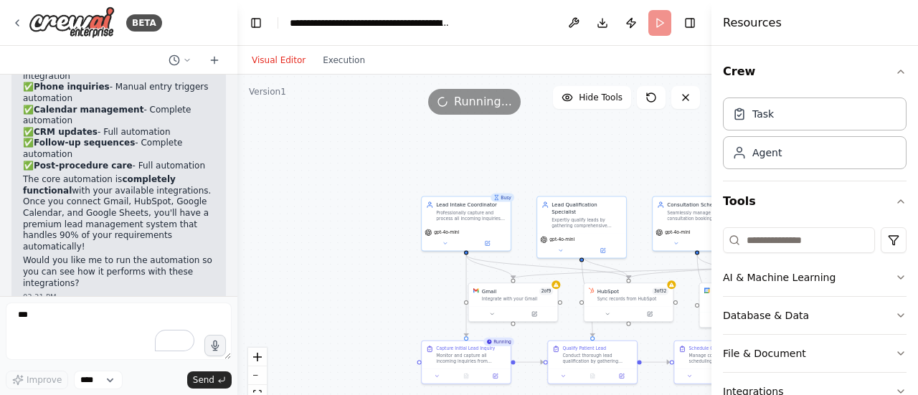
scroll to position [4545, 0]
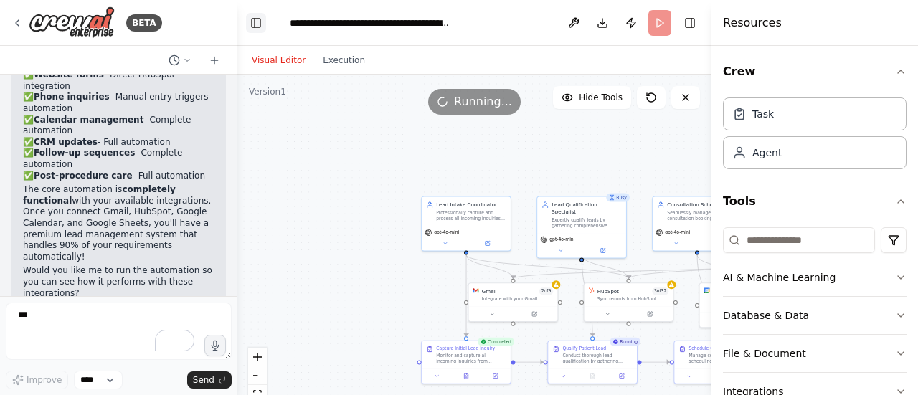
click at [250, 25] on button "Toggle Left Sidebar" at bounding box center [256, 23] width 20 height 20
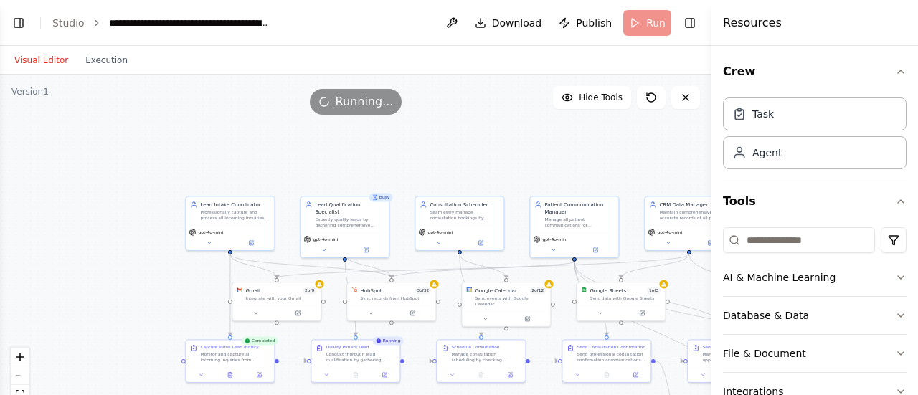
click at [442, 184] on div ".deletable-edge-delete-btn { width: 20px; height: 20px; border: 0px solid #ffff…" at bounding box center [355, 254] width 711 height 359
click at [174, 290] on div ".deletable-edge-delete-btn { width: 20px; height: 20px; border: 0px solid #ffff…" at bounding box center [355, 254] width 711 height 359
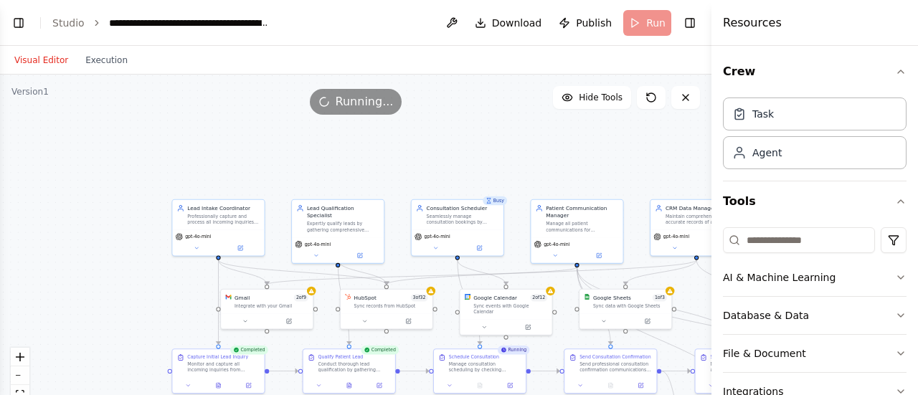
click at [513, 120] on div ".deletable-edge-delete-btn { width: 20px; height: 20px; border: 0px solid #ffff…" at bounding box center [355, 254] width 711 height 359
click at [19, 389] on button "fit view" at bounding box center [20, 394] width 19 height 19
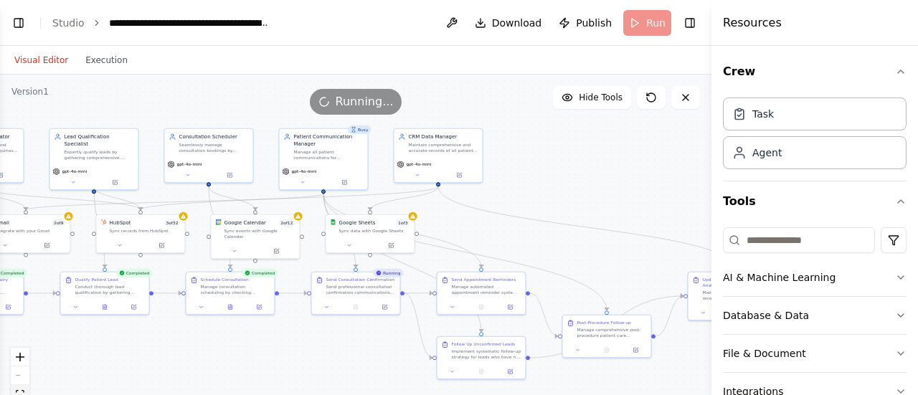
click at [19, 389] on button "fit view" at bounding box center [20, 394] width 19 height 19
click at [17, 389] on button "fit view" at bounding box center [20, 394] width 19 height 19
click at [587, 194] on div ".deletable-edge-delete-btn { width: 20px; height: 20px; border: 0px solid #ffff…" at bounding box center [355, 254] width 711 height 359
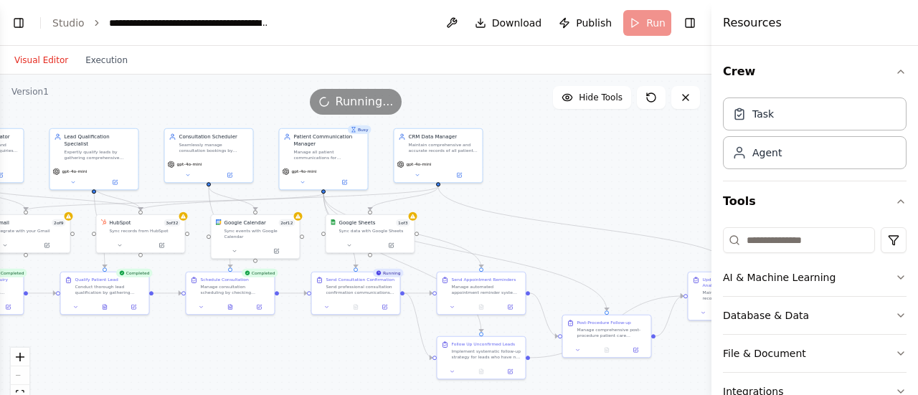
click at [106, 102] on div "Running..." at bounding box center [355, 102] width 711 height 26
click at [22, 375] on div "React Flow controls" at bounding box center [20, 385] width 19 height 75
click at [17, 357] on icon "zoom in" at bounding box center [20, 357] width 9 height 9
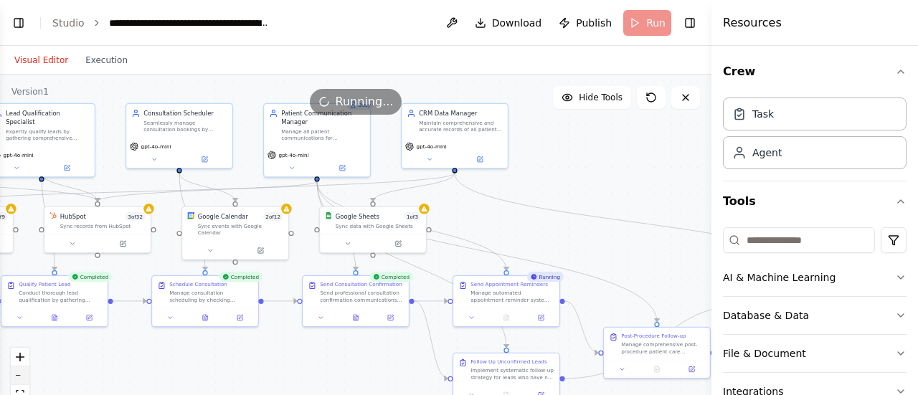
click at [17, 378] on button "zoom out" at bounding box center [20, 375] width 19 height 19
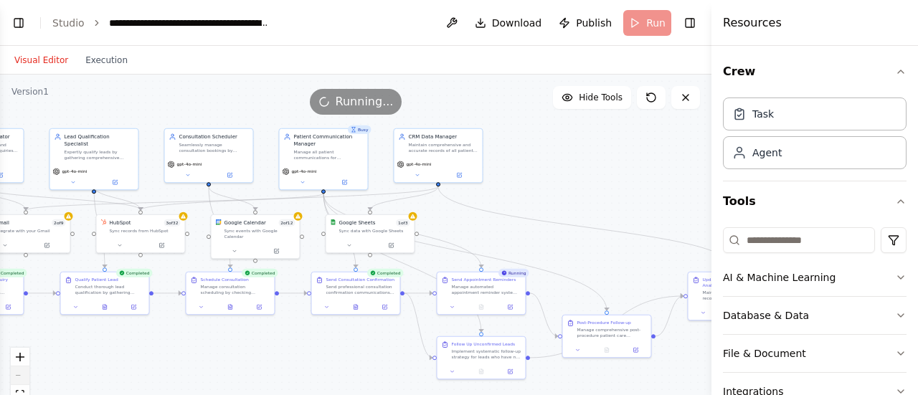
click at [17, 378] on div "React Flow controls" at bounding box center [20, 385] width 19 height 75
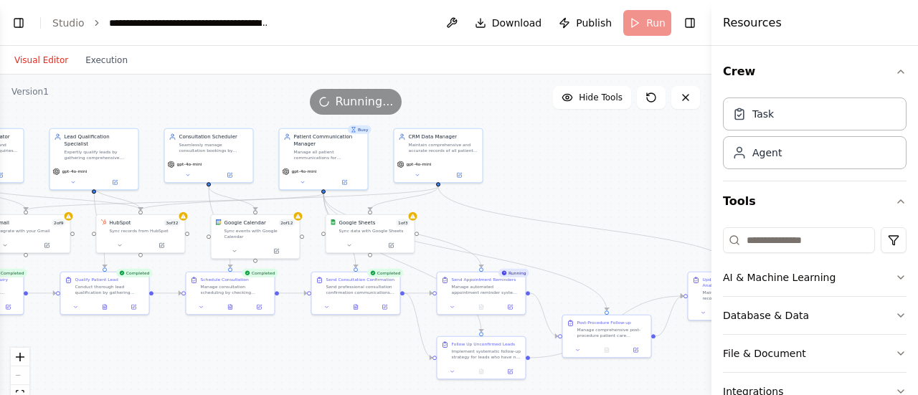
click at [115, 351] on div ".deletable-edge-delete-btn { width: 20px; height: 20px; border: 0px solid #ffff…" at bounding box center [355, 254] width 711 height 359
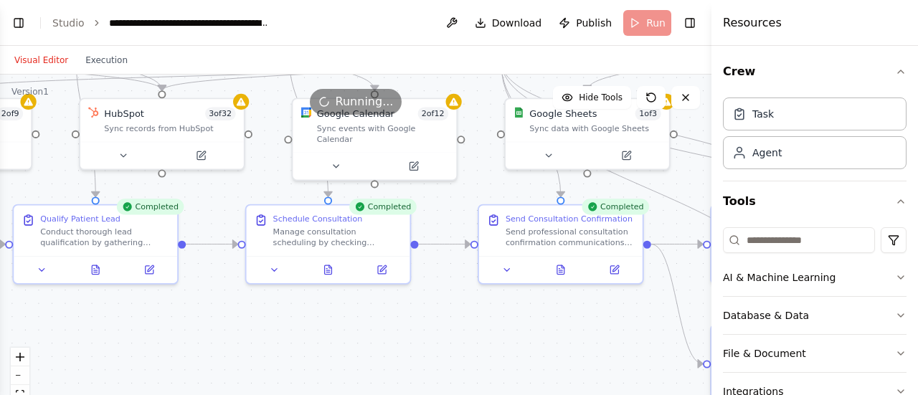
click at [115, 351] on div ".deletable-edge-delete-btn { width: 20px; height: 20px; border: 0px solid #ffff…" at bounding box center [355, 254] width 711 height 359
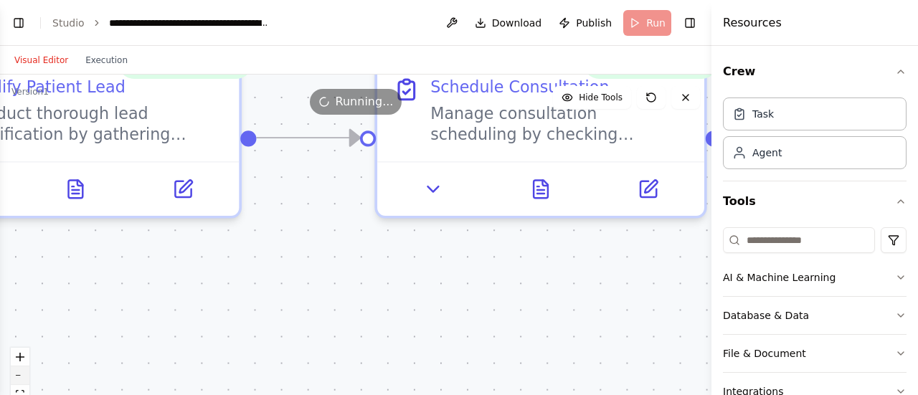
click at [24, 377] on button "zoom out" at bounding box center [20, 375] width 19 height 19
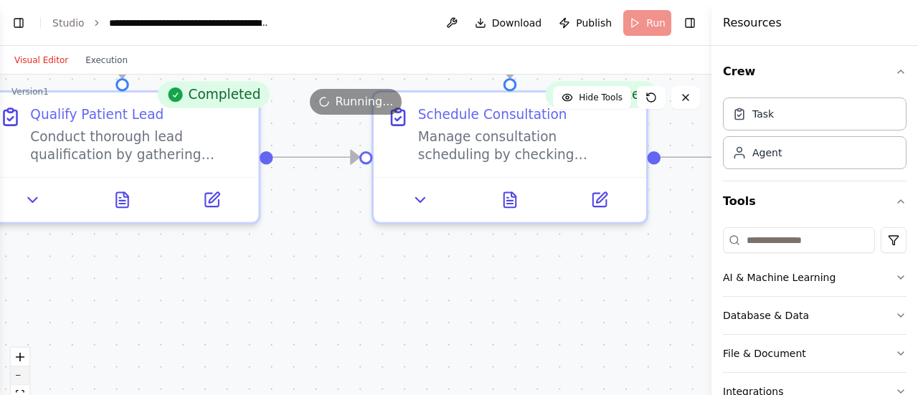
click at [24, 377] on button "zoom out" at bounding box center [20, 375] width 19 height 19
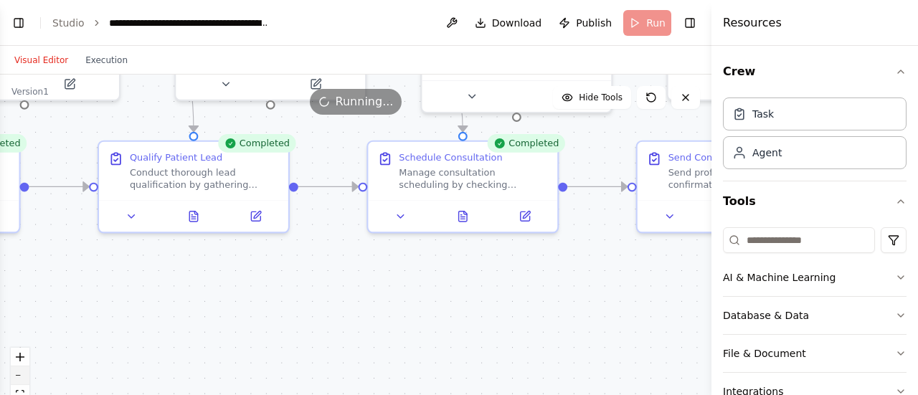
click at [24, 377] on button "zoom out" at bounding box center [20, 375] width 19 height 19
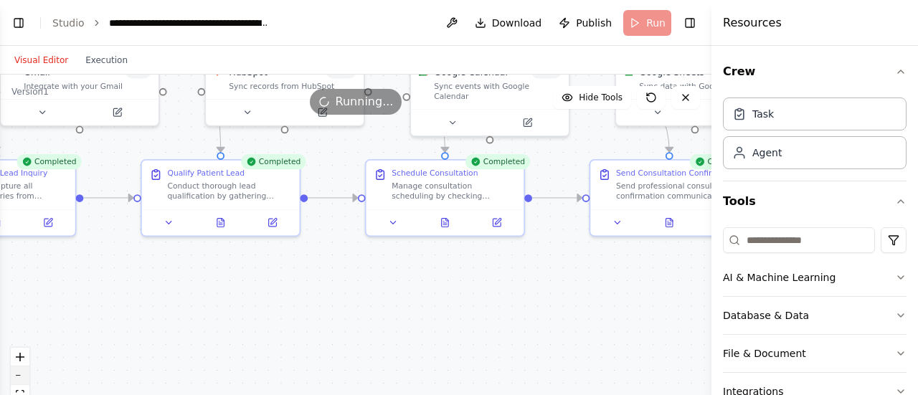
click at [24, 377] on button "zoom out" at bounding box center [20, 375] width 19 height 19
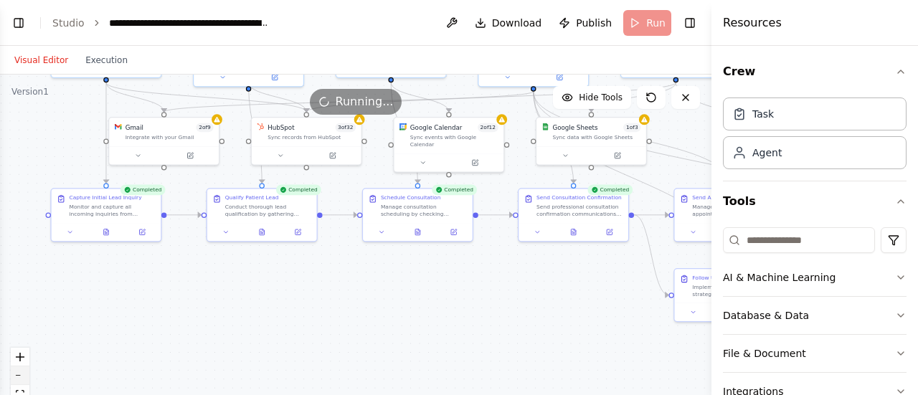
click at [24, 377] on button "zoom out" at bounding box center [20, 375] width 19 height 19
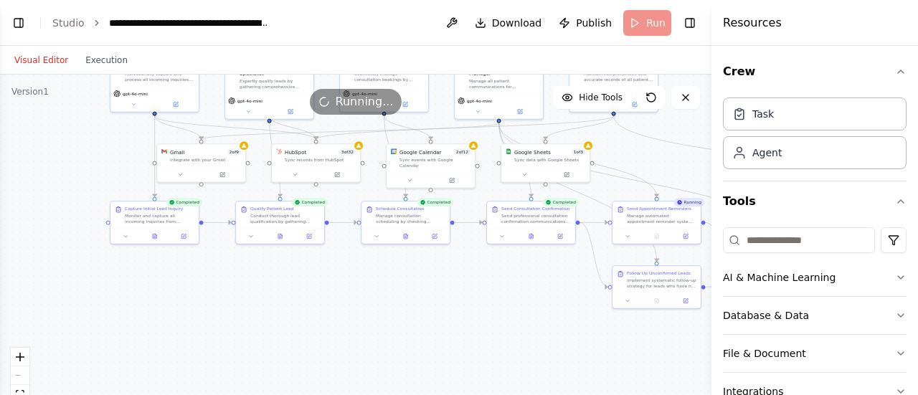
click at [24, 377] on div "React Flow controls" at bounding box center [20, 385] width 19 height 75
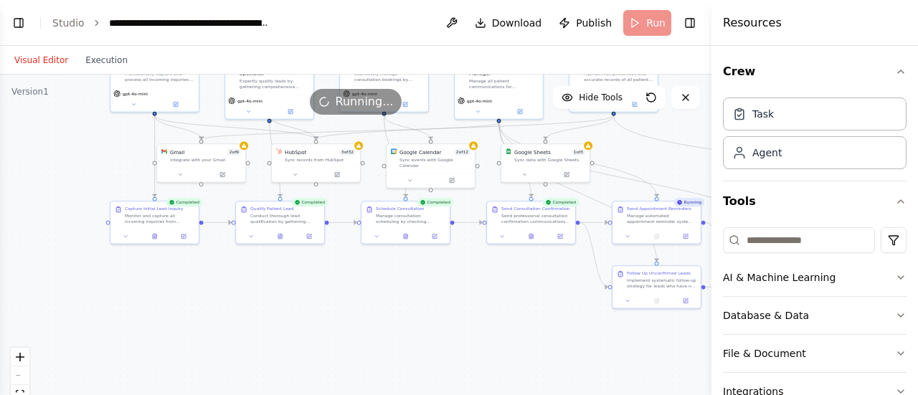
click at [24, 377] on div "React Flow controls" at bounding box center [20, 385] width 19 height 75
drag, startPoint x: 24, startPoint y: 377, endPoint x: 180, endPoint y: 332, distance: 162.0
click at [180, 332] on div ".deletable-edge-delete-btn { width: 20px; height: 20px; border: 0px solid #ffff…" at bounding box center [355, 254] width 711 height 359
click at [19, 16] on button "Toggle Left Sidebar" at bounding box center [19, 23] width 20 height 20
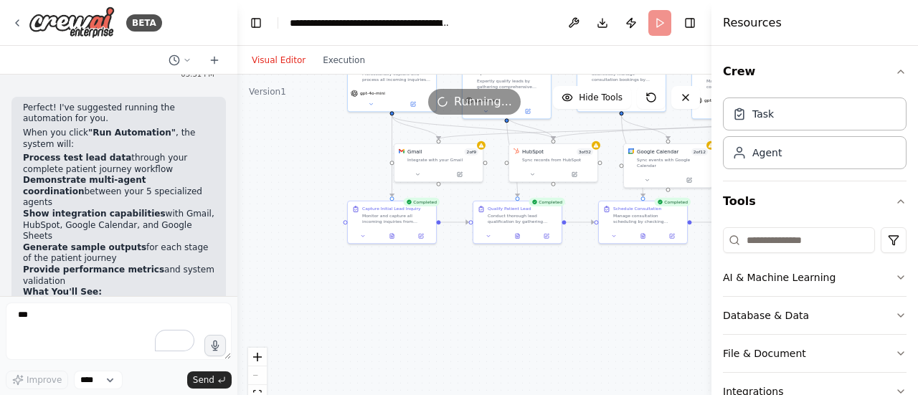
scroll to position [4835, 0]
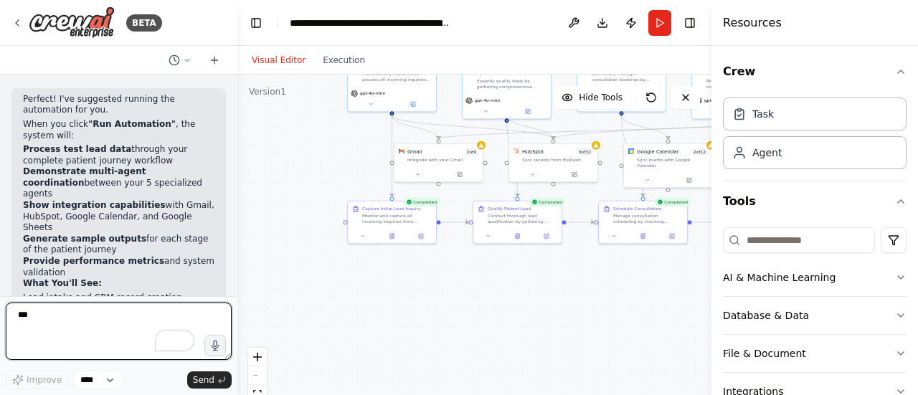
click at [87, 331] on textarea "***" at bounding box center [119, 331] width 226 height 57
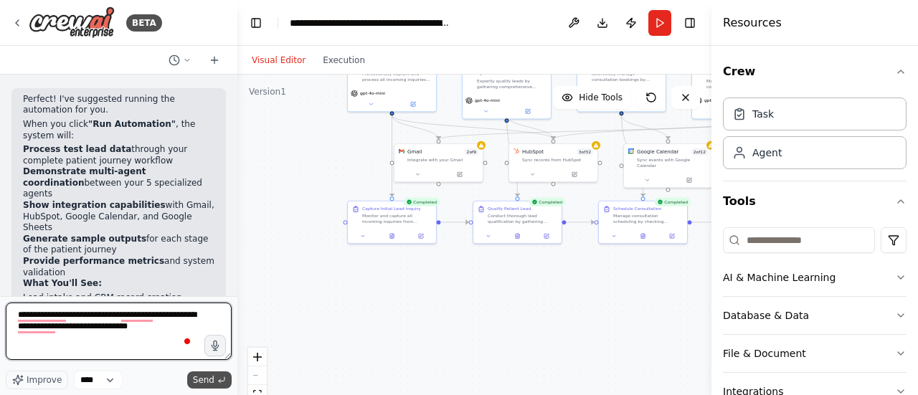
type textarea "**********"
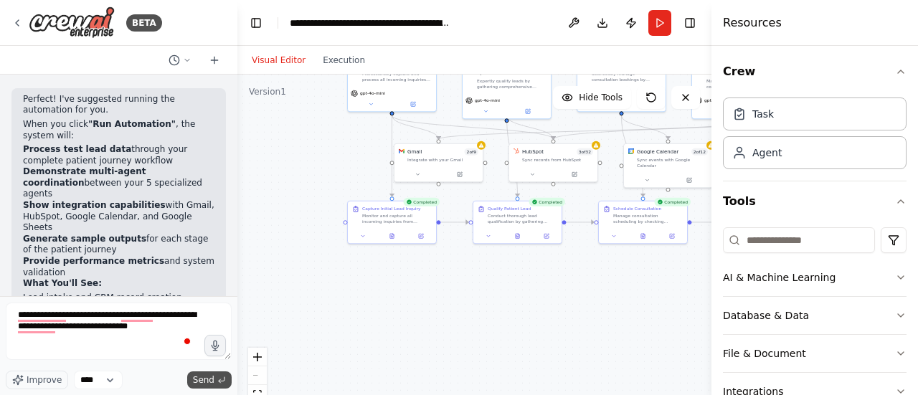
click at [217, 380] on icon "submit" at bounding box center [221, 380] width 9 height 9
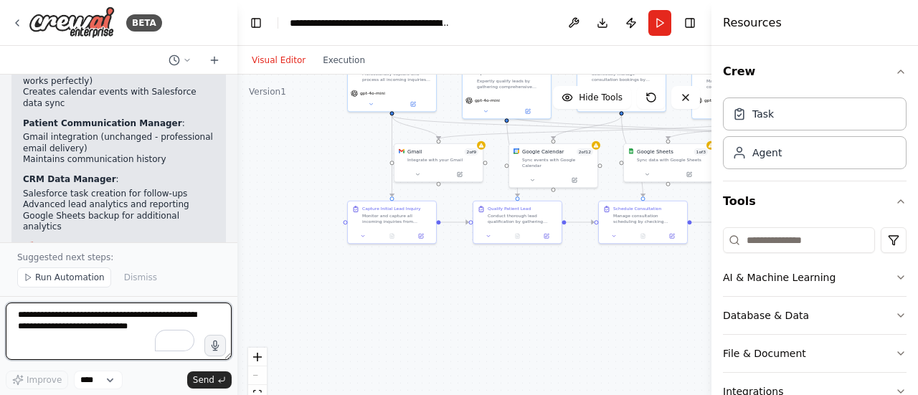
scroll to position [6423, 0]
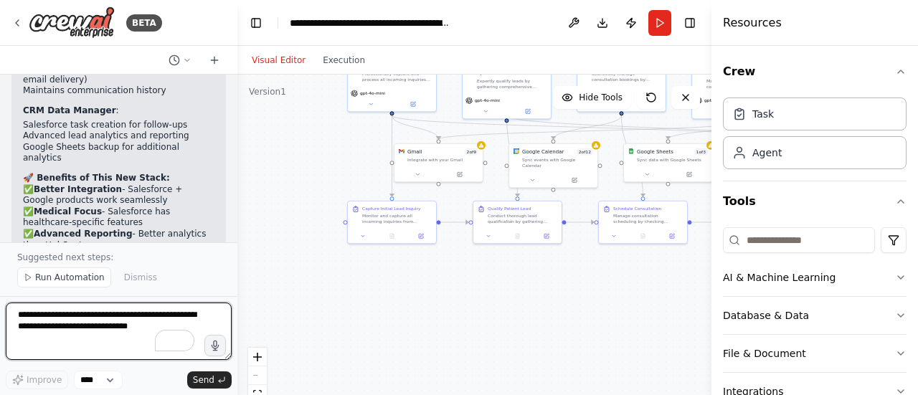
click at [83, 326] on textarea "**********" at bounding box center [119, 331] width 226 height 57
type textarea "**********"
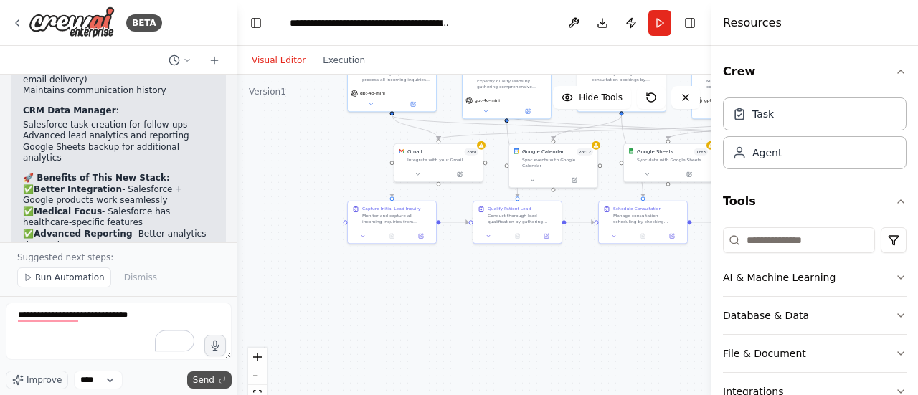
click at [214, 384] on button "Send" at bounding box center [209, 379] width 44 height 17
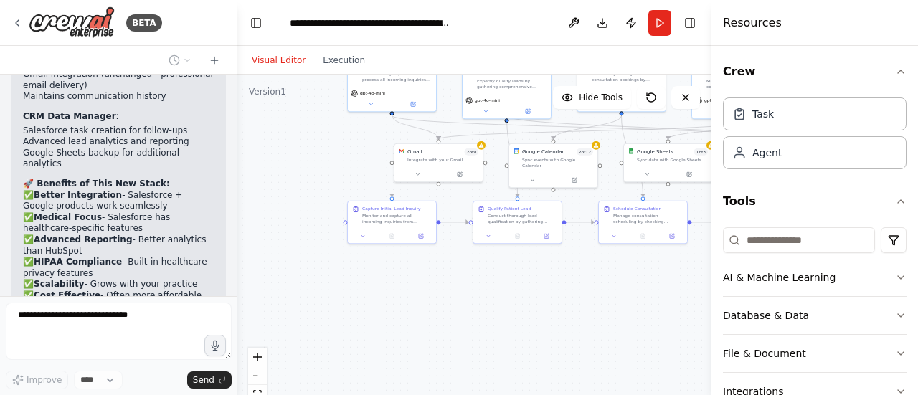
scroll to position [6454, 0]
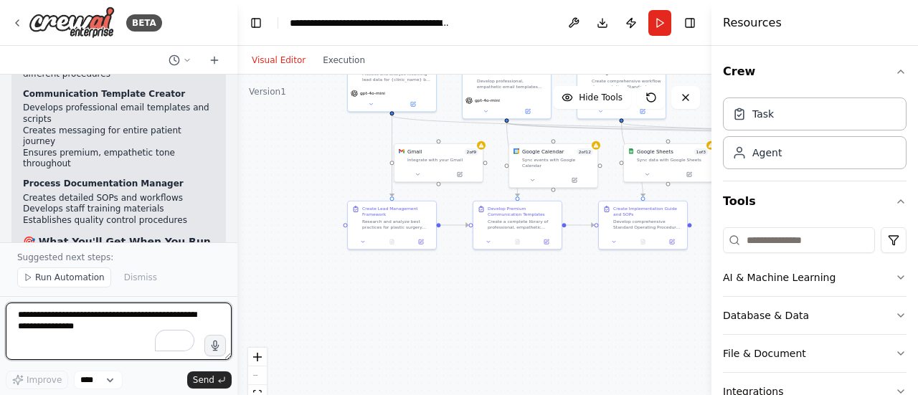
scroll to position [8662, 0]
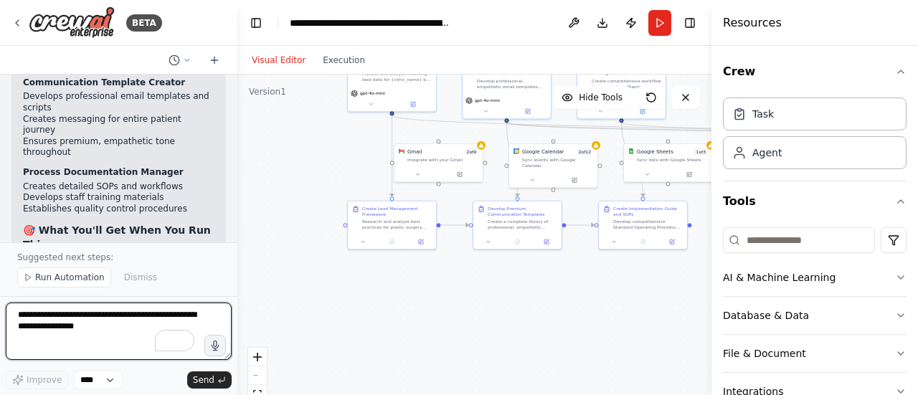
click at [114, 316] on textarea "To enrich screen reader interactions, please activate Accessibility in Grammarl…" at bounding box center [119, 331] width 226 height 57
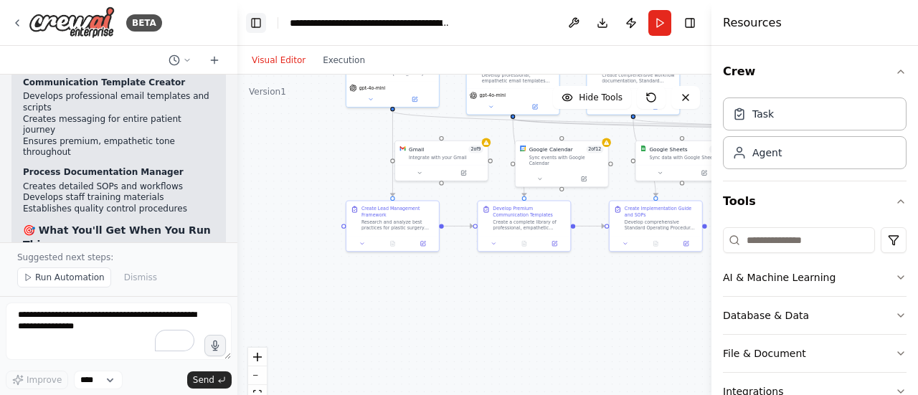
click at [260, 19] on button "Toggle Left Sidebar" at bounding box center [256, 23] width 20 height 20
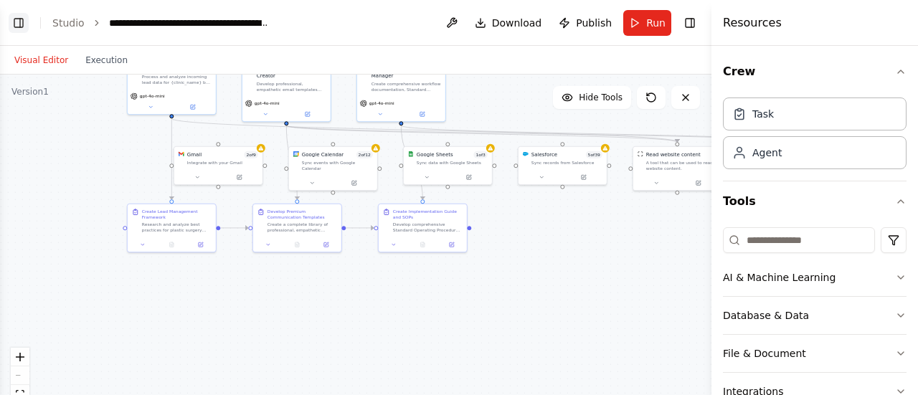
click at [16, 18] on button "Toggle Left Sidebar" at bounding box center [19, 23] width 20 height 20
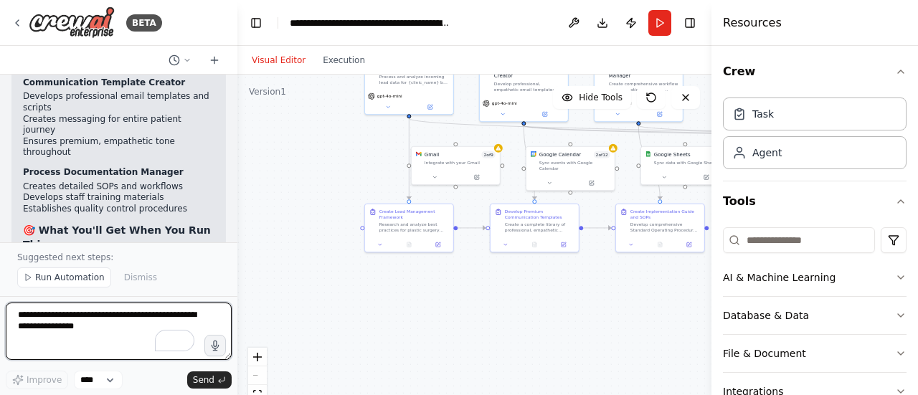
click at [37, 323] on textarea "To enrich screen reader interactions, please activate Accessibility in Grammarl…" at bounding box center [119, 331] width 226 height 57
type textarea "**********"
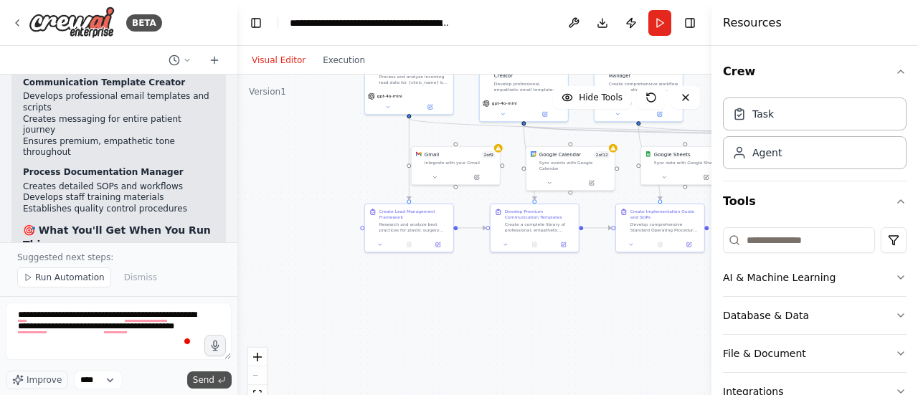
click at [217, 382] on button "Send" at bounding box center [209, 379] width 44 height 17
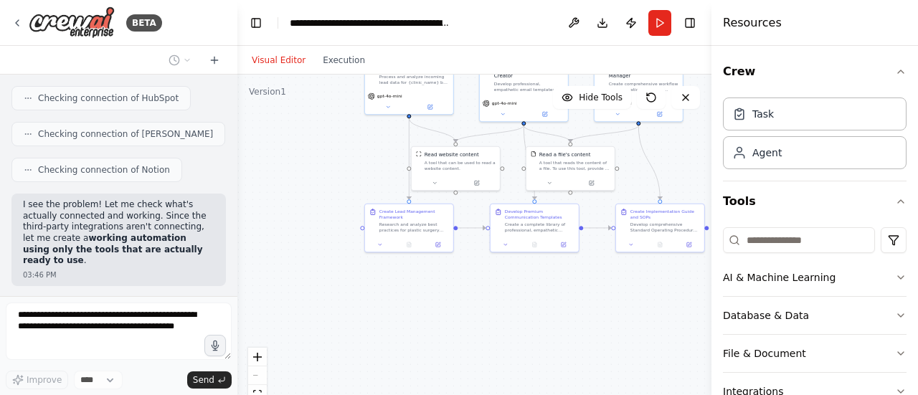
scroll to position [9479, 0]
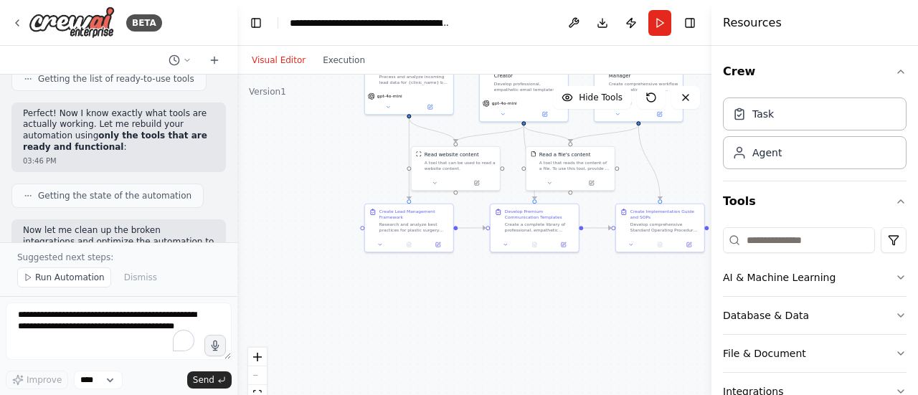
click at [265, 208] on div ".deletable-edge-delete-btn { width: 20px; height: 20px; border: 0px solid #ffff…" at bounding box center [474, 254] width 474 height 359
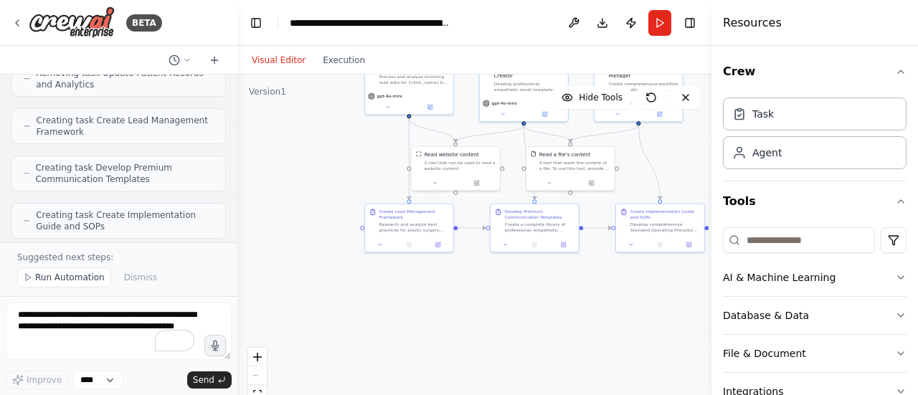
scroll to position [8131, 0]
click at [214, 64] on icon at bounding box center [214, 60] width 11 height 11
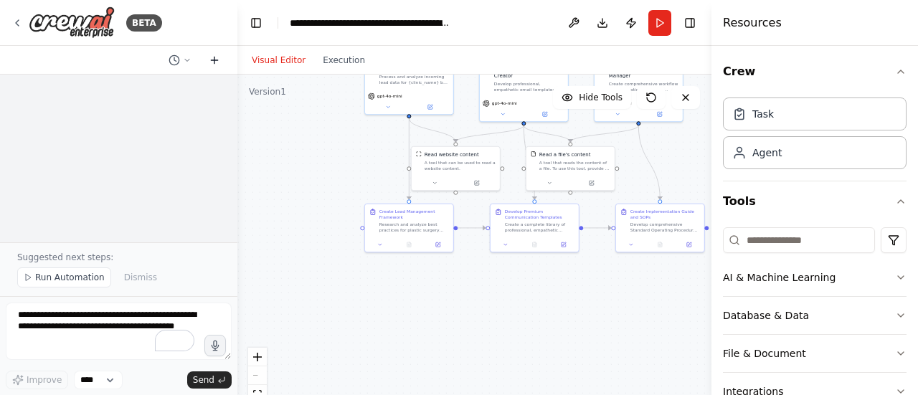
scroll to position [0, 0]
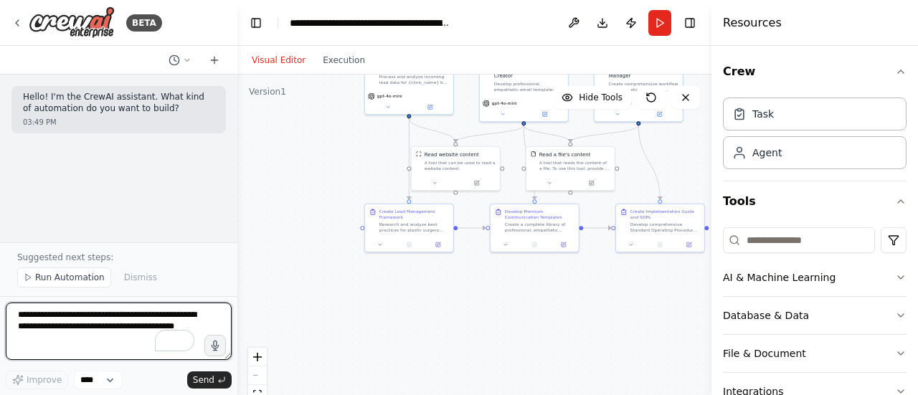
click at [94, 317] on textarea "**********" at bounding box center [119, 331] width 226 height 57
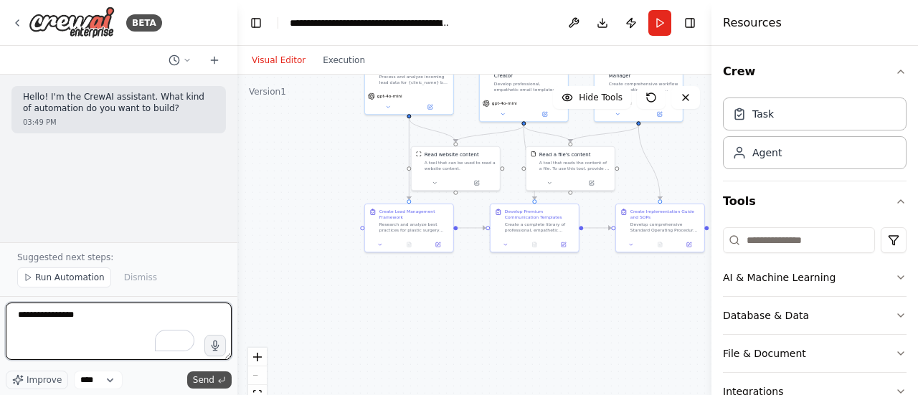
type textarea "**********"
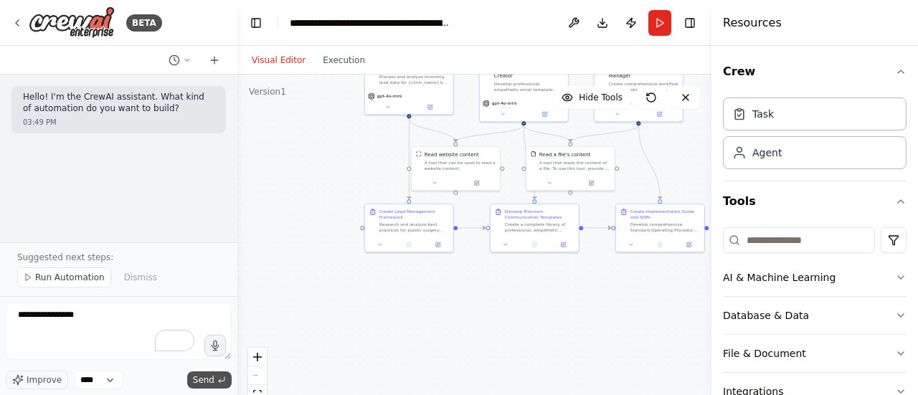
click at [199, 382] on span "Send" at bounding box center [204, 379] width 22 height 11
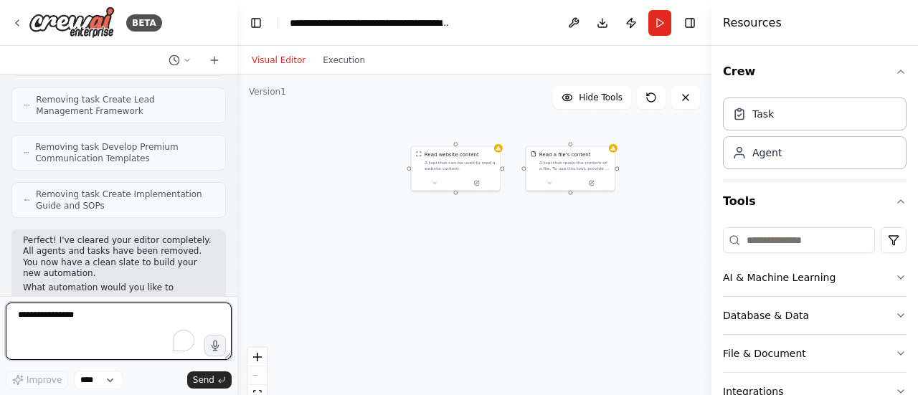
scroll to position [483, 0]
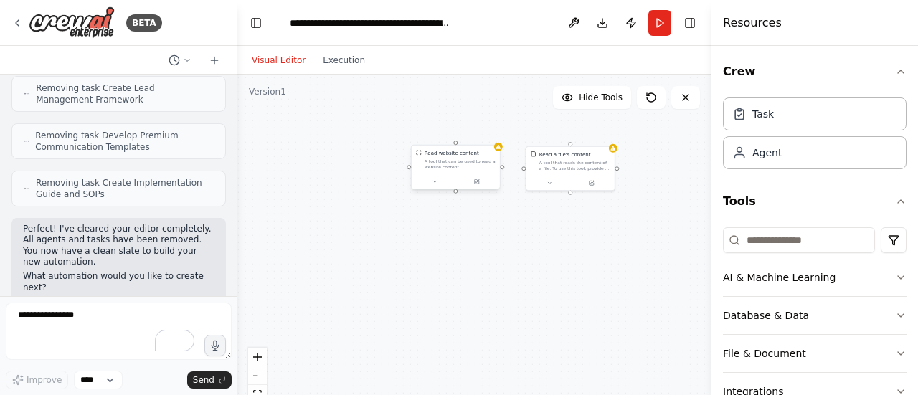
click at [429, 161] on div "A tool that can be used to read a website content." at bounding box center [460, 163] width 71 height 11
click at [489, 129] on icon at bounding box center [488, 130] width 9 height 9
click at [445, 126] on button "Confirm" at bounding box center [447, 130] width 51 height 17
click at [574, 167] on div "A tool that reads the content of a file. To use this tool, provide a 'file_path…" at bounding box center [574, 163] width 71 height 11
click at [606, 137] on button at bounding box center [603, 130] width 19 height 19
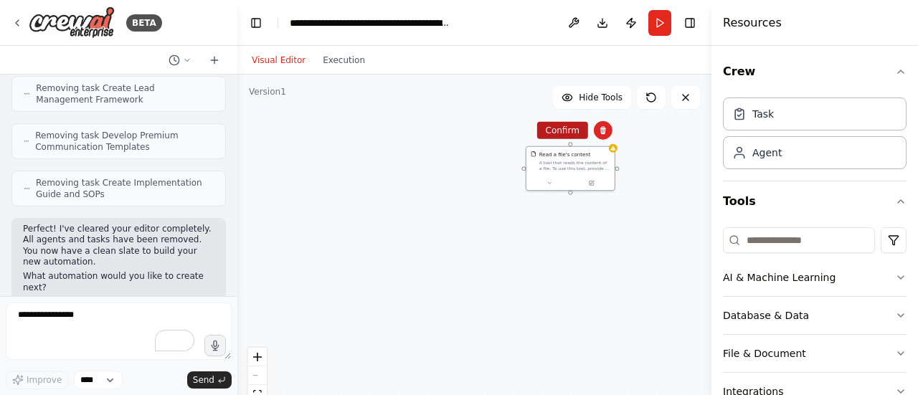
click at [564, 137] on button "Confirm" at bounding box center [562, 130] width 51 height 17
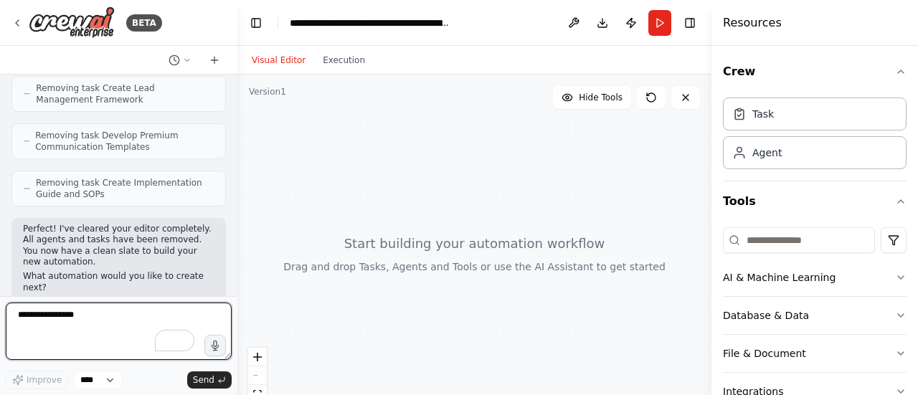
click at [110, 319] on textarea "**********" at bounding box center [119, 331] width 226 height 57
paste textarea "**********"
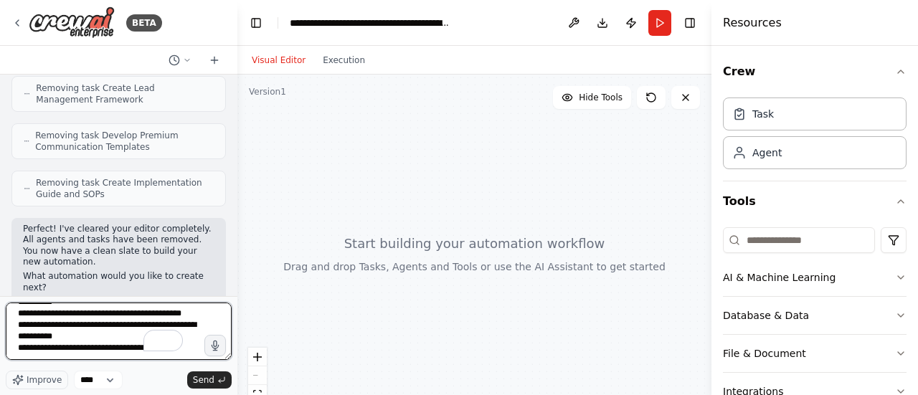
scroll to position [0, 0]
drag, startPoint x: 33, startPoint y: 325, endPoint x: 0, endPoint y: 323, distance: 33.1
click at [0, 323] on div "BETA Hello! I'm the CrewAI assistant. What kind of automation do you want to bu…" at bounding box center [118, 197] width 237 height 395
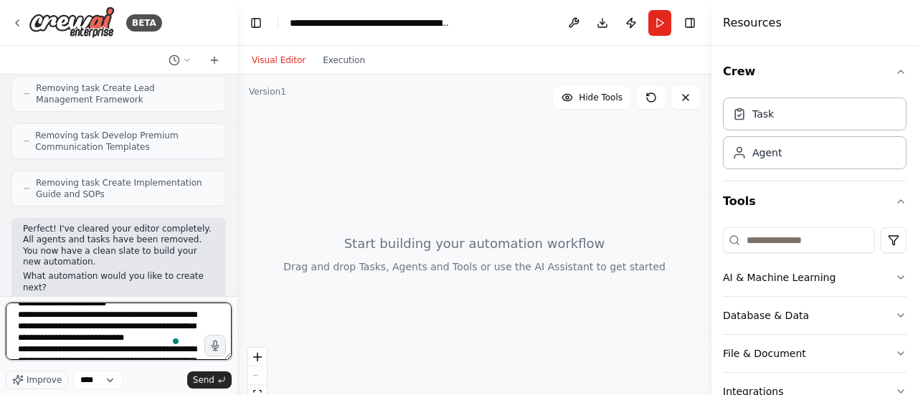
drag, startPoint x: 34, startPoint y: 325, endPoint x: 6, endPoint y: 325, distance: 27.3
click at [6, 325] on textarea "To enrich screen reader interactions, please activate Accessibility in Grammarl…" at bounding box center [119, 331] width 226 height 57
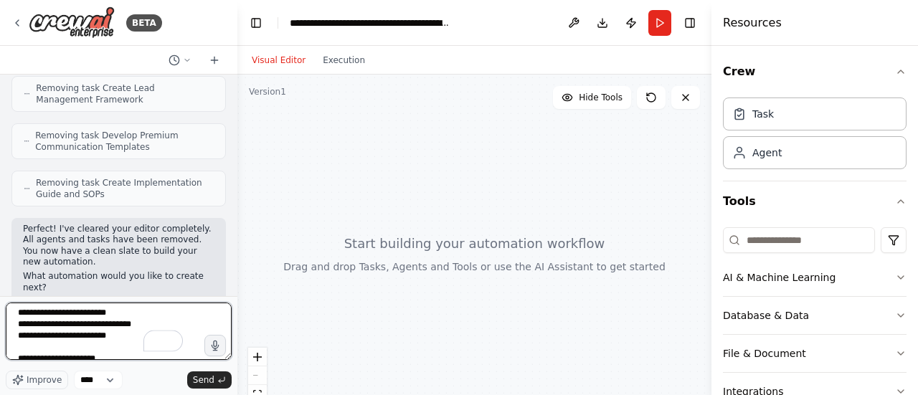
drag, startPoint x: 34, startPoint y: 326, endPoint x: 15, endPoint y: 326, distance: 18.6
click at [15, 326] on textarea "To enrich screen reader interactions, please activate Accessibility in Grammarl…" at bounding box center [119, 331] width 226 height 57
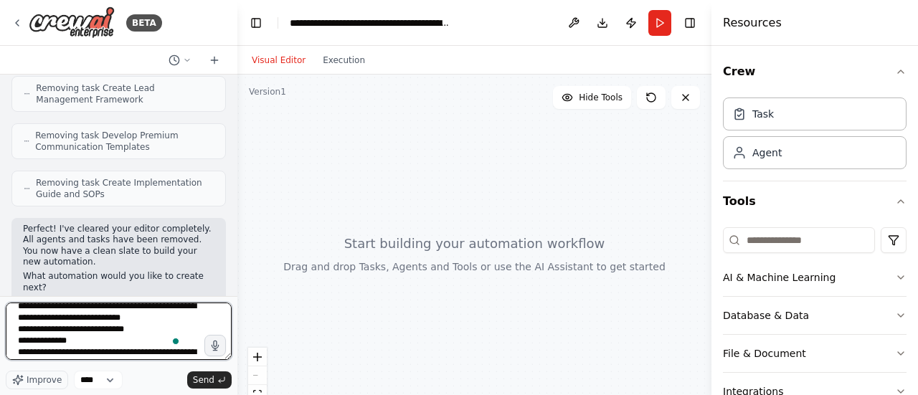
drag, startPoint x: 162, startPoint y: 321, endPoint x: 73, endPoint y: 319, distance: 89.0
click at [73, 319] on textarea "To enrich screen reader interactions, please activate Accessibility in Grammarl…" at bounding box center [119, 331] width 226 height 57
type textarea "**********"
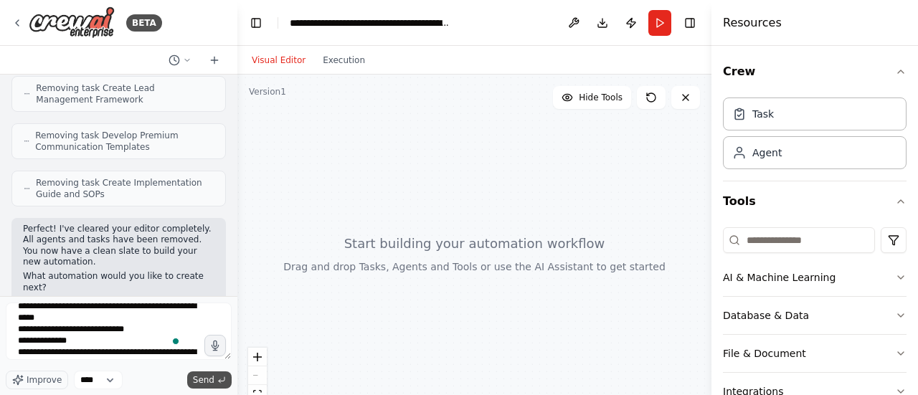
click at [214, 378] on button "Send" at bounding box center [209, 379] width 44 height 17
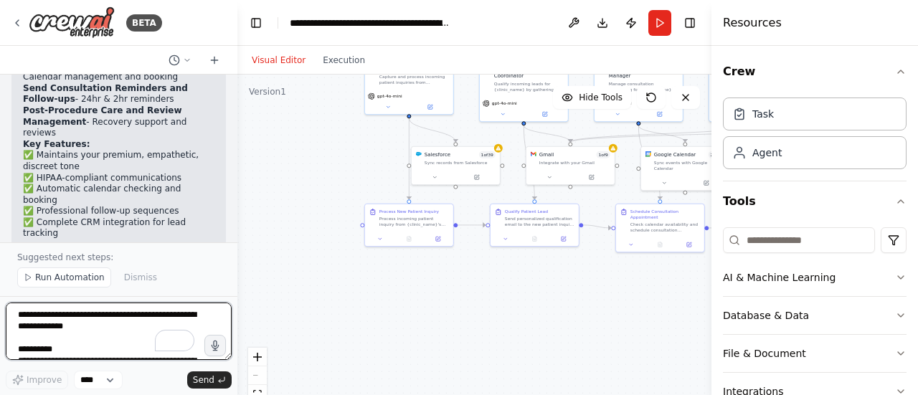
scroll to position [2878, 0]
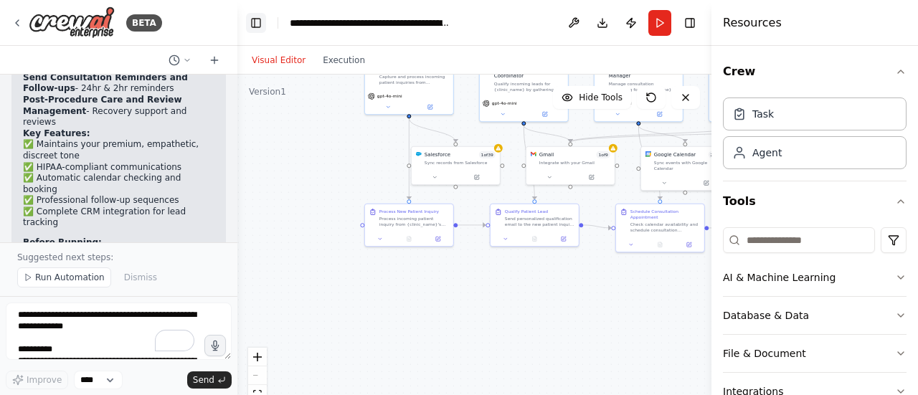
click at [255, 18] on button "Toggle Left Sidebar" at bounding box center [256, 23] width 20 height 20
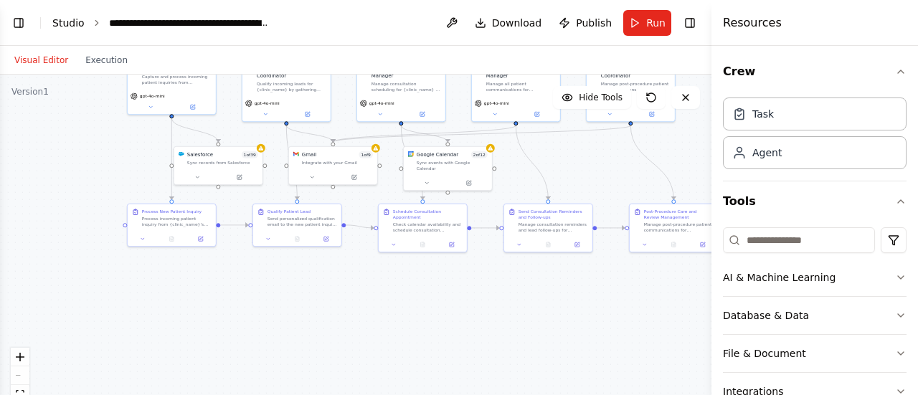
click at [65, 25] on link "Studio" at bounding box center [68, 22] width 32 height 11
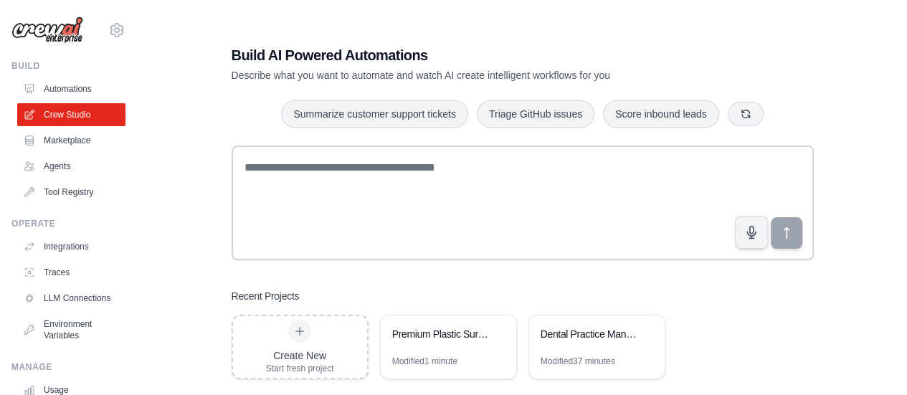
click at [589, 351] on div "Dental Practice Management System (Offline)" at bounding box center [597, 336] width 136 height 40
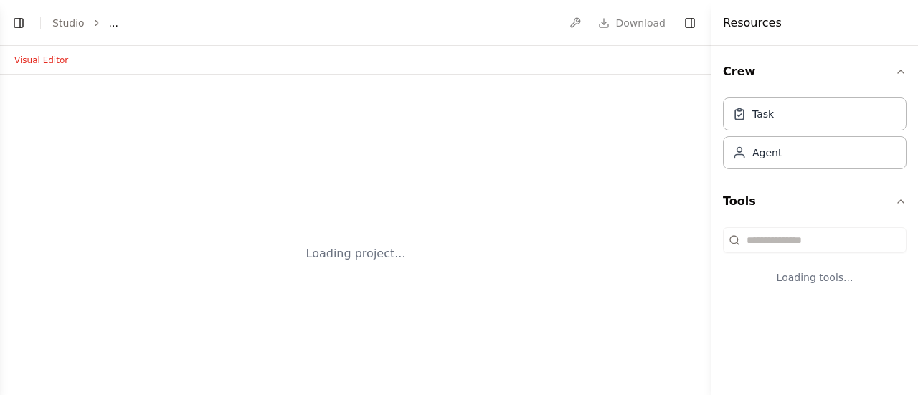
select select "****"
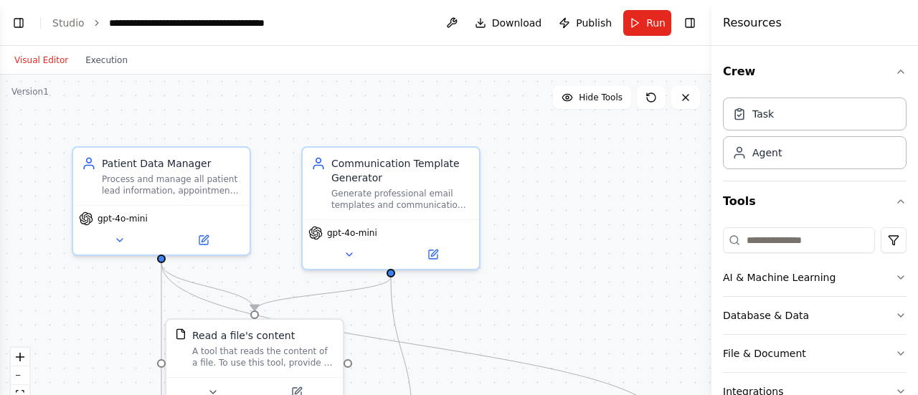
scroll to position [8316, 0]
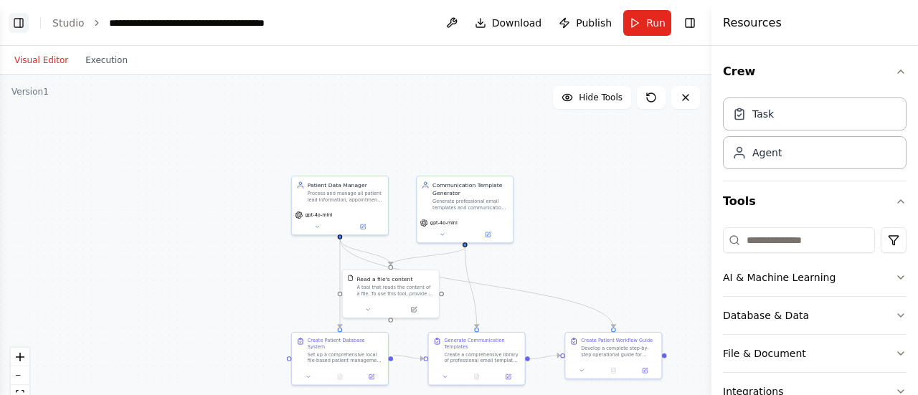
click at [16, 24] on button "Toggle Left Sidebar" at bounding box center [19, 23] width 20 height 20
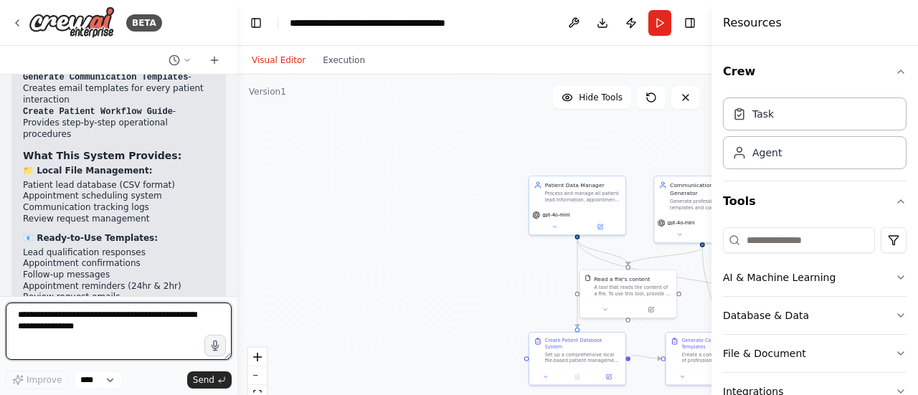
click at [139, 319] on textarea at bounding box center [119, 331] width 226 height 57
paste textarea "**********"
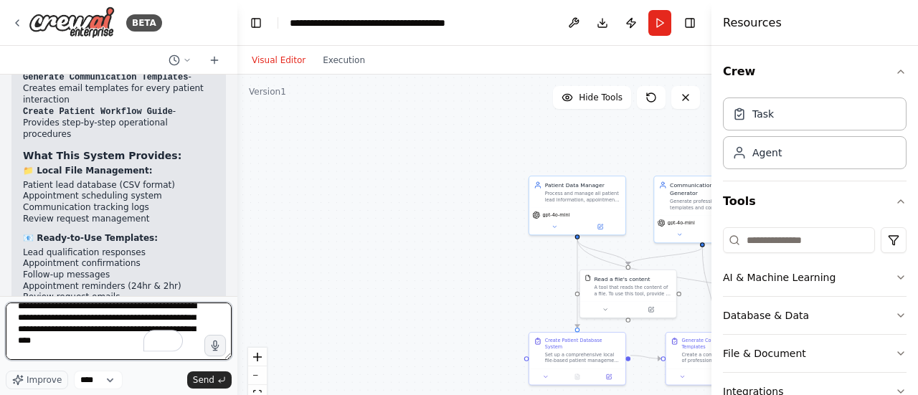
scroll to position [0, 0]
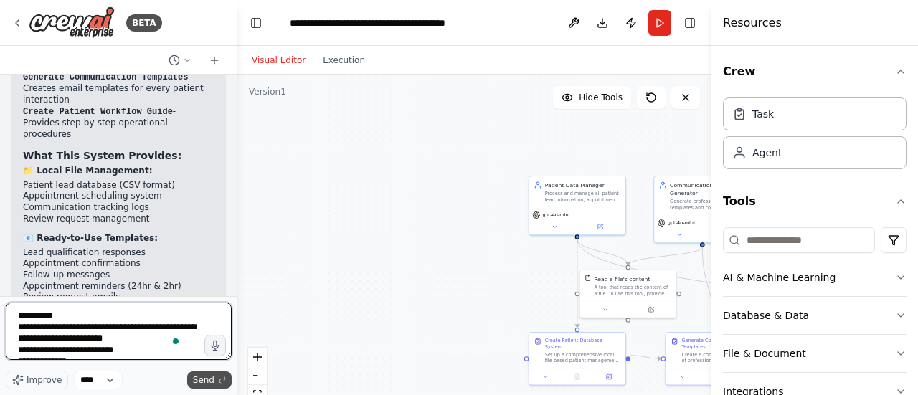
type textarea "**********"
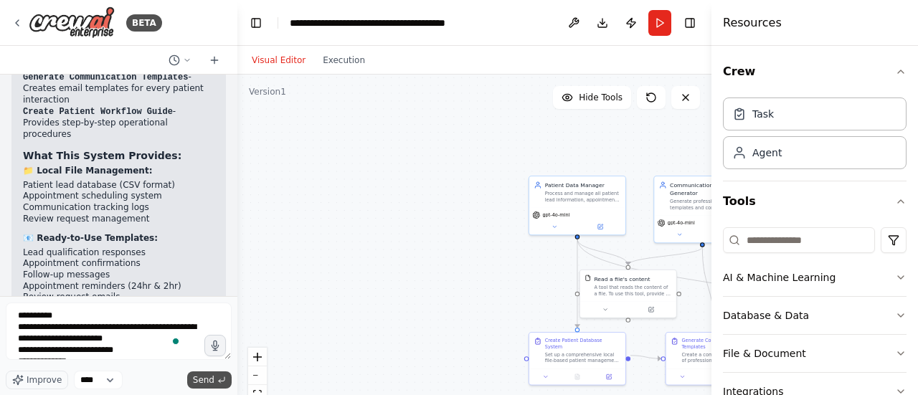
click at [207, 385] on span "Send" at bounding box center [204, 379] width 22 height 11
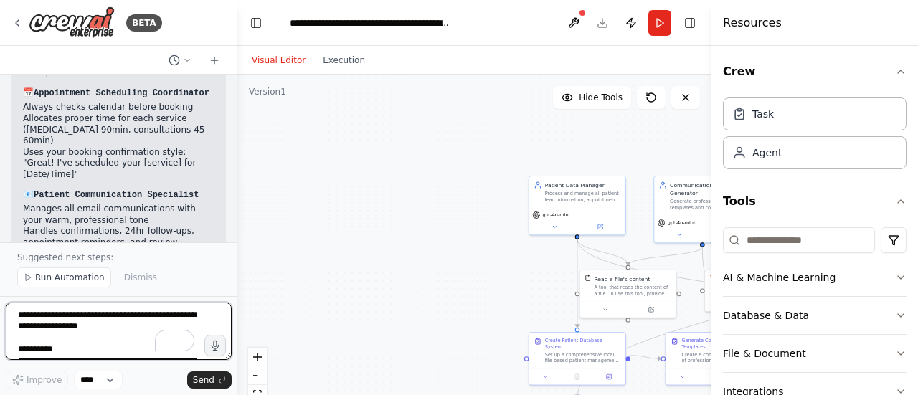
scroll to position [10947, 0]
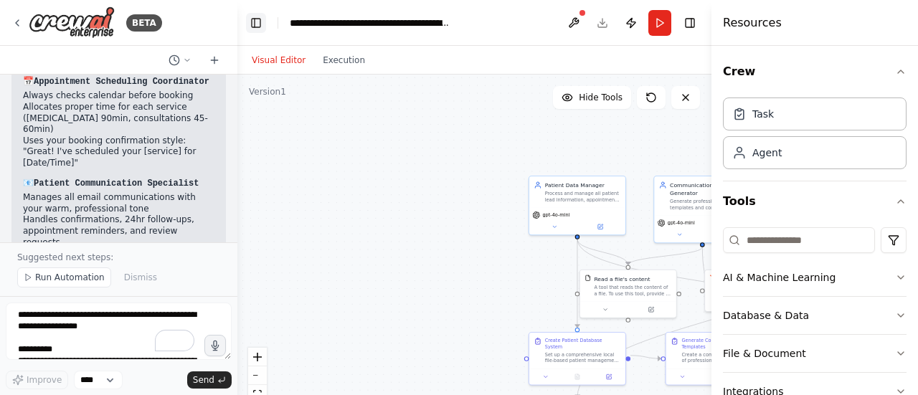
click at [255, 27] on button "Toggle Left Sidebar" at bounding box center [256, 23] width 20 height 20
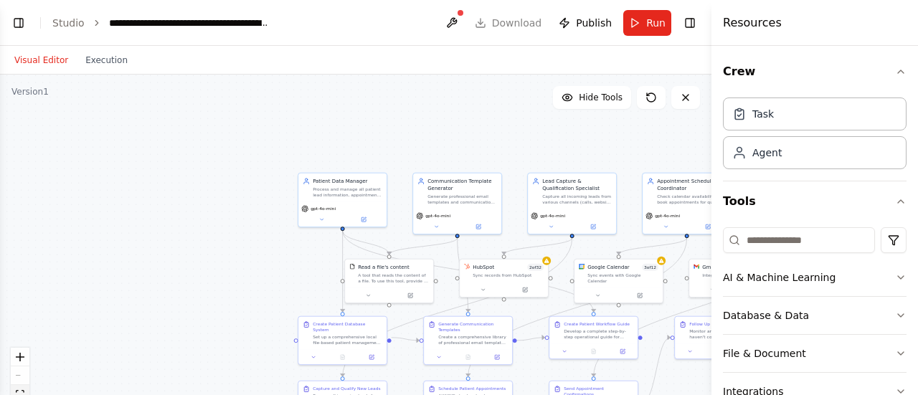
click at [23, 390] on icon "fit view" at bounding box center [20, 394] width 9 height 8
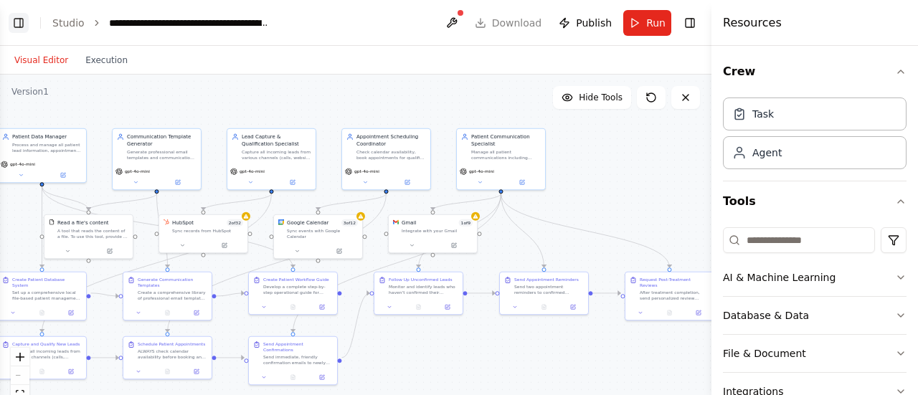
click at [19, 24] on button "Toggle Left Sidebar" at bounding box center [19, 23] width 20 height 20
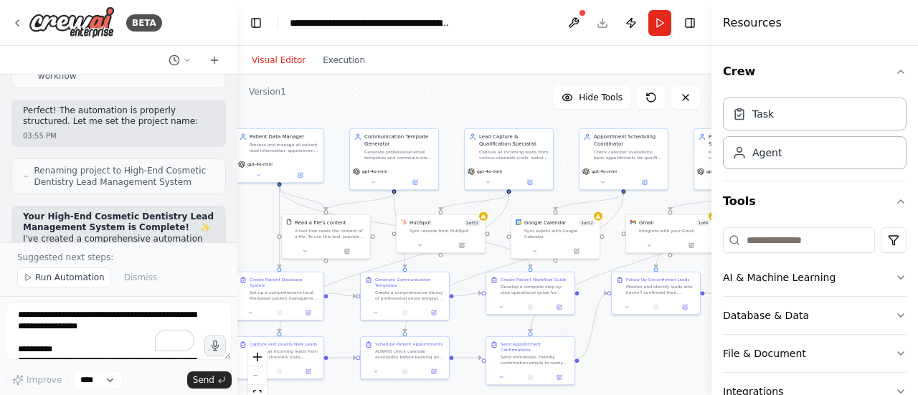
scroll to position [10605, 0]
click at [262, 28] on button "Toggle Left Sidebar" at bounding box center [256, 23] width 20 height 20
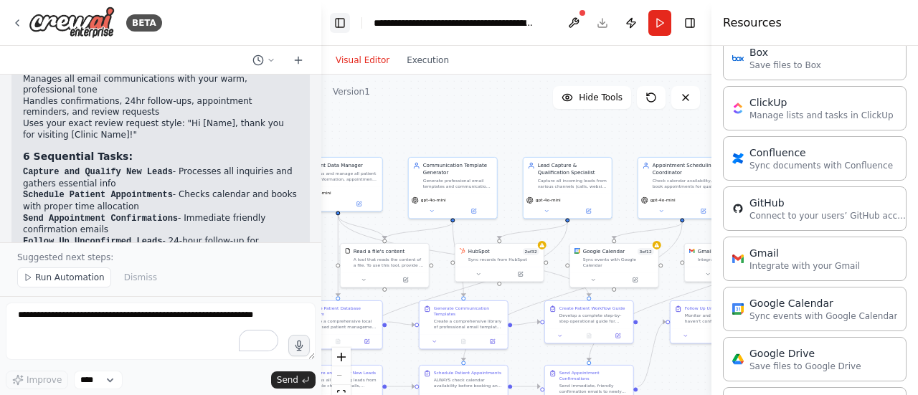
click at [336, 21] on button "Toggle Left Sidebar" at bounding box center [340, 23] width 20 height 20
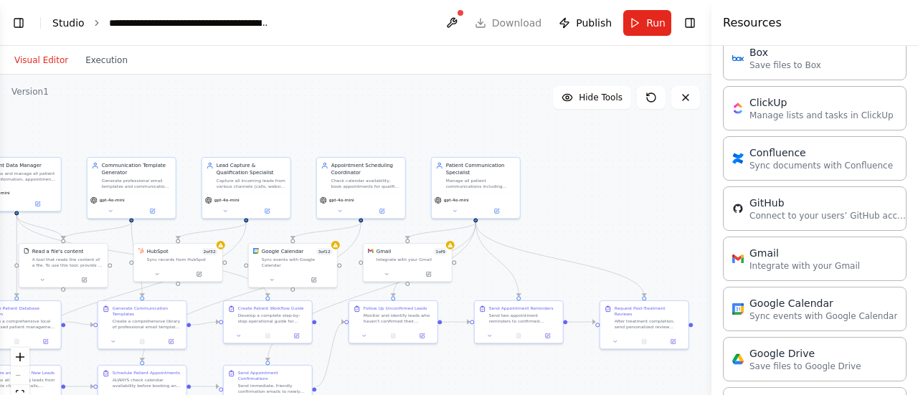
click at [73, 23] on link "Studio" at bounding box center [68, 22] width 32 height 11
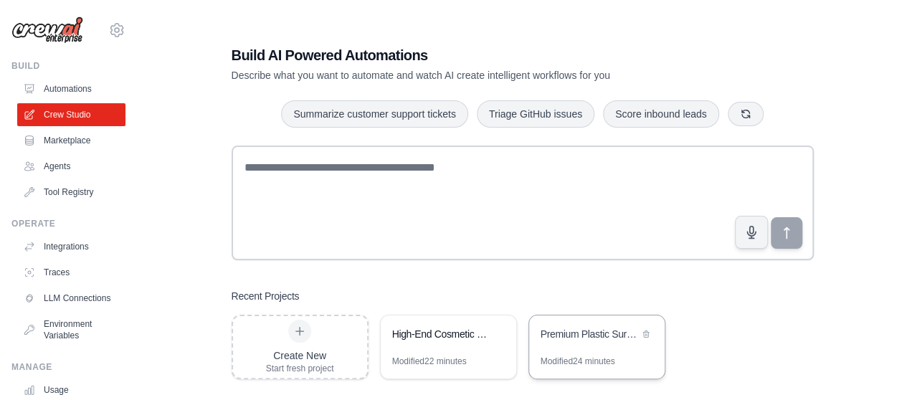
click at [579, 344] on div "Premium Plastic Surgery Patient Journey Automation" at bounding box center [590, 335] width 98 height 17
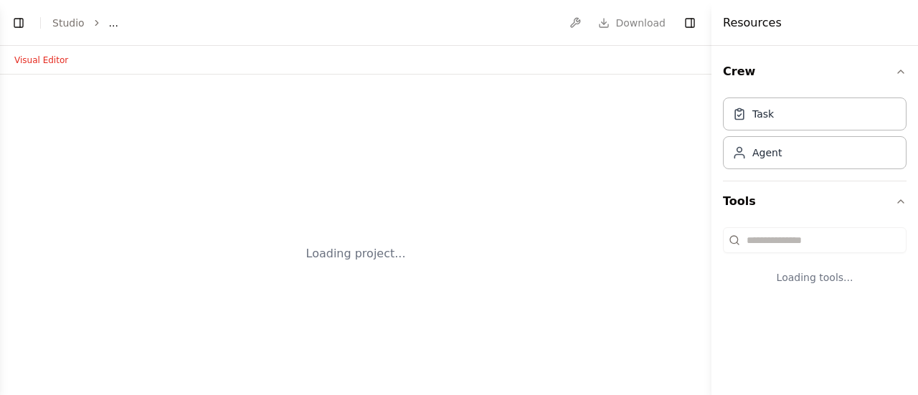
select select "****"
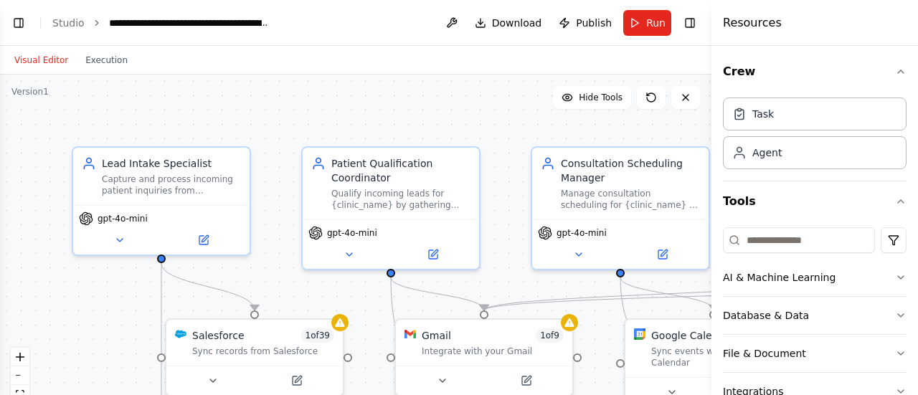
scroll to position [2824, 0]
click at [294, 127] on div ".deletable-edge-delete-btn { width: 20px; height: 20px; border: 0px solid #ffff…" at bounding box center [355, 254] width 711 height 359
click at [27, 377] on button "zoom out" at bounding box center [20, 375] width 19 height 19
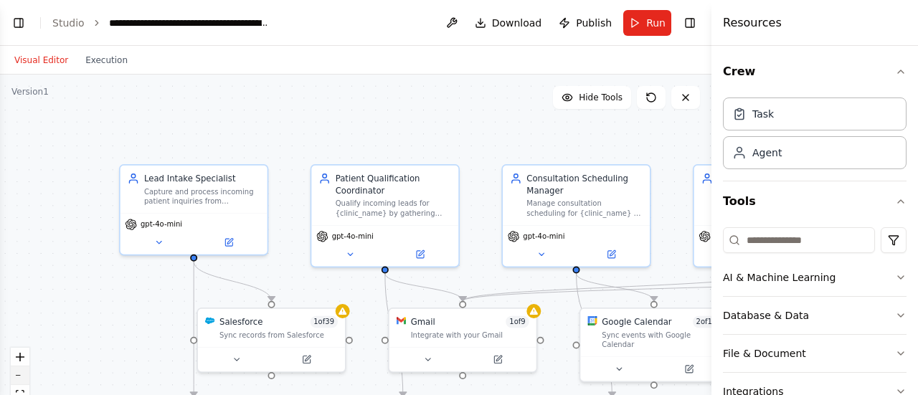
click at [27, 377] on button "zoom out" at bounding box center [20, 375] width 19 height 19
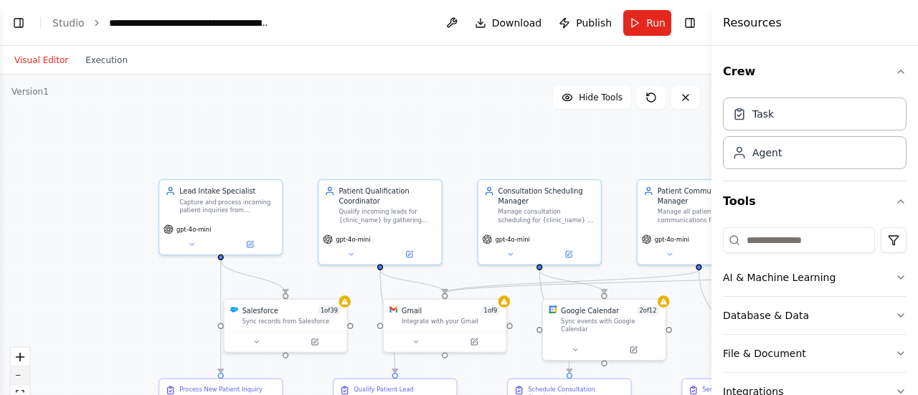
click at [27, 377] on button "zoom out" at bounding box center [20, 375] width 19 height 19
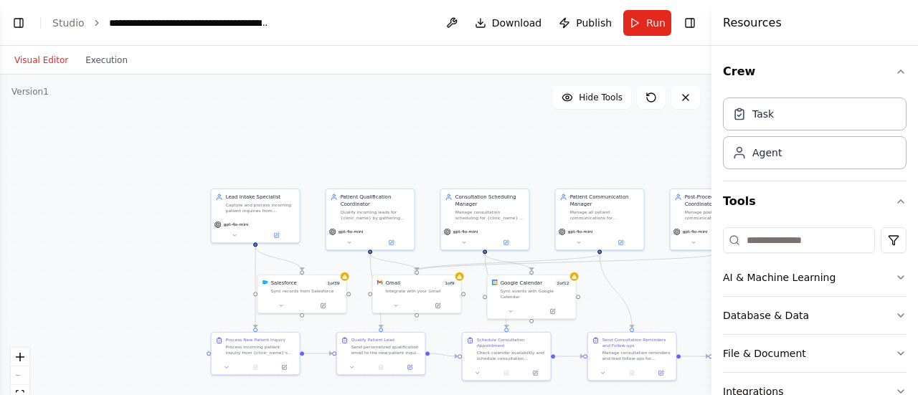
click at [341, 158] on div ".deletable-edge-delete-btn { width: 20px; height: 20px; border: 0px solid #ffff…" at bounding box center [355, 254] width 711 height 359
click at [20, 391] on icon "fit view" at bounding box center [20, 394] width 9 height 8
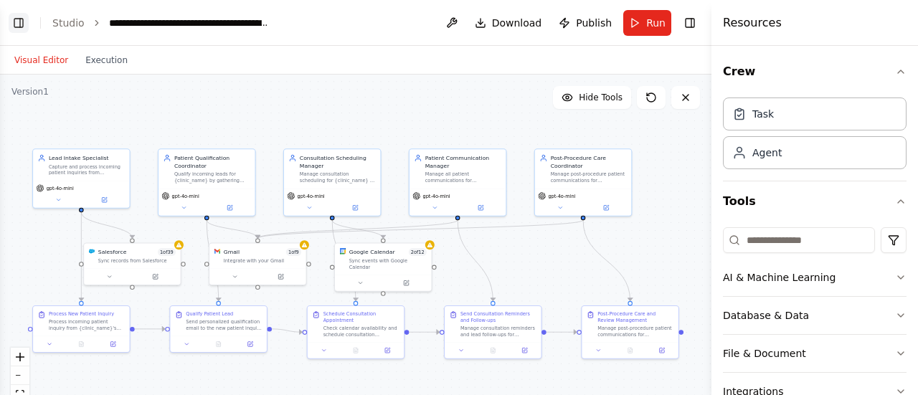
click at [20, 27] on button "Toggle Left Sidebar" at bounding box center [19, 23] width 20 height 20
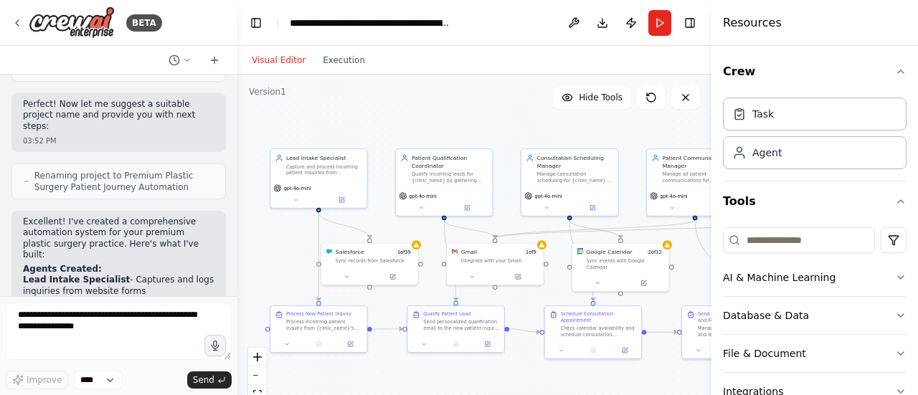
scroll to position [2454, 0]
